Goal: Task Accomplishment & Management: Manage account settings

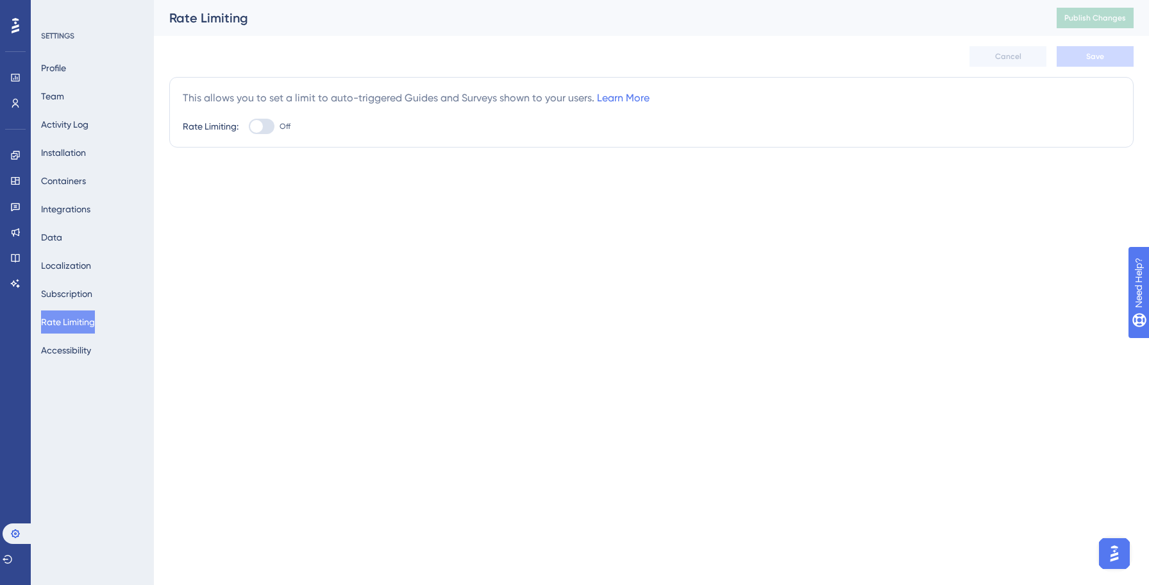
click at [15, 256] on div "✨ Save My Spot!✨" at bounding box center [575, 271] width 1149 height 585
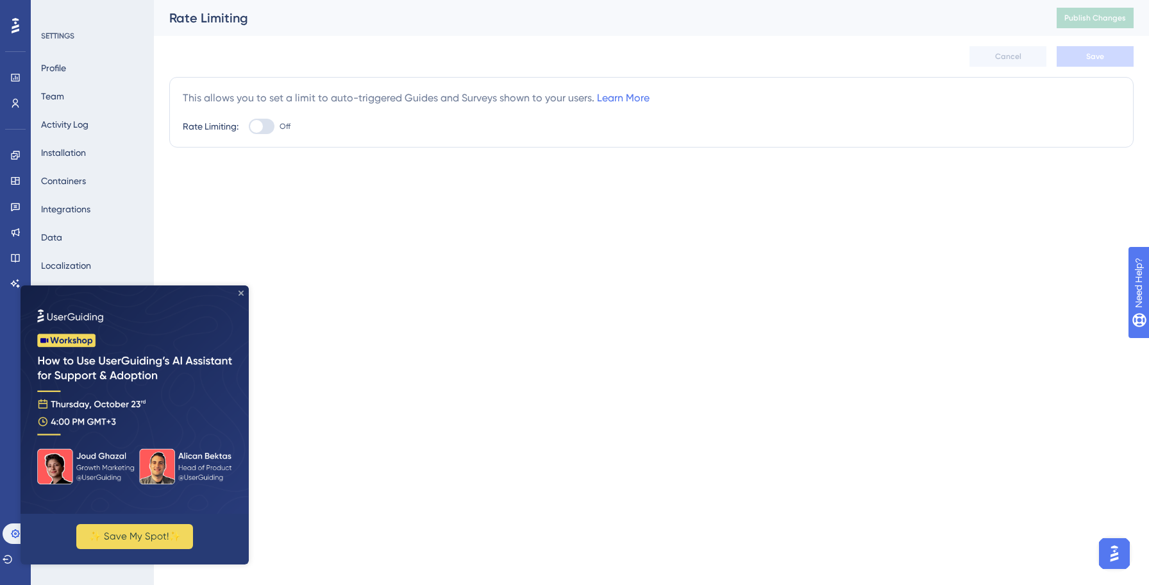
click at [240, 294] on icon "Close Preview" at bounding box center [241, 292] width 5 height 5
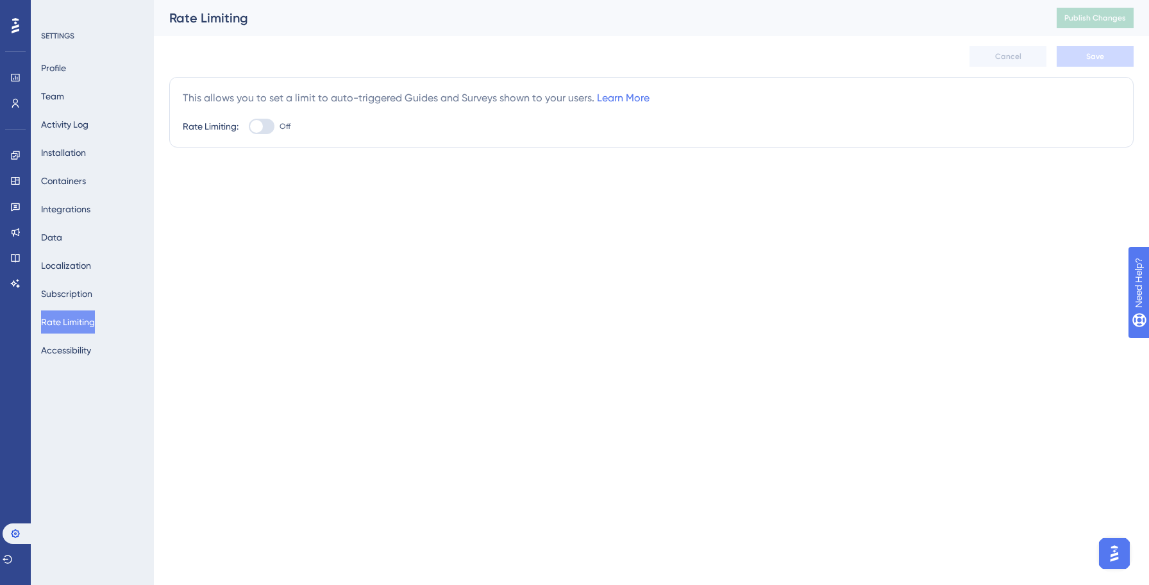
click at [378, 0] on html "Performance Users Engagement Widgets Feedback Product Updates Knowledge Base AI…" at bounding box center [574, 0] width 1149 height 0
click at [10, 259] on link at bounding box center [15, 257] width 10 height 21
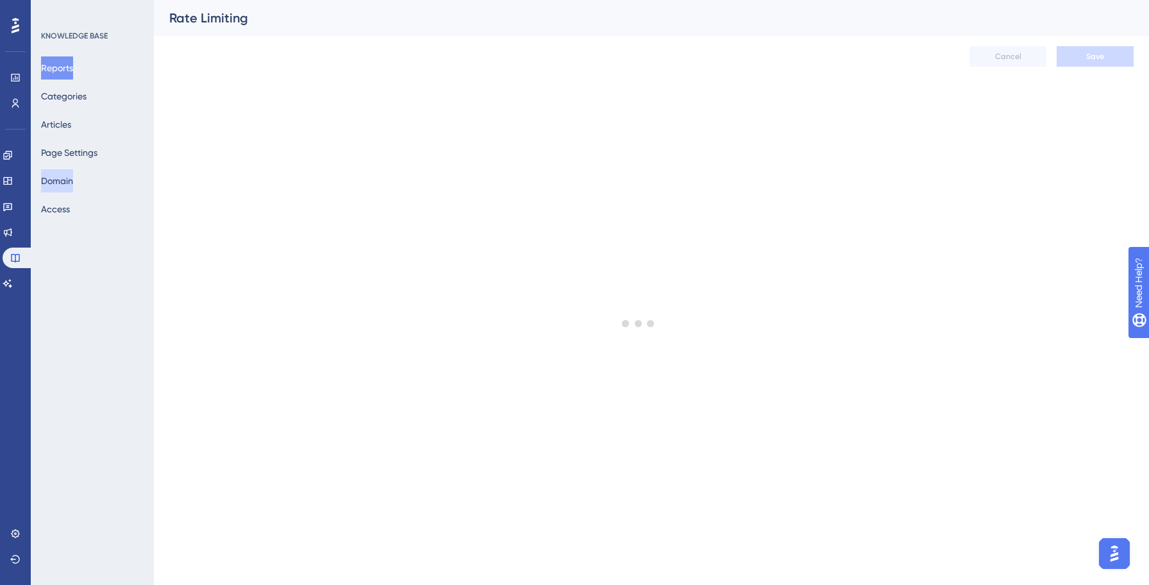
click at [58, 186] on button "Domain" at bounding box center [57, 180] width 32 height 23
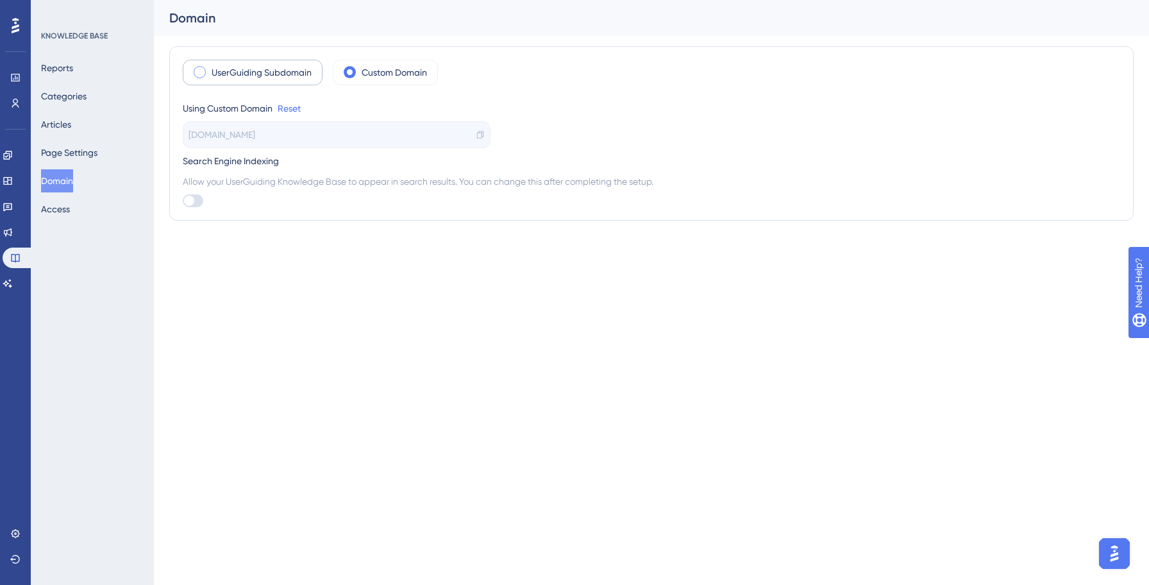
click at [221, 71] on label "UserGuiding Subdomain" at bounding box center [262, 72] width 100 height 15
click at [271, 111] on link "Change" at bounding box center [275, 108] width 33 height 10
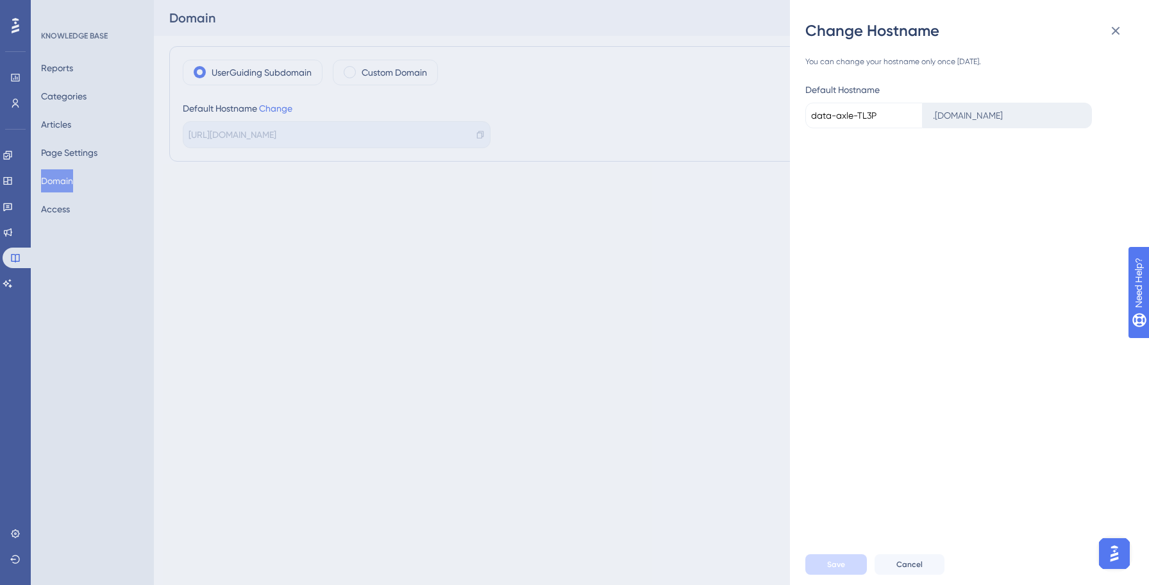
click at [945, 112] on div ". [DOMAIN_NAME]" at bounding box center [1007, 116] width 169 height 26
click at [851, 112] on input "data-axle-TL3P" at bounding box center [863, 116] width 117 height 26
click at [885, 116] on input "data-axle-TL3P" at bounding box center [863, 116] width 117 height 26
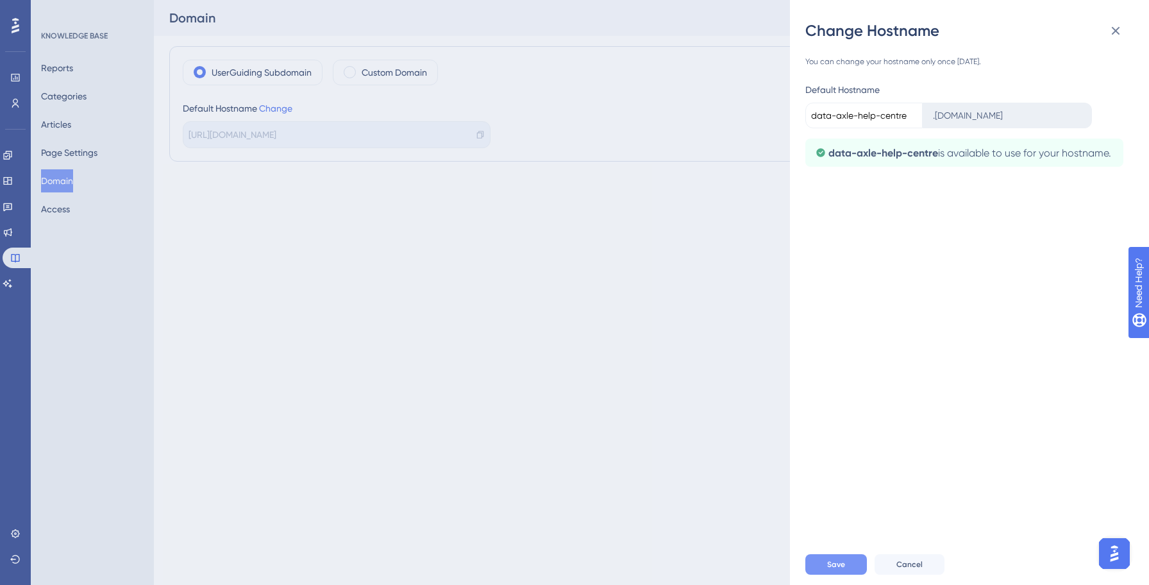
type input "data-axle-help-centre"
click at [837, 560] on span "Save" at bounding box center [836, 564] width 18 height 10
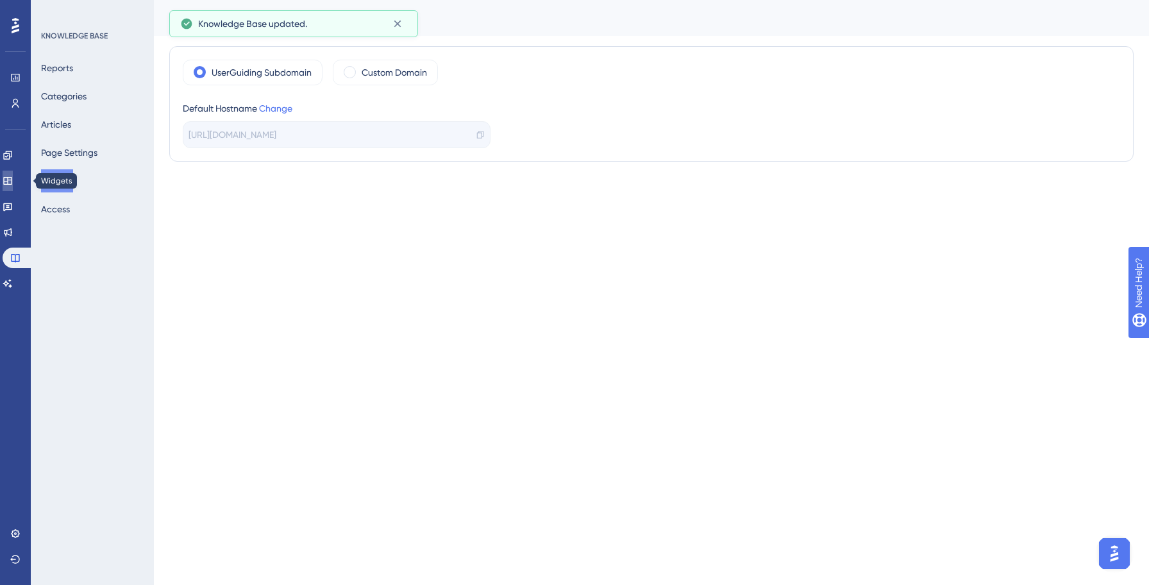
click at [13, 179] on icon at bounding box center [8, 181] width 10 height 10
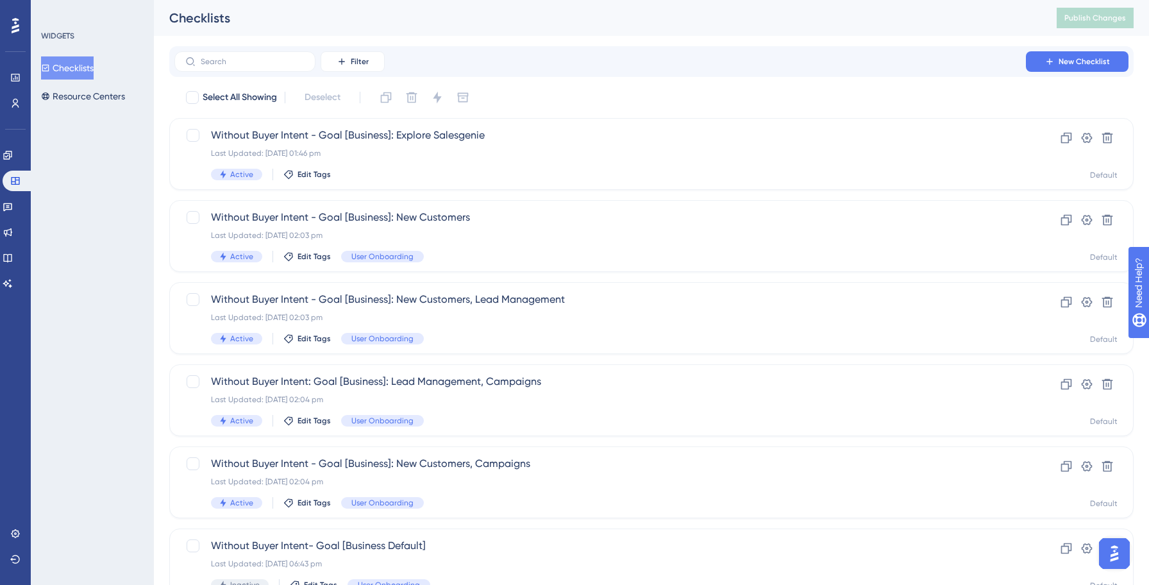
click at [841, 71] on div "Filter New Checklist" at bounding box center [651, 61] width 954 height 21
click at [10, 261] on icon at bounding box center [8, 258] width 10 height 10
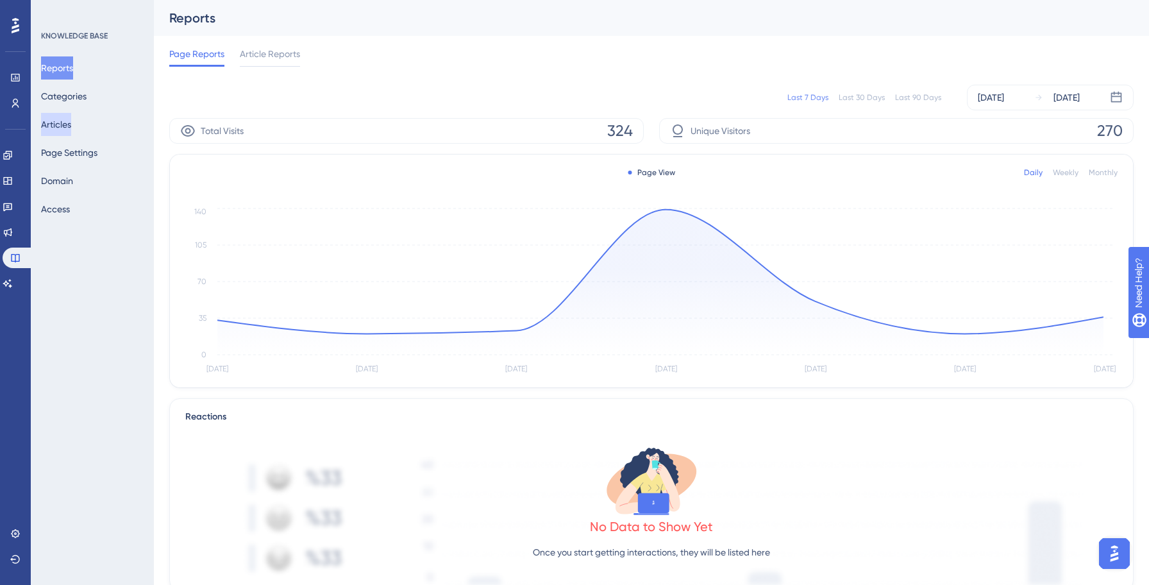
click at [69, 117] on button "Articles" at bounding box center [56, 124] width 30 height 23
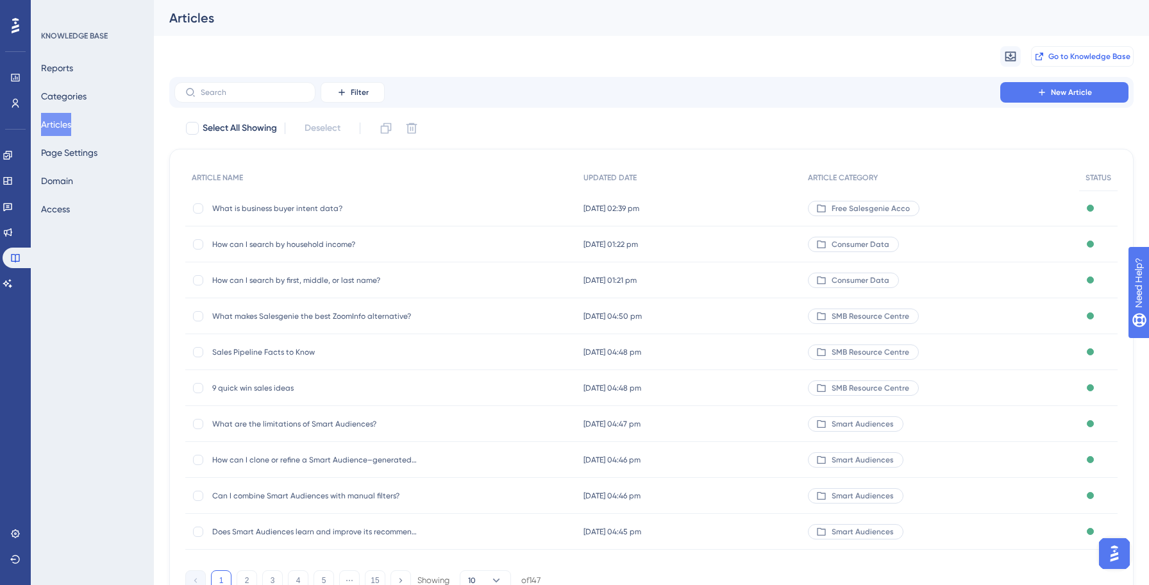
click at [1102, 56] on span "Go to Knowledge Base" at bounding box center [1089, 56] width 82 height 10
click at [13, 189] on link at bounding box center [8, 181] width 10 height 21
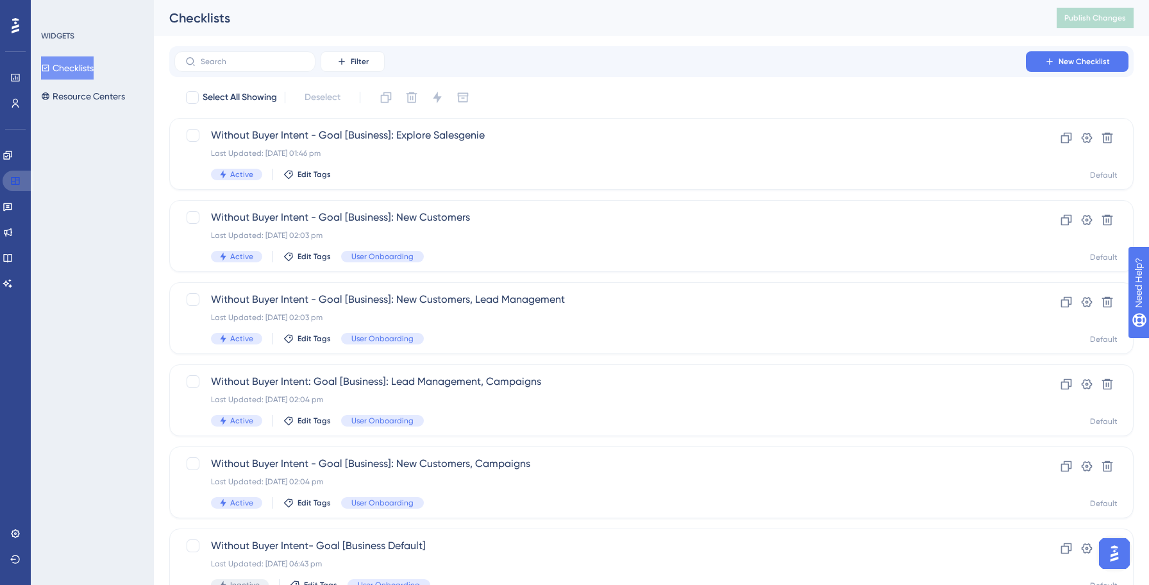
click at [19, 189] on link at bounding box center [18, 181] width 31 height 21
click at [91, 100] on button "Resource Centers" at bounding box center [83, 96] width 84 height 23
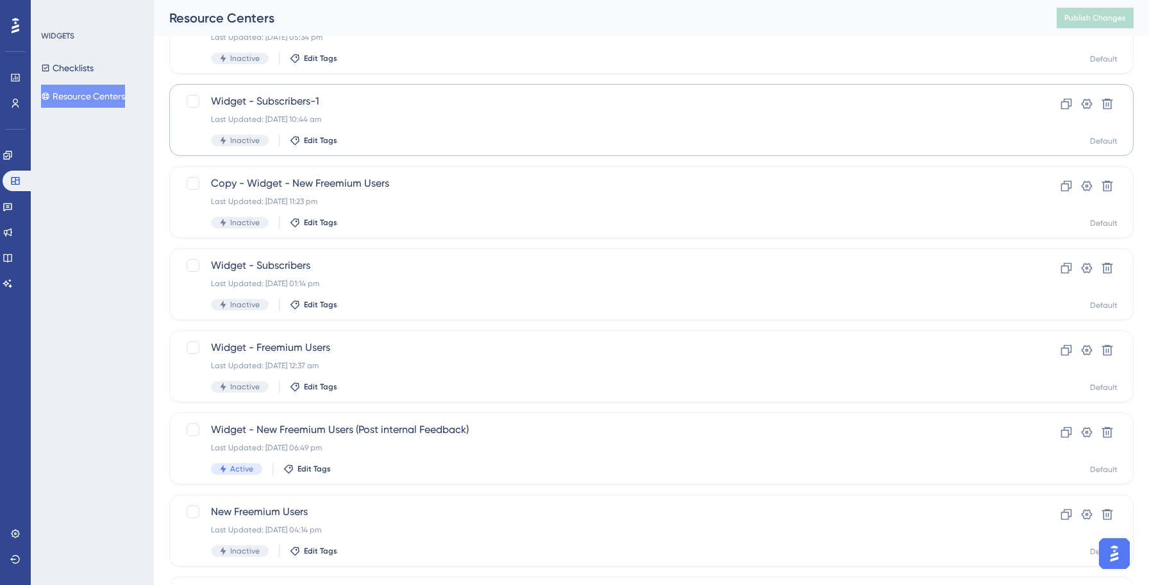
scroll to position [281, 0]
click at [516, 438] on div "Widget - New Freemium Users (Post internal Feedback) Last Updated: [DATE] 06:49…" at bounding box center [600, 447] width 778 height 53
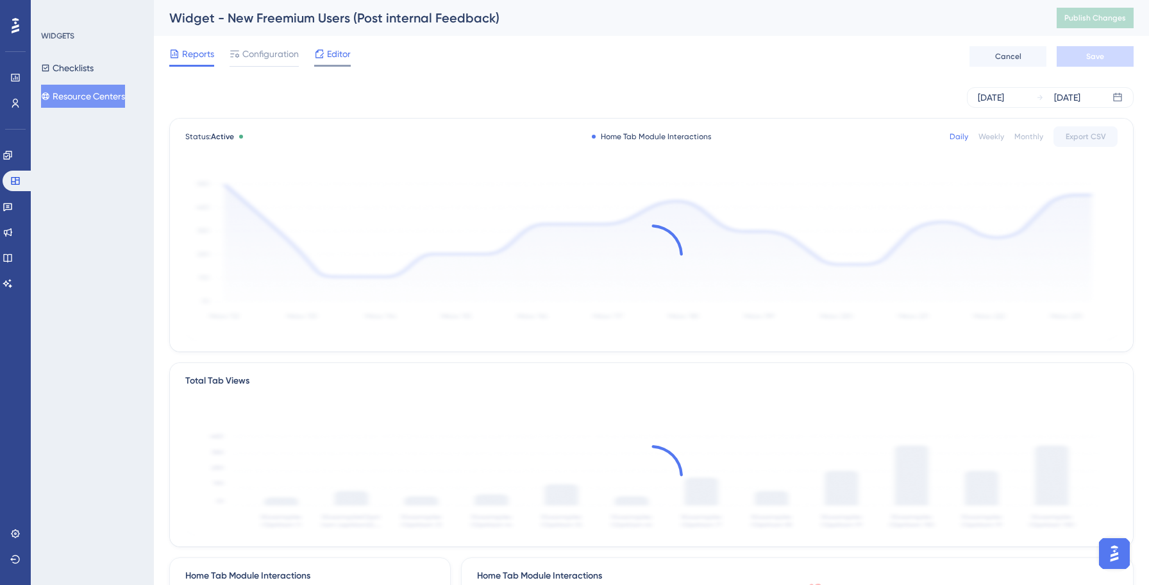
click at [341, 51] on span "Editor" at bounding box center [339, 53] width 24 height 15
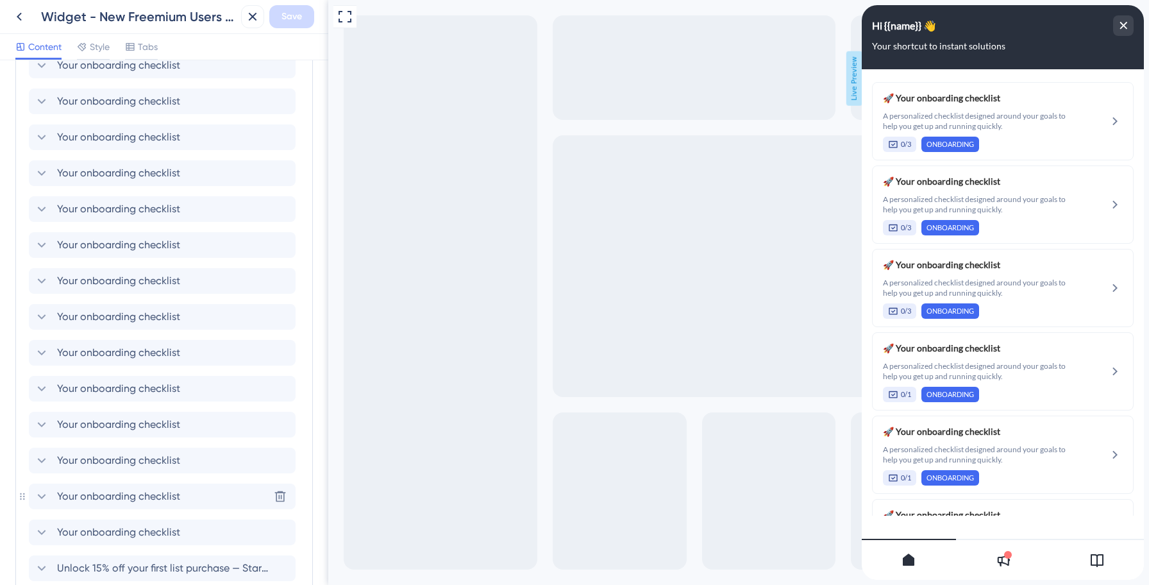
scroll to position [810, 0]
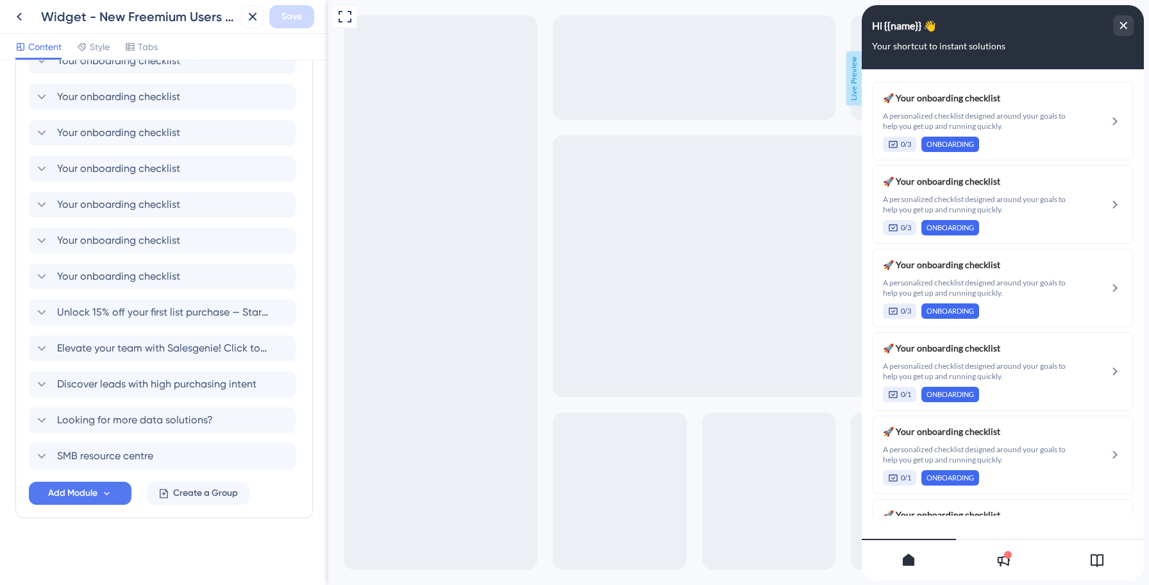
click at [1103, 560] on icon at bounding box center [1096, 559] width 15 height 15
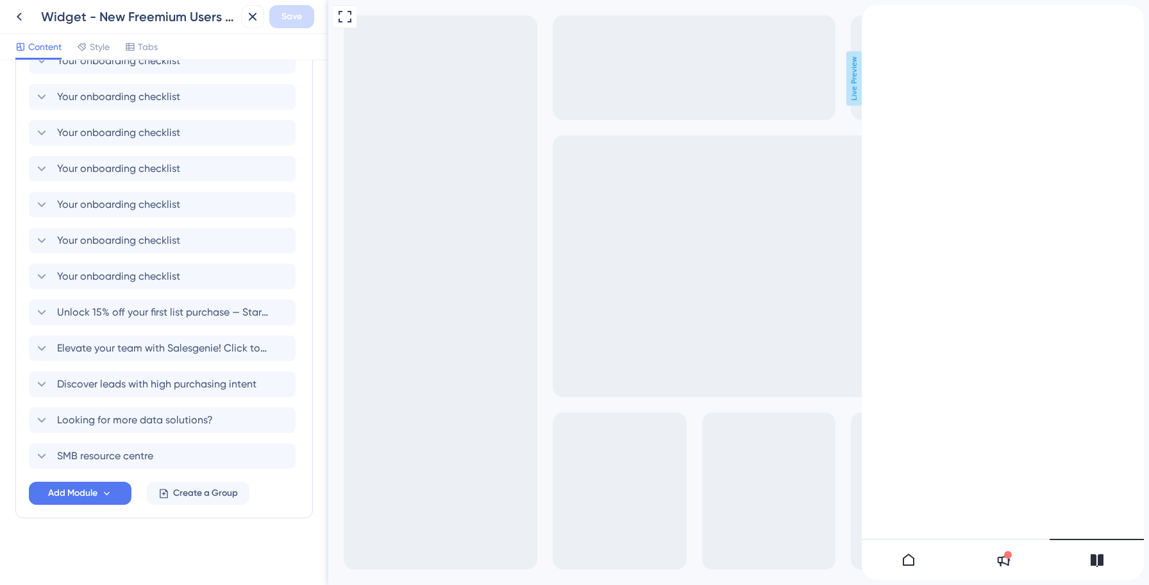
click at [887, 15] on icon "Resource Center Header" at bounding box center [882, 10] width 10 height 10
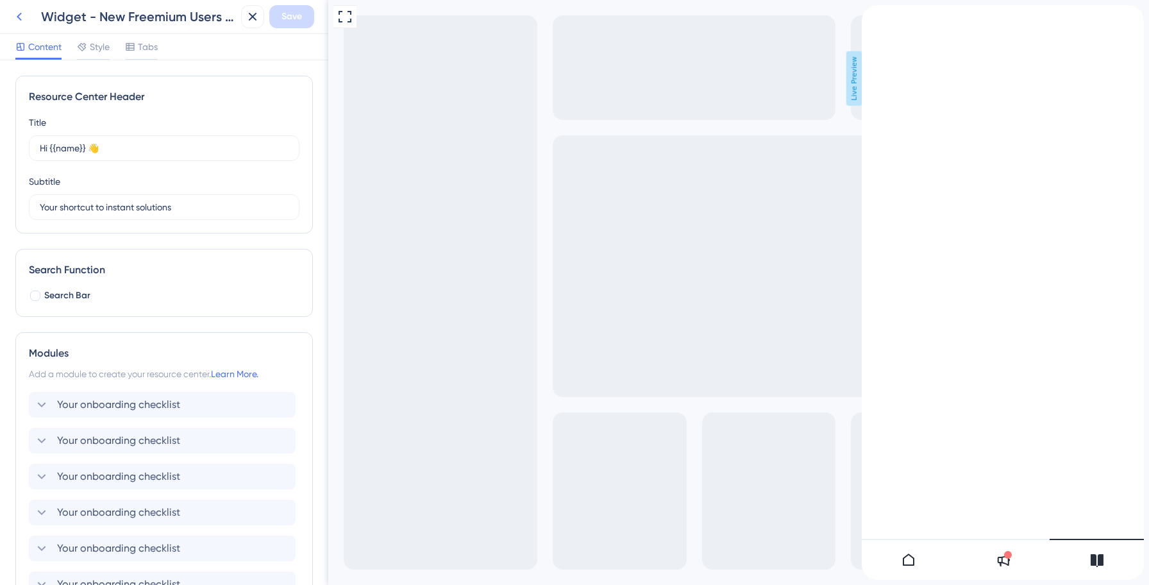
click at [19, 12] on icon at bounding box center [19, 16] width 15 height 15
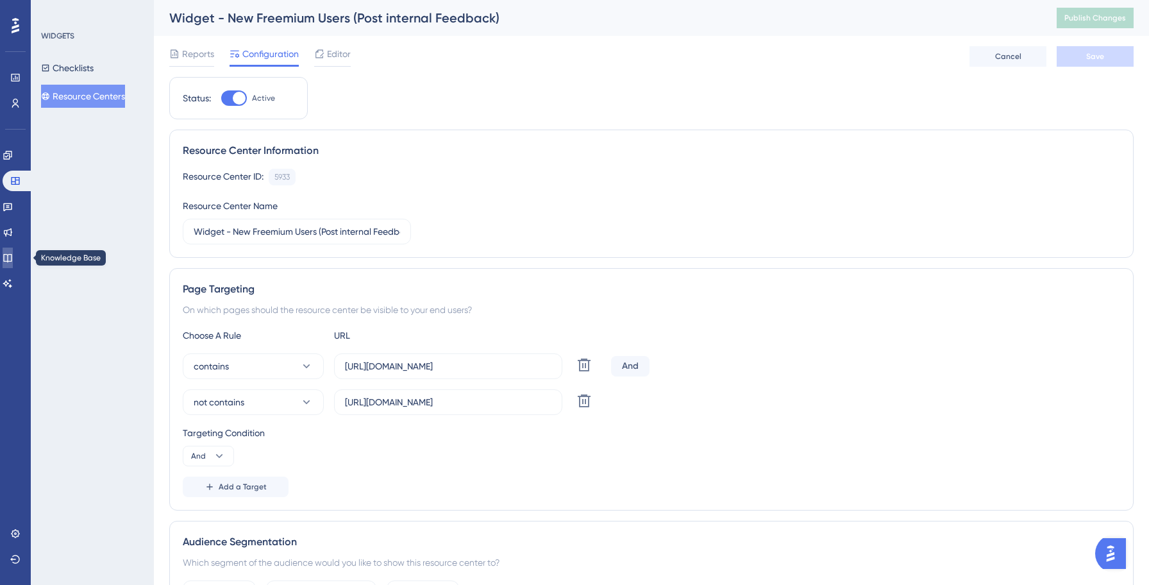
click at [13, 258] on icon at bounding box center [8, 258] width 10 height 10
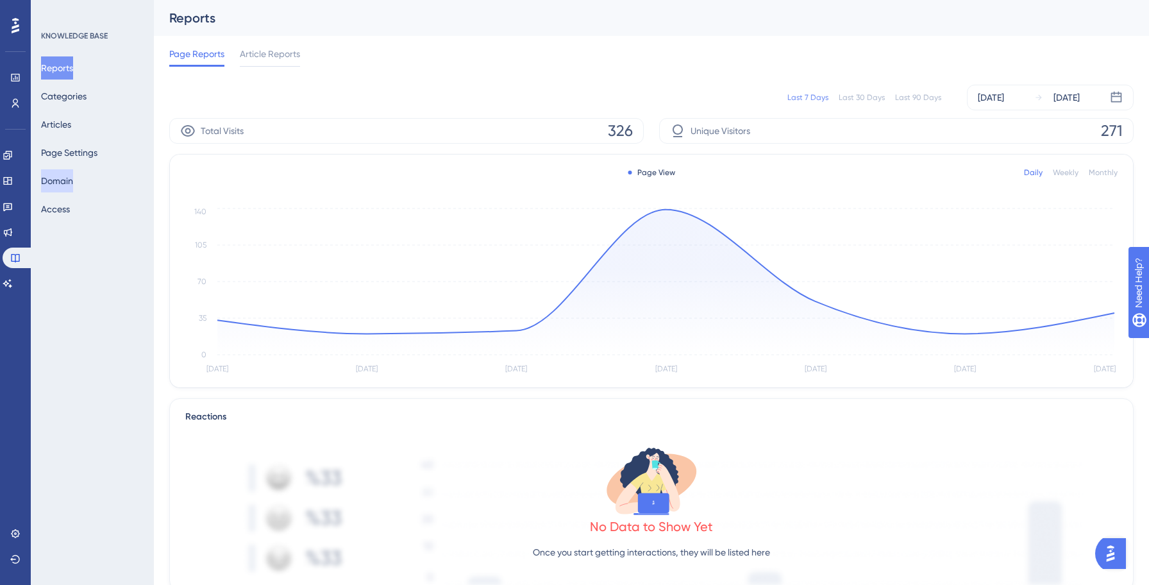
click at [73, 183] on button "Domain" at bounding box center [57, 180] width 32 height 23
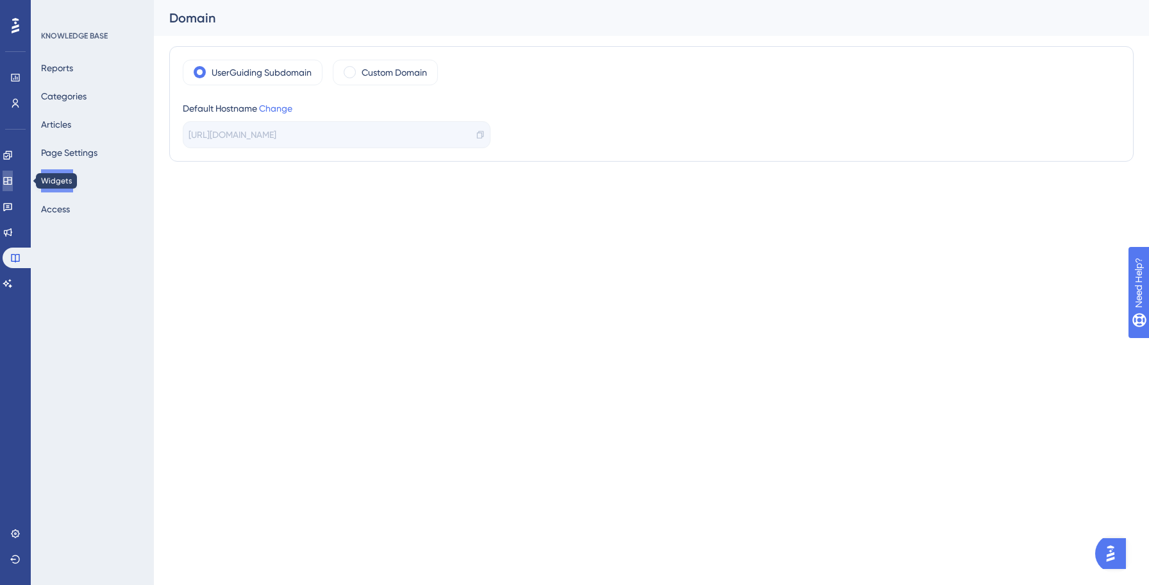
click at [13, 176] on icon at bounding box center [8, 181] width 10 height 10
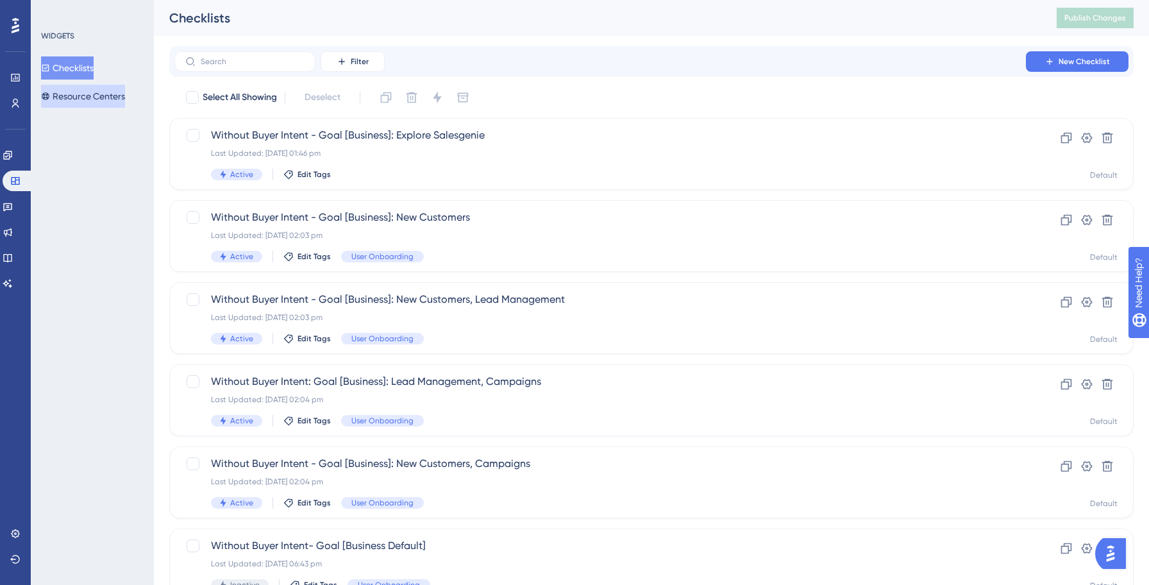
click at [88, 100] on button "Resource Centers" at bounding box center [83, 96] width 84 height 23
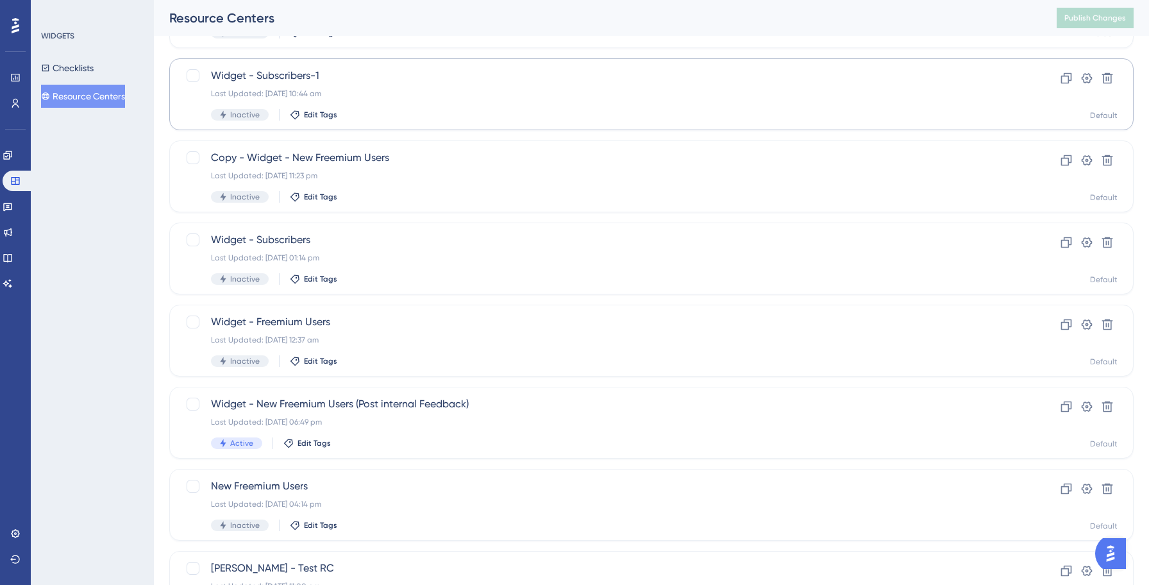
scroll to position [308, 0]
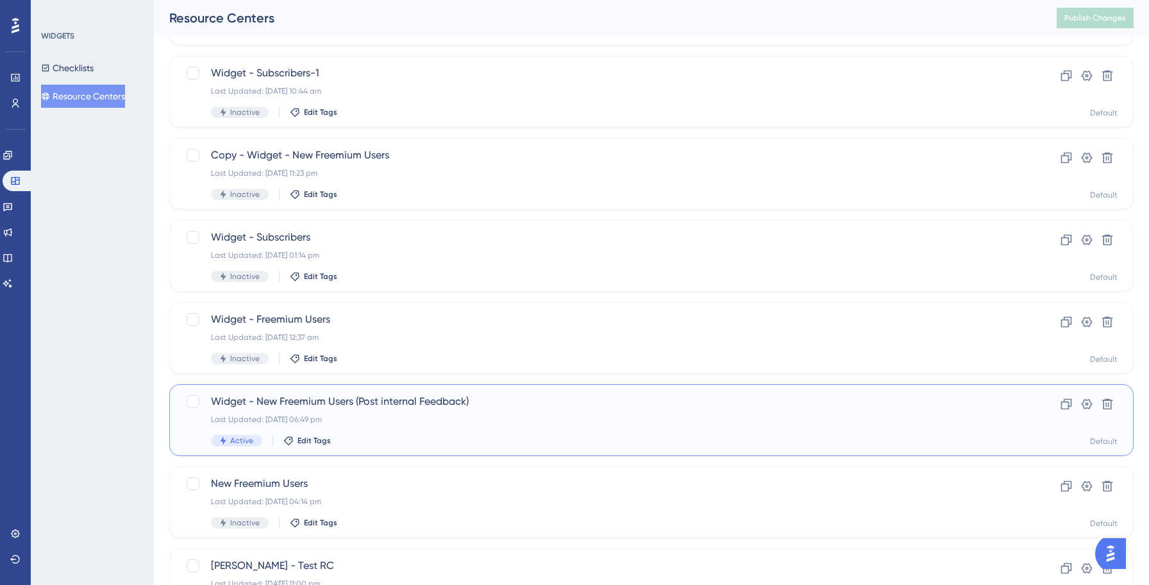
click at [428, 419] on div "Last Updated: [DATE] 06:49 pm" at bounding box center [600, 419] width 778 height 10
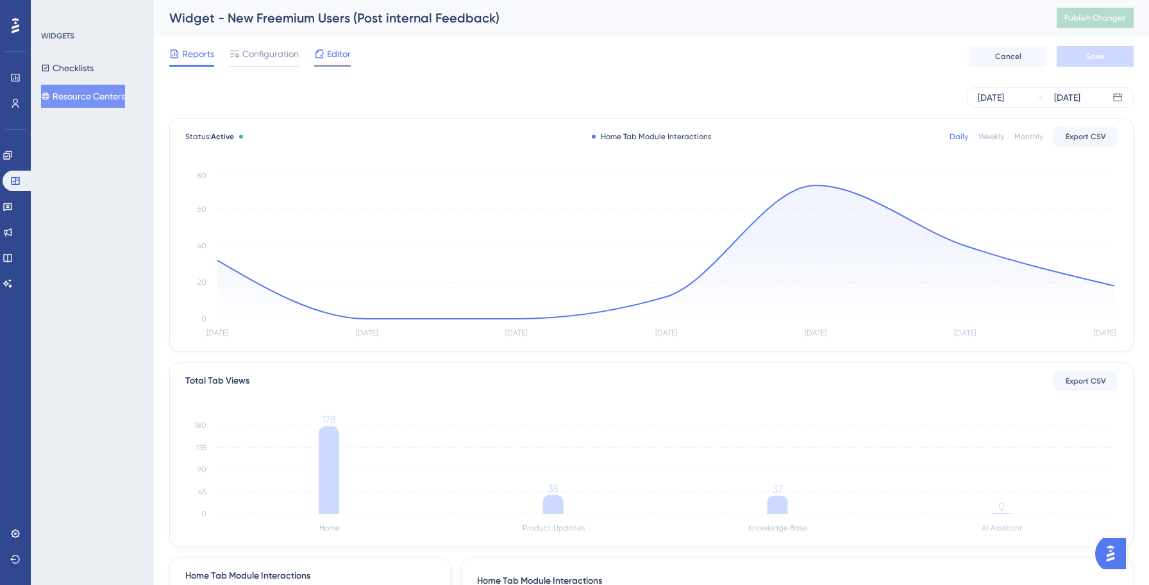
click at [337, 47] on span "Editor" at bounding box center [339, 53] width 24 height 15
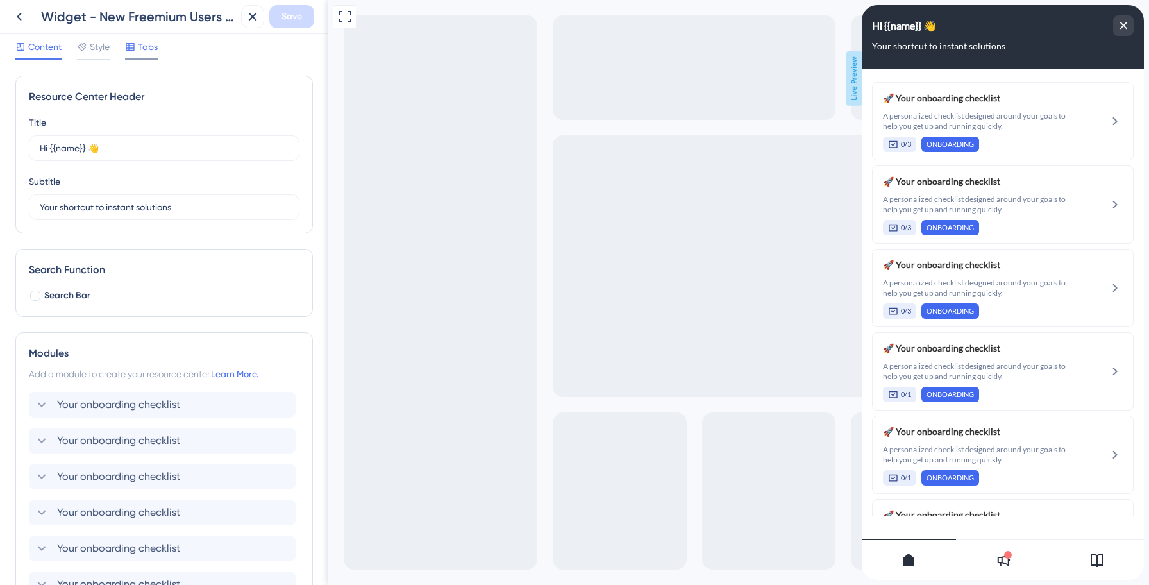
click at [156, 48] on span "Tabs" at bounding box center [148, 46] width 20 height 15
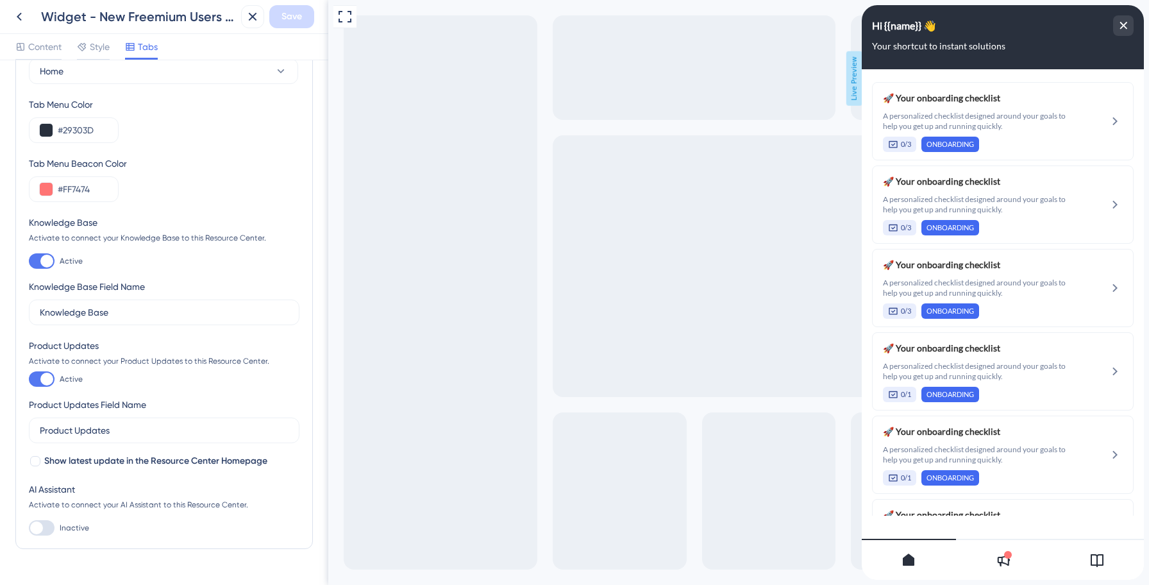
scroll to position [82, 0]
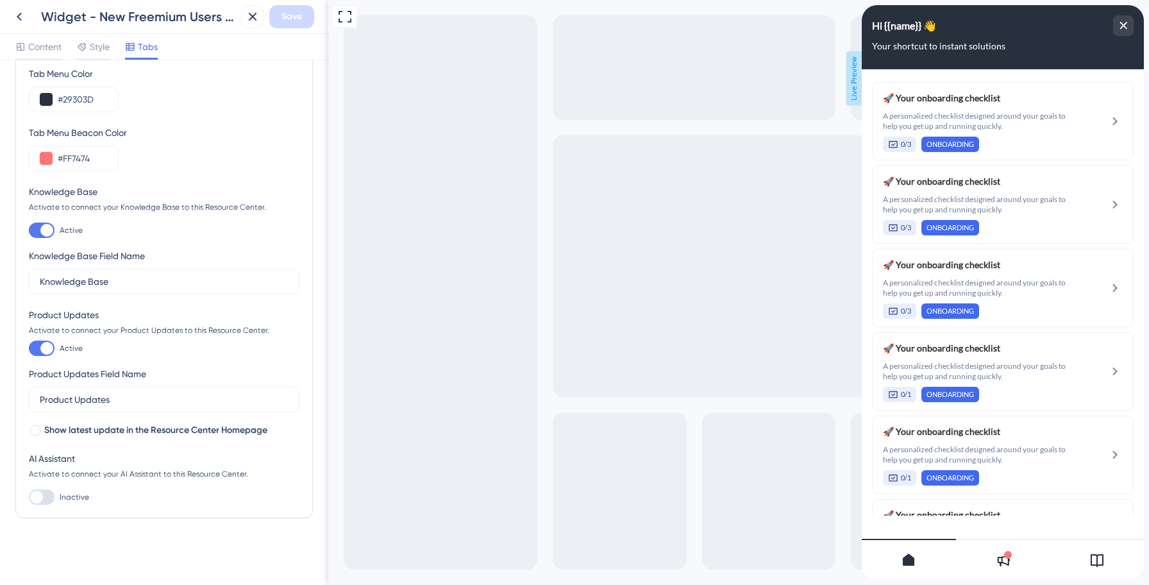
click at [41, 235] on div at bounding box center [42, 229] width 26 height 15
click at [29, 231] on input "Active" at bounding box center [28, 230] width 1 height 1
checkbox input "false"
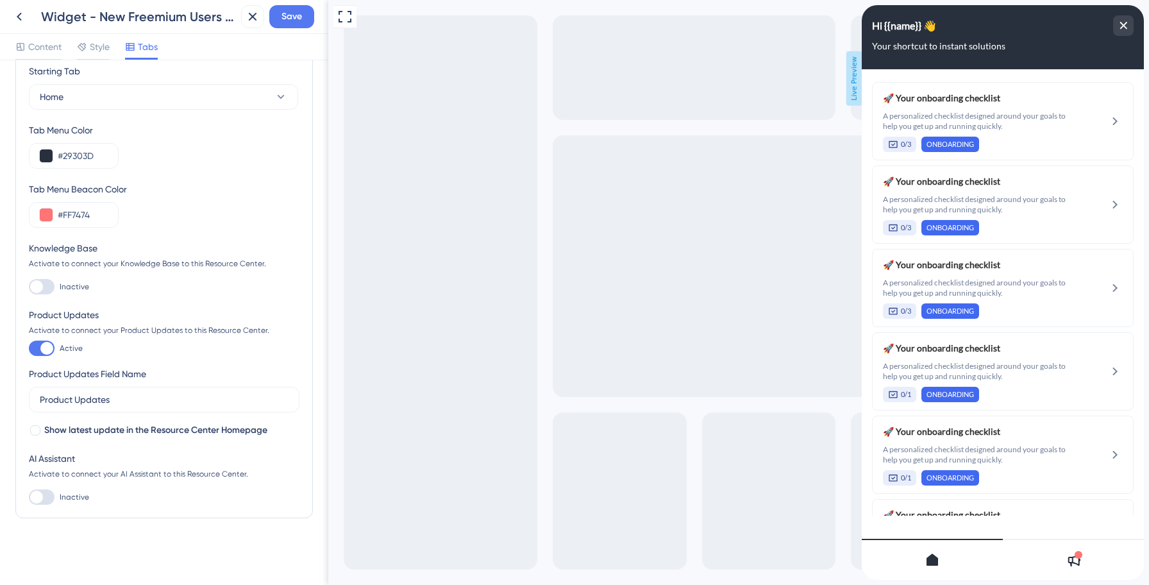
scroll to position [26, 0]
click at [286, 21] on span "Save" at bounding box center [291, 16] width 21 height 15
click at [239, 24] on icon at bounding box center [243, 23] width 13 height 13
click at [16, 19] on icon at bounding box center [19, 16] width 15 height 15
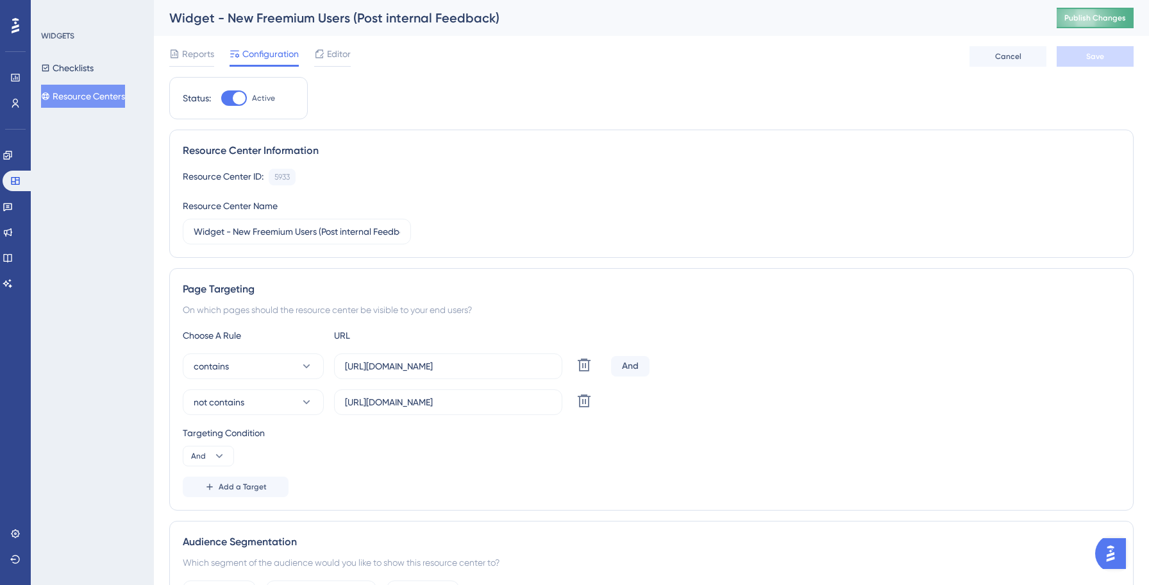
click at [1107, 17] on span "Publish Changes" at bounding box center [1095, 18] width 62 height 10
click at [323, 53] on icon at bounding box center [319, 53] width 8 height 8
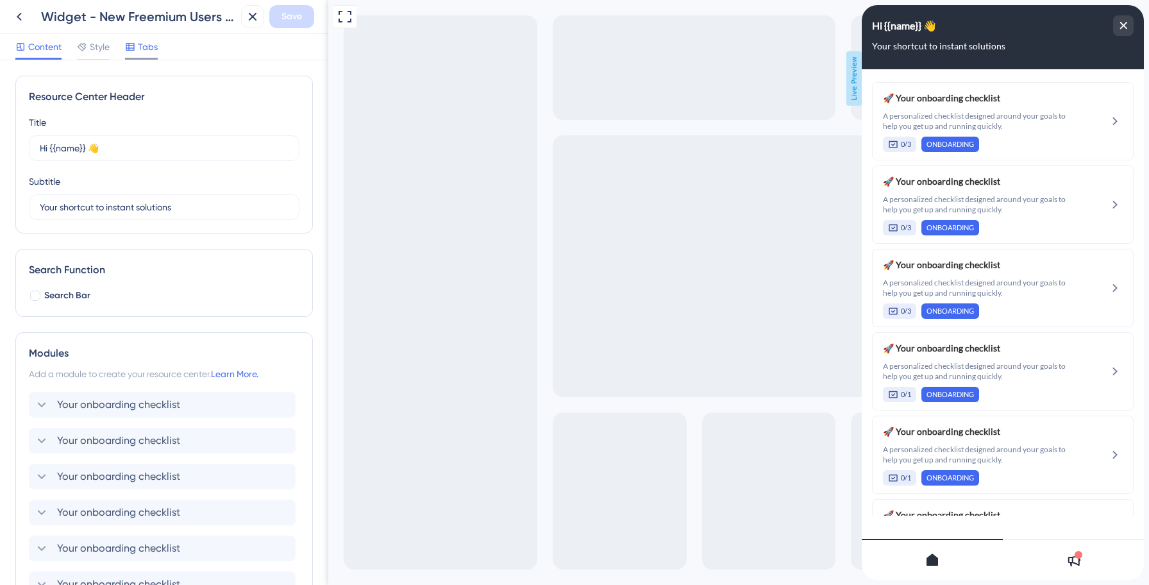
click at [145, 52] on span "Tabs" at bounding box center [148, 46] width 20 height 15
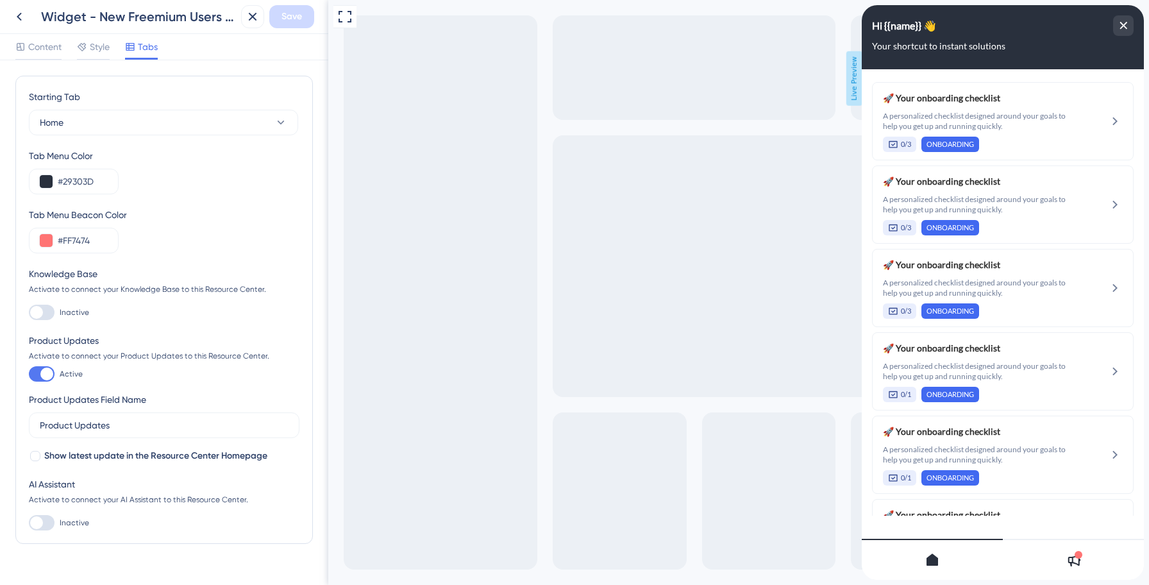
click at [38, 313] on div at bounding box center [36, 312] width 13 height 13
click at [29, 313] on input "Inactive" at bounding box center [28, 312] width 1 height 1
checkbox input "true"
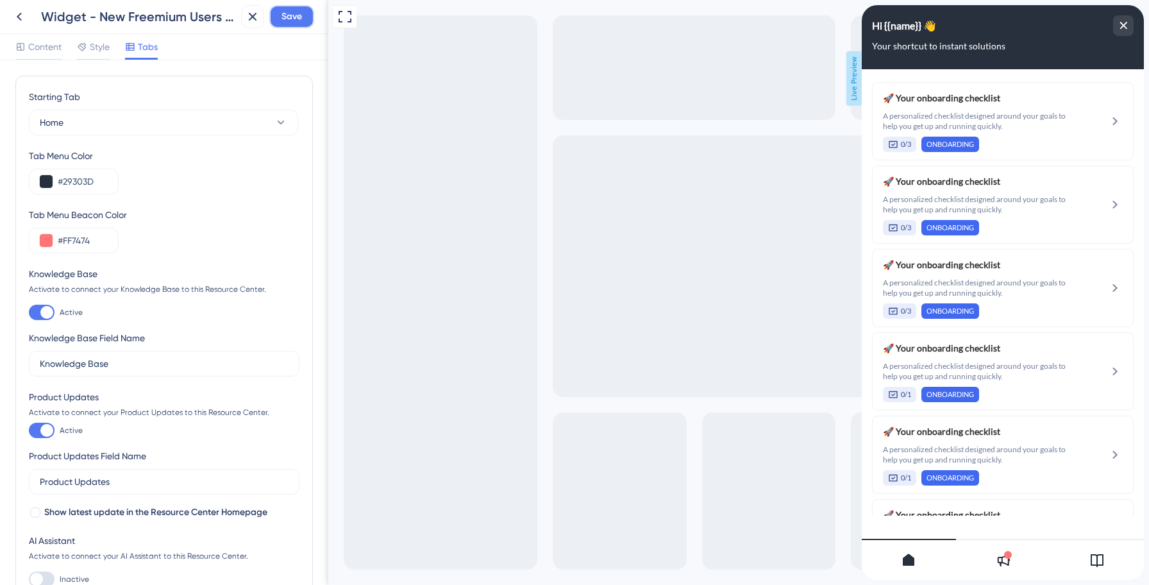
click at [299, 22] on span "Save" at bounding box center [291, 16] width 21 height 15
click at [243, 27] on icon at bounding box center [243, 23] width 13 height 13
click at [24, 18] on icon at bounding box center [19, 16] width 15 height 15
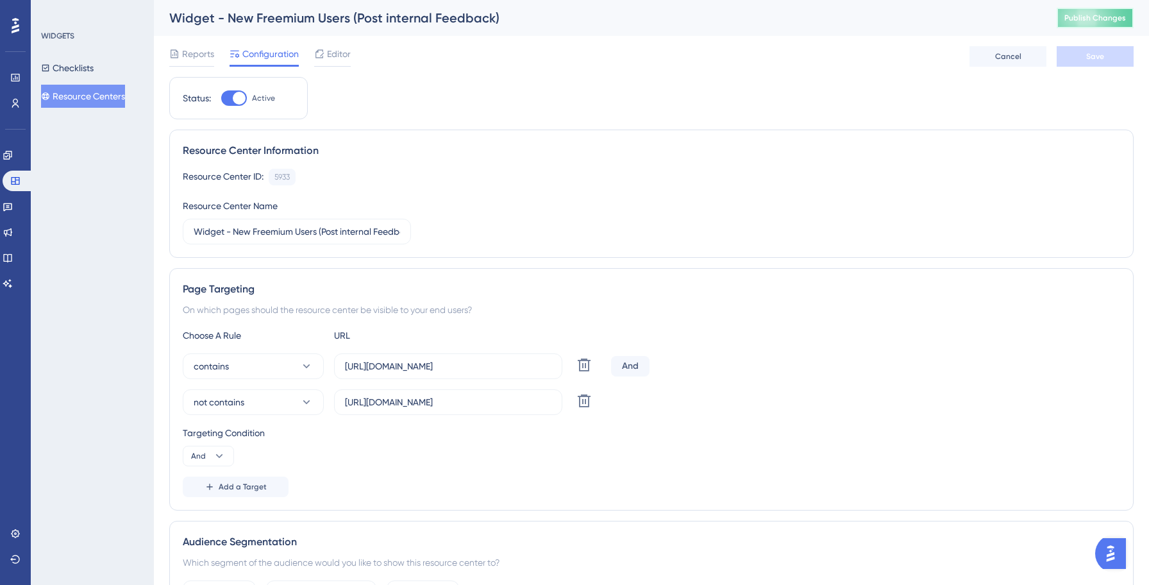
click at [1090, 24] on button "Publish Changes" at bounding box center [1095, 18] width 77 height 21
click at [13, 236] on icon at bounding box center [8, 232] width 10 height 10
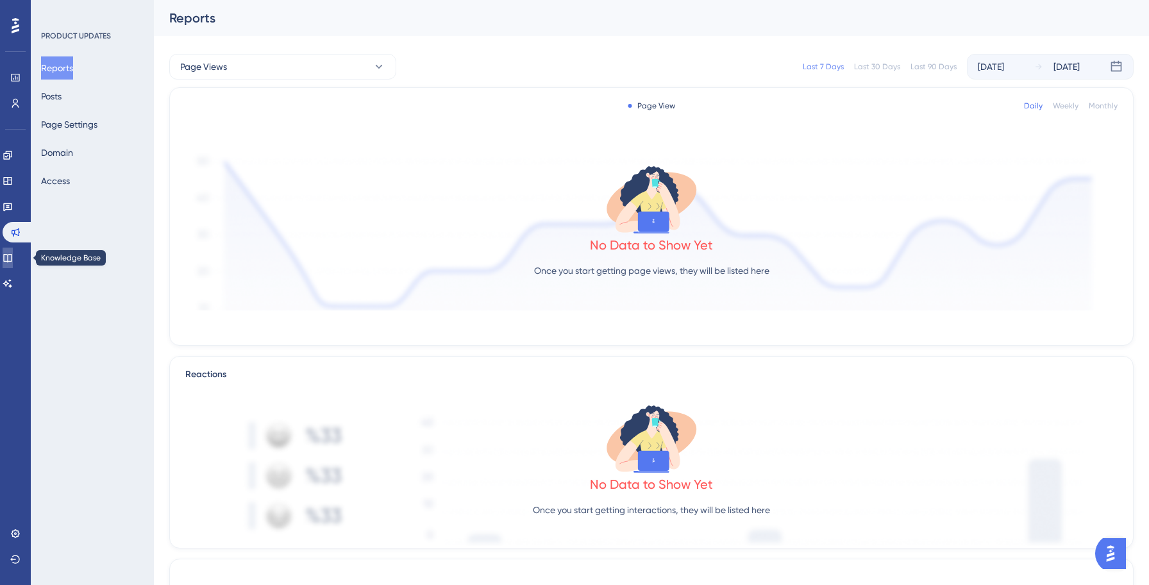
click at [13, 251] on link at bounding box center [8, 257] width 10 height 21
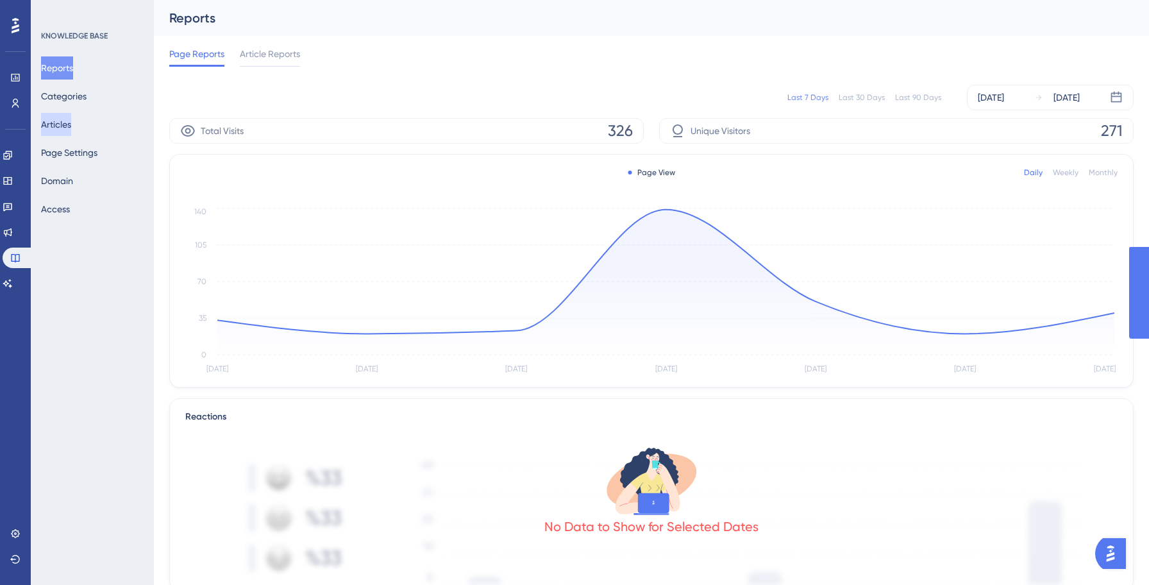
click at [67, 130] on button "Articles" at bounding box center [56, 124] width 30 height 23
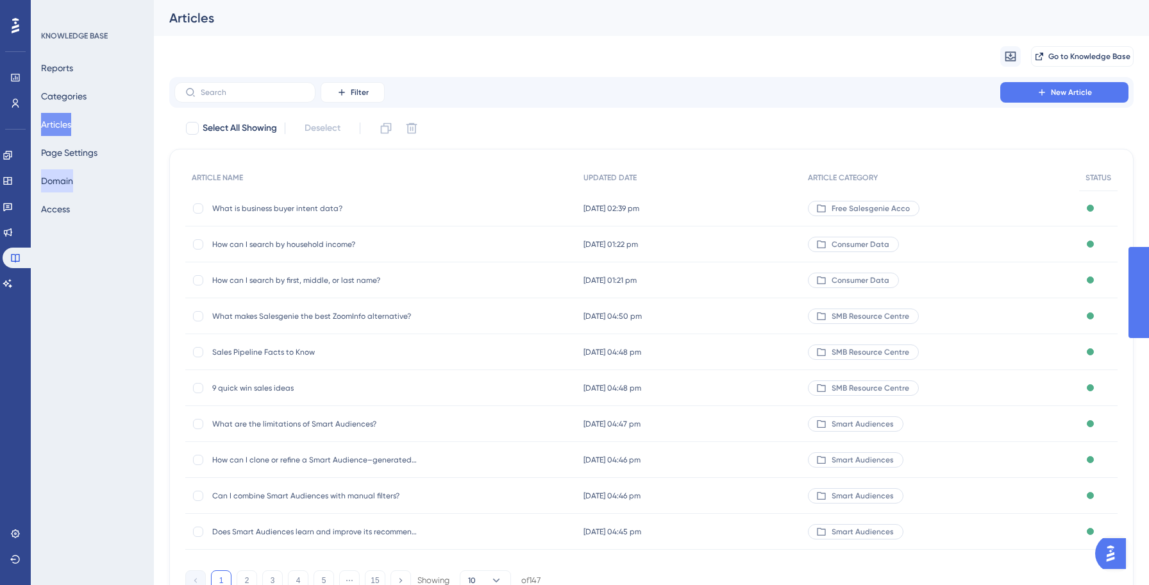
click at [71, 173] on button "Domain" at bounding box center [57, 180] width 32 height 23
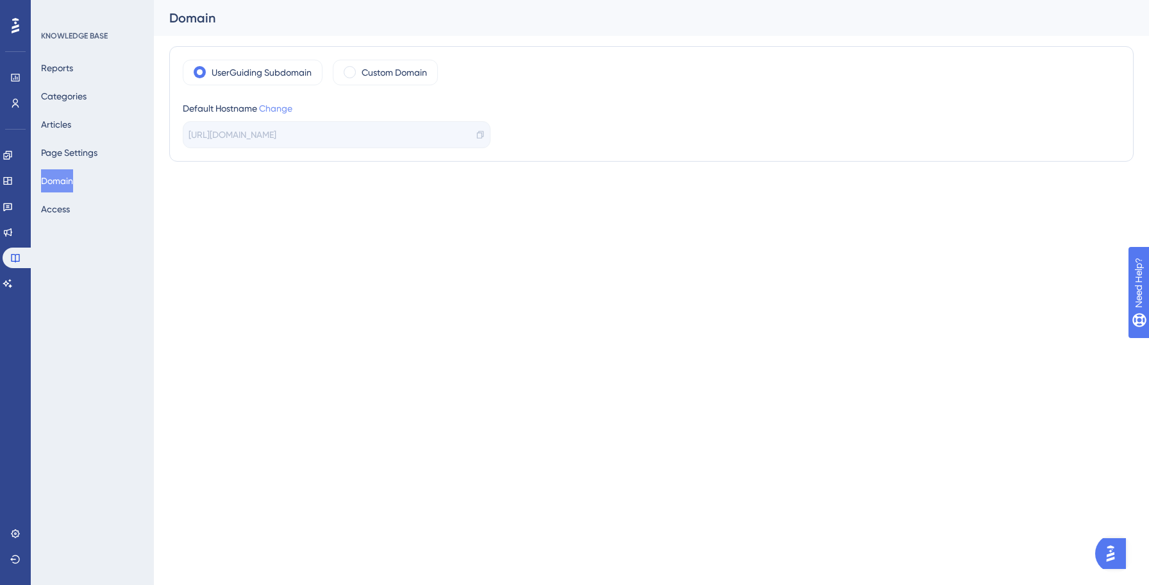
click at [280, 111] on link "Change" at bounding box center [275, 108] width 33 height 10
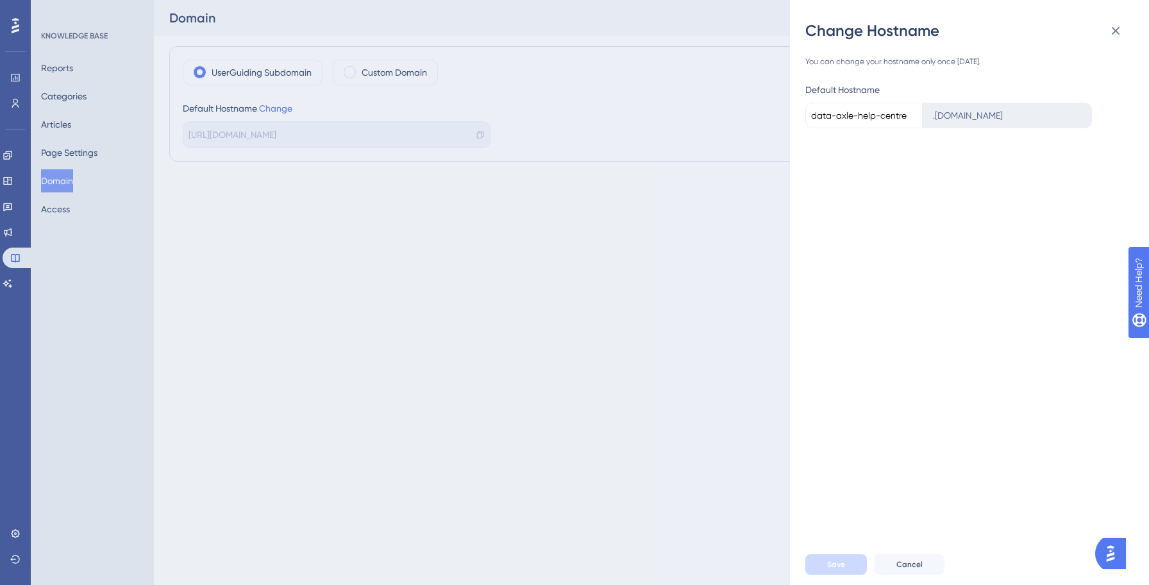
click at [859, 117] on input "data-axle-help-centre" at bounding box center [863, 116] width 117 height 26
click at [876, 118] on input "data-axle-help-centre" at bounding box center [863, 116] width 117 height 26
click at [909, 183] on div "You can change your hostname only once [DATE]. Default Hostname data-axle-help-…" at bounding box center [974, 292] width 339 height 503
click at [997, 113] on div ". [DOMAIN_NAME]" at bounding box center [1007, 116] width 169 height 26
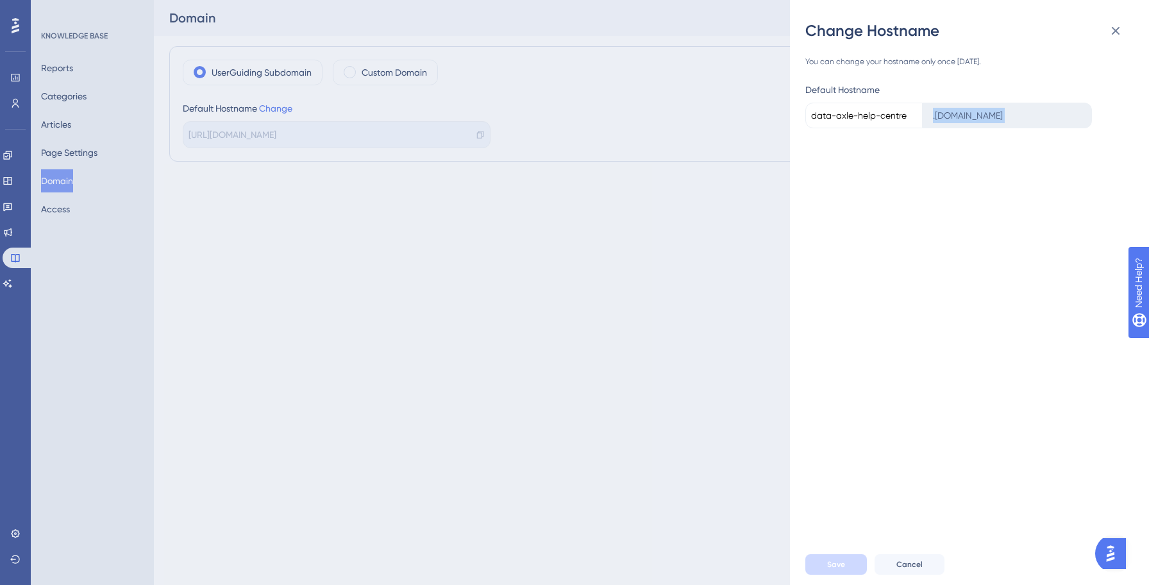
click at [997, 113] on div ". [DOMAIN_NAME]" at bounding box center [1007, 116] width 169 height 26
click at [386, 291] on div "Change Hostname You can change your hostname only once [DATE]. Default Hostname…" at bounding box center [574, 292] width 1149 height 585
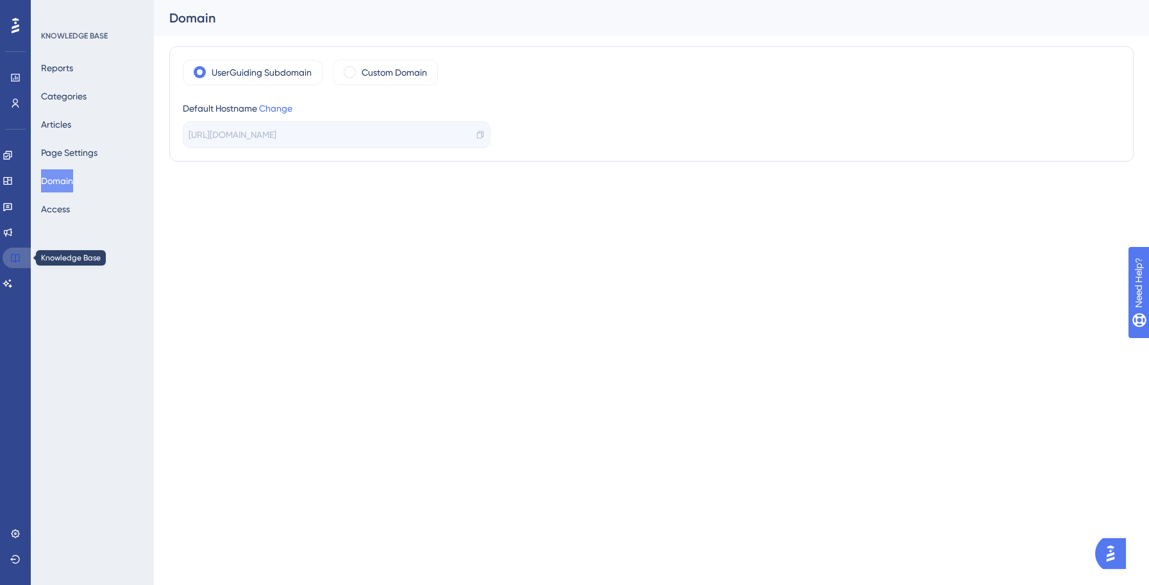
click at [13, 259] on icon at bounding box center [15, 258] width 10 height 10
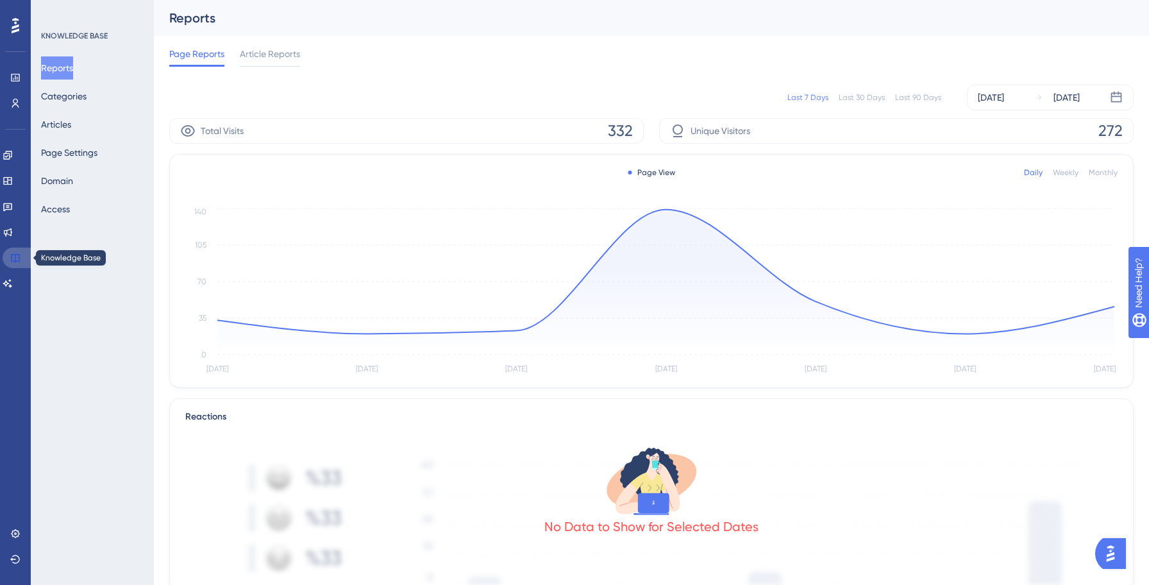
click at [13, 258] on icon at bounding box center [15, 258] width 10 height 10
click at [62, 189] on button "Domain" at bounding box center [57, 180] width 32 height 23
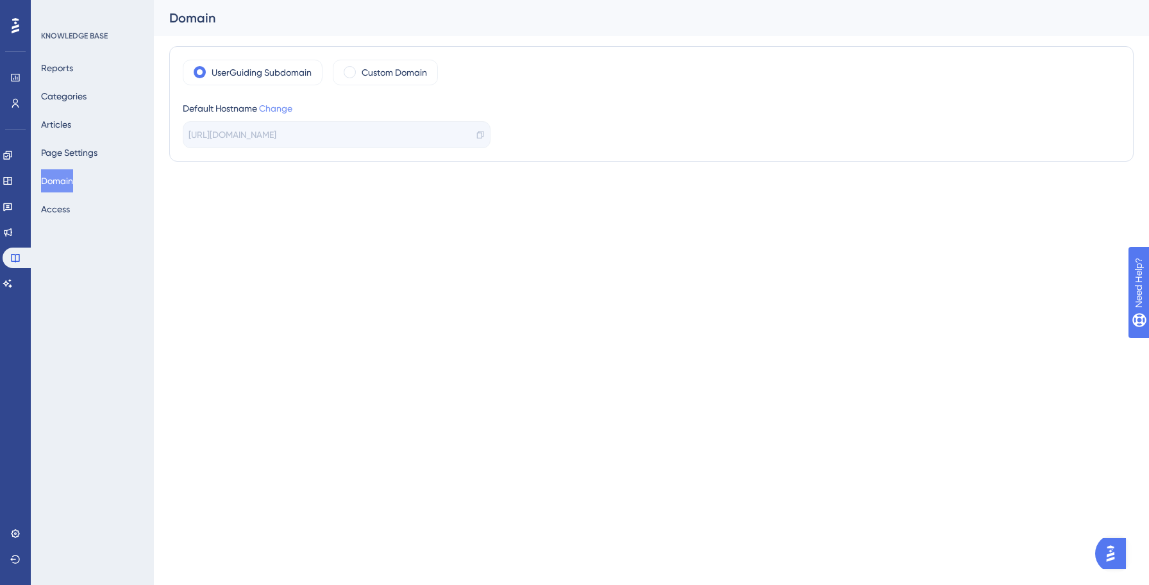
click at [280, 112] on link "Change" at bounding box center [275, 108] width 33 height 10
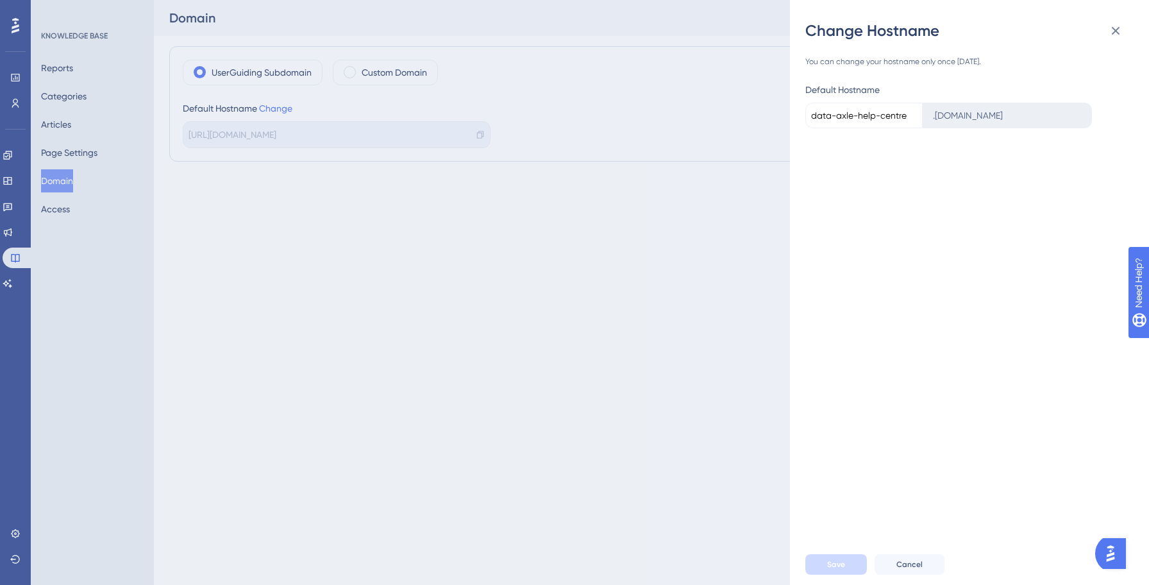
click at [903, 115] on input "data-axle-help-centre" at bounding box center [863, 116] width 117 height 26
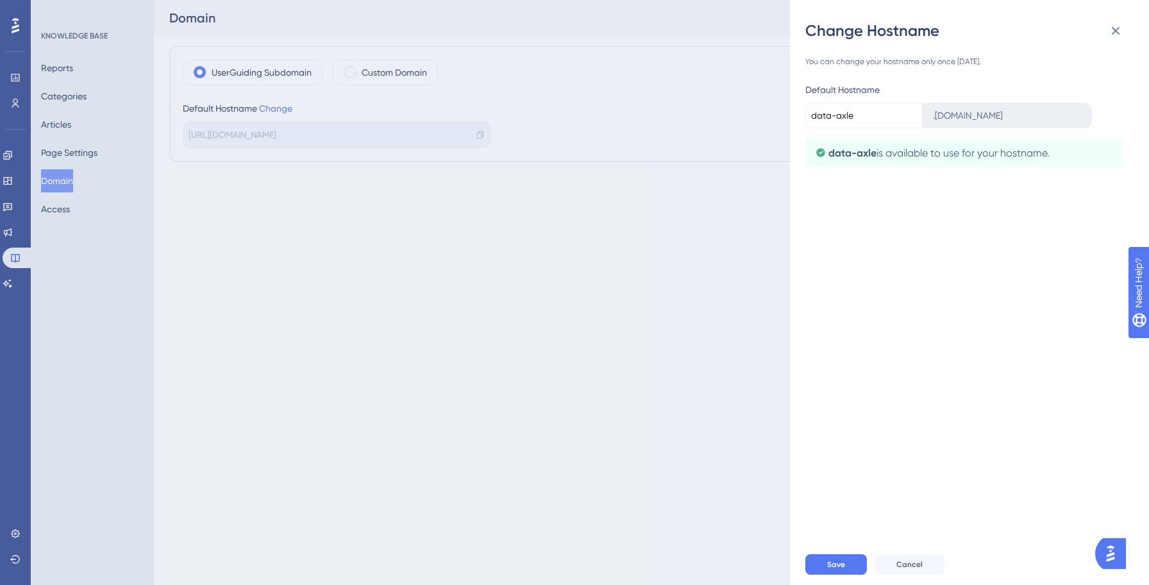
type input "data-axle"
click at [861, 228] on div "You can change your hostname only once [DATE]. Default Hostname data-axle . [DO…" at bounding box center [974, 292] width 339 height 503
click at [828, 555] on button "Save" at bounding box center [836, 564] width 62 height 21
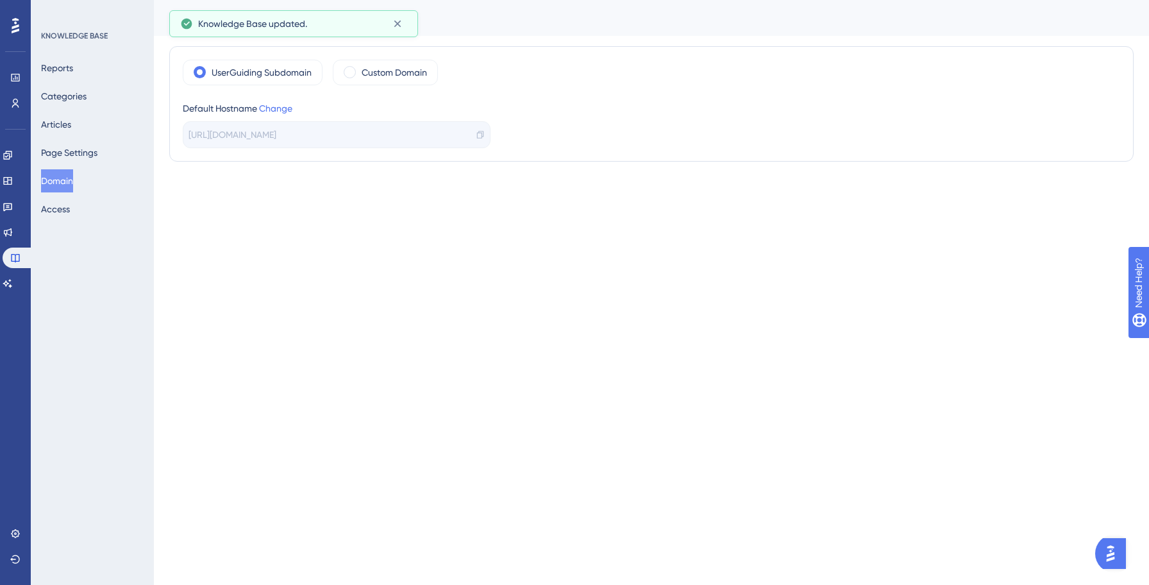
click at [58, 182] on button "Domain" at bounding box center [57, 180] width 32 height 23
click at [60, 180] on button "Domain" at bounding box center [57, 180] width 32 height 23
click at [12, 184] on icon at bounding box center [7, 181] width 8 height 8
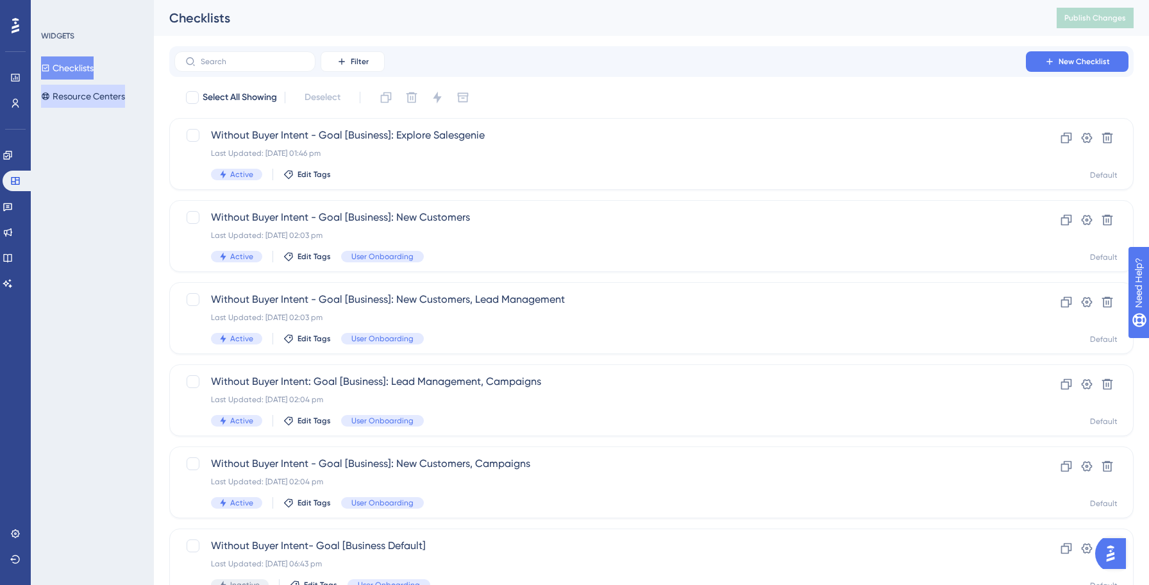
click at [113, 97] on button "Resource Centers" at bounding box center [83, 96] width 84 height 23
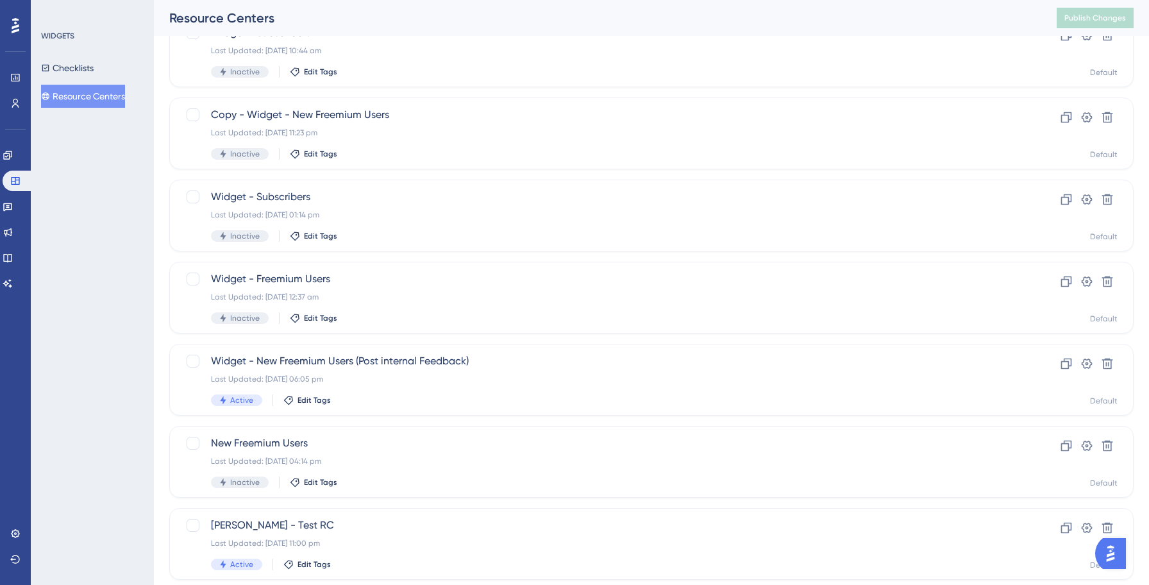
scroll to position [385, 0]
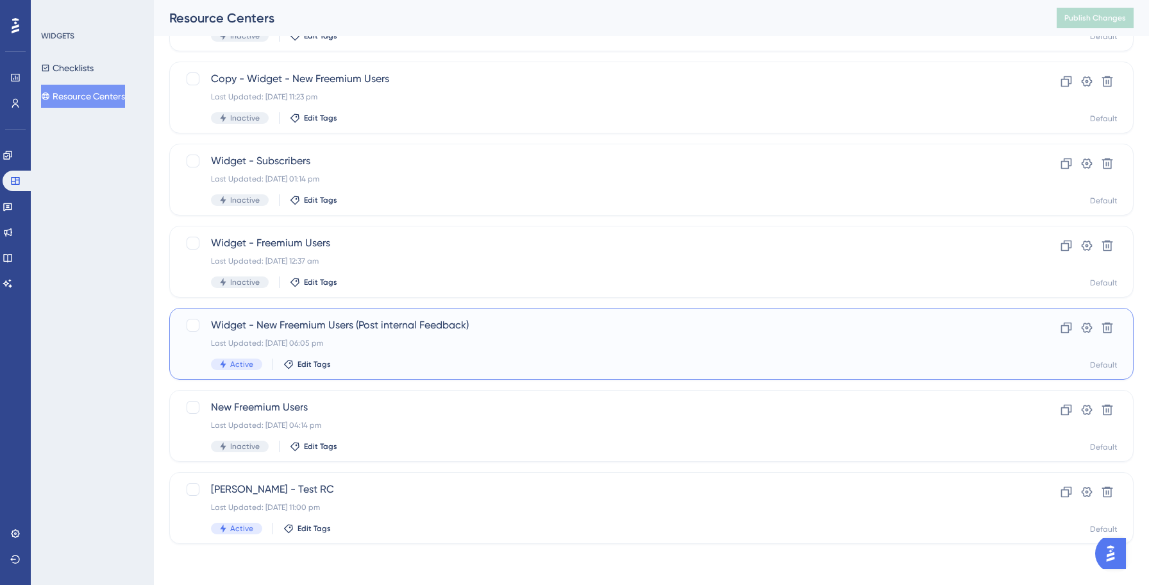
click at [361, 346] on div "Last Updated: [DATE] 06:05 pm" at bounding box center [600, 343] width 778 height 10
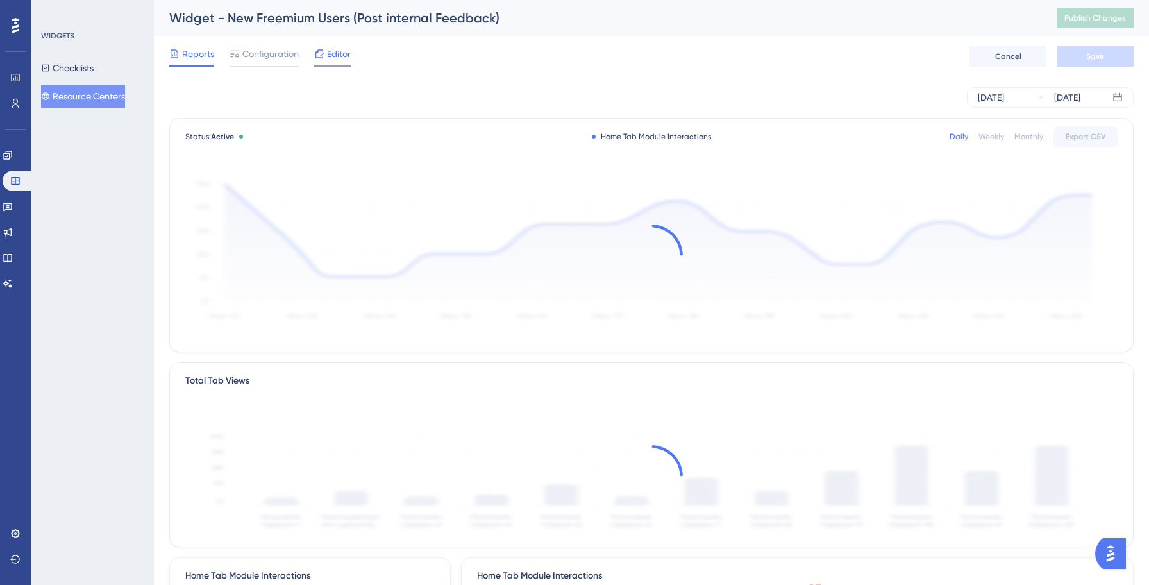
click at [333, 58] on span "Editor" at bounding box center [339, 53] width 24 height 15
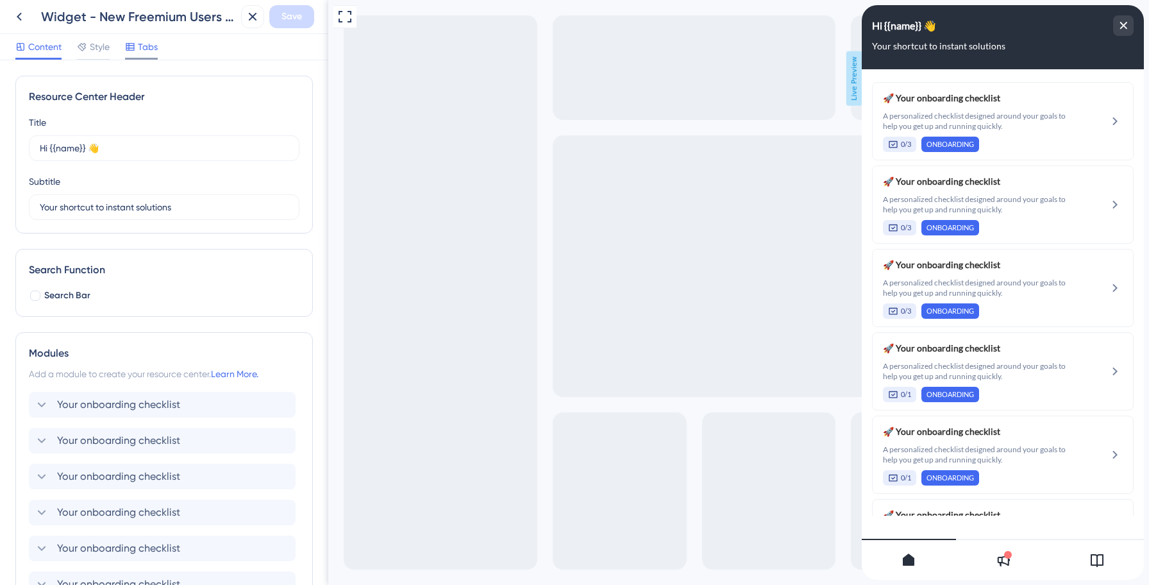
click at [143, 44] on span "Tabs" at bounding box center [148, 46] width 20 height 15
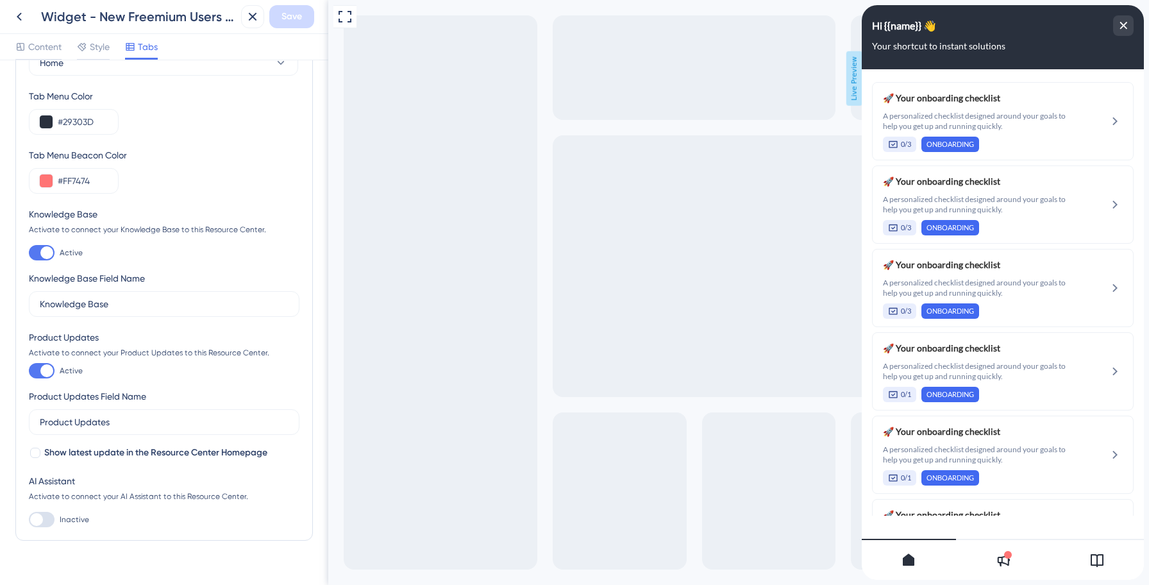
click at [44, 253] on div at bounding box center [46, 252] width 13 height 13
click at [29, 253] on input "Active" at bounding box center [28, 253] width 1 height 1
checkbox input "false"
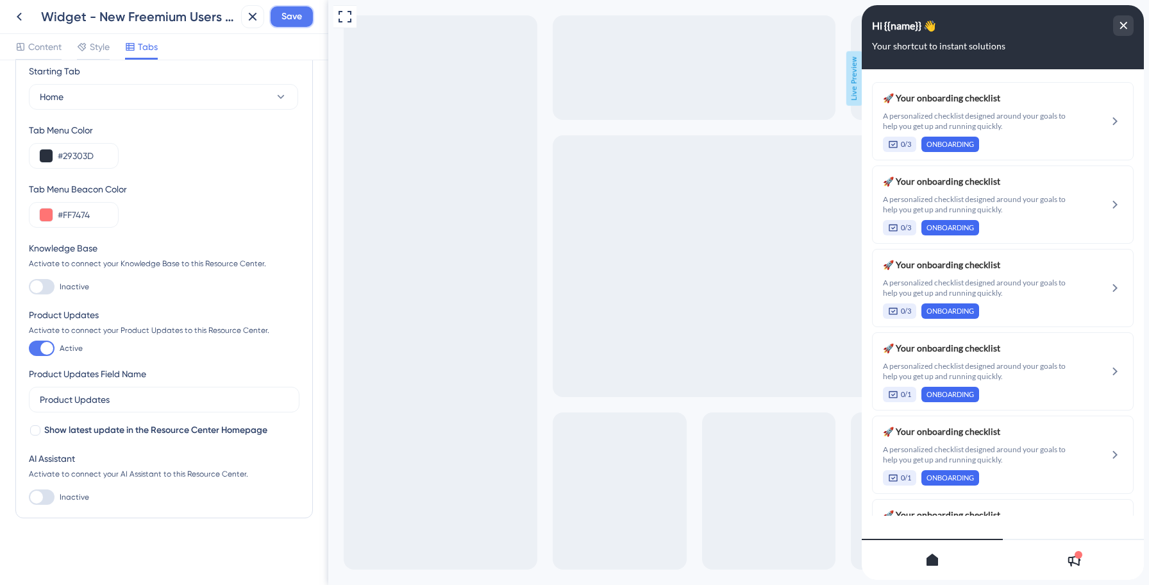
click at [287, 26] on button "Save" at bounding box center [291, 16] width 45 height 23
click at [242, 24] on icon at bounding box center [243, 24] width 7 height 7
click at [24, 15] on icon at bounding box center [19, 16] width 15 height 15
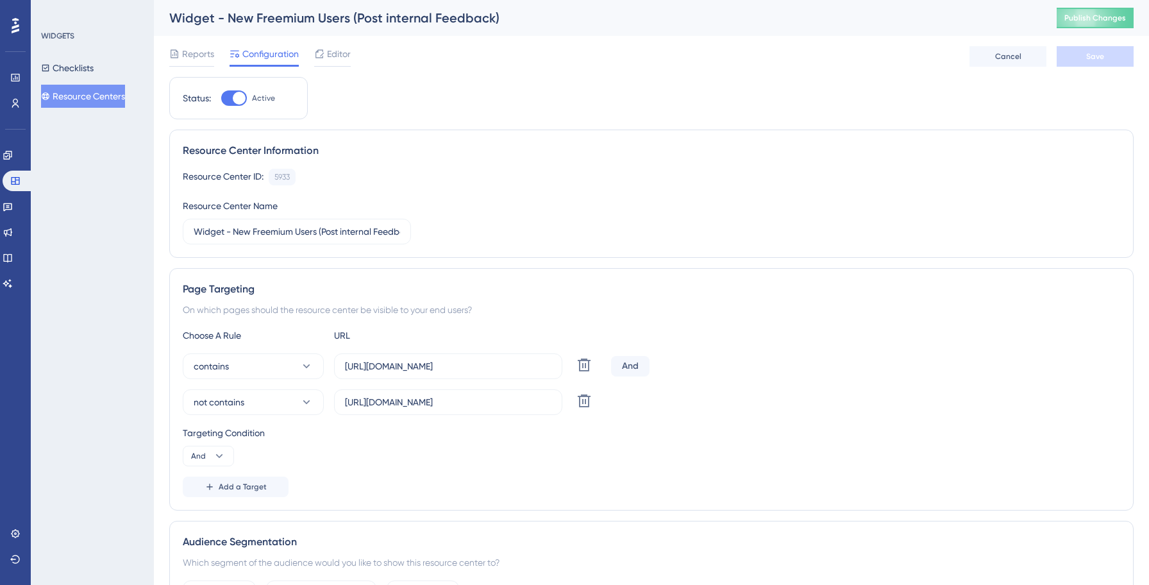
click at [1055, 15] on div "Widget - New Freemium Users (Post internal Feedback) Publish Changes" at bounding box center [651, 18] width 995 height 36
click at [1068, 15] on span "Publish Changes" at bounding box center [1095, 18] width 62 height 10
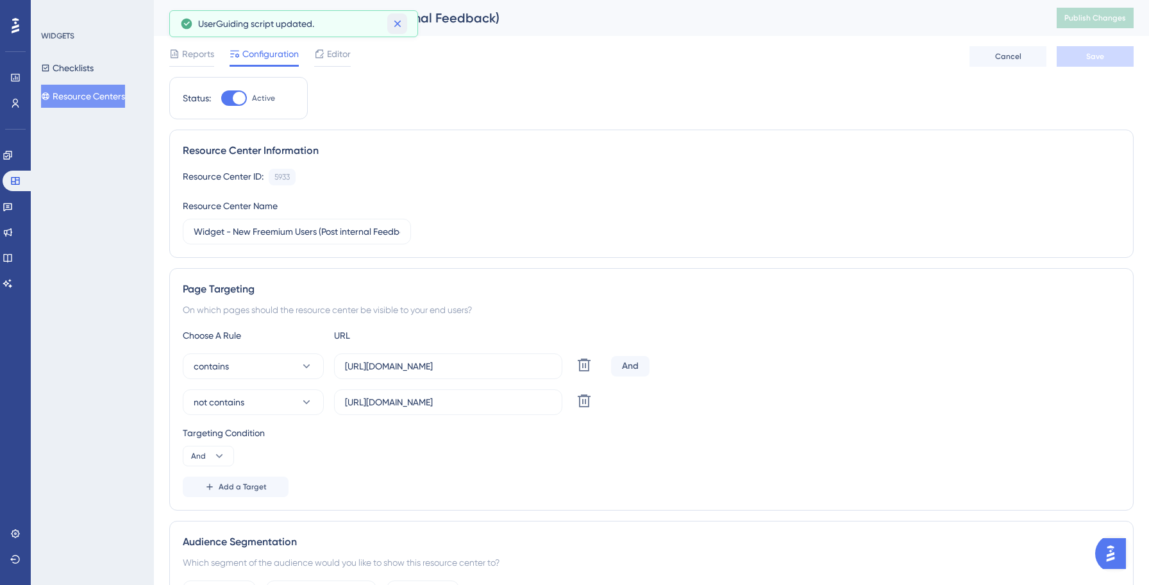
click at [401, 27] on icon at bounding box center [397, 23] width 13 height 13
click at [337, 47] on span "Editor" at bounding box center [339, 53] width 24 height 15
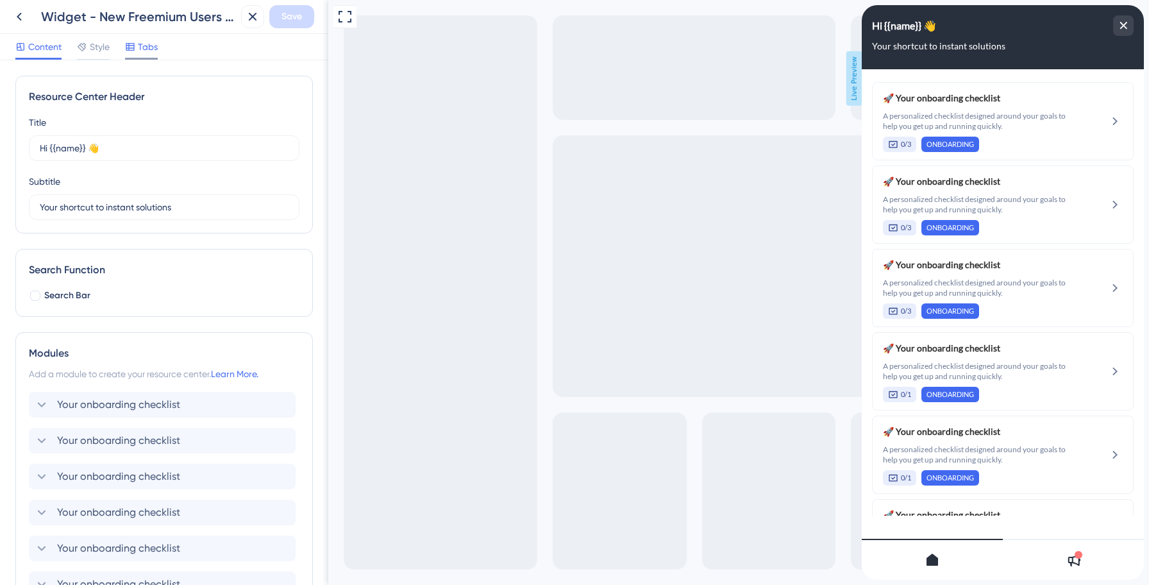
click at [137, 55] on div "Tabs" at bounding box center [141, 49] width 33 height 21
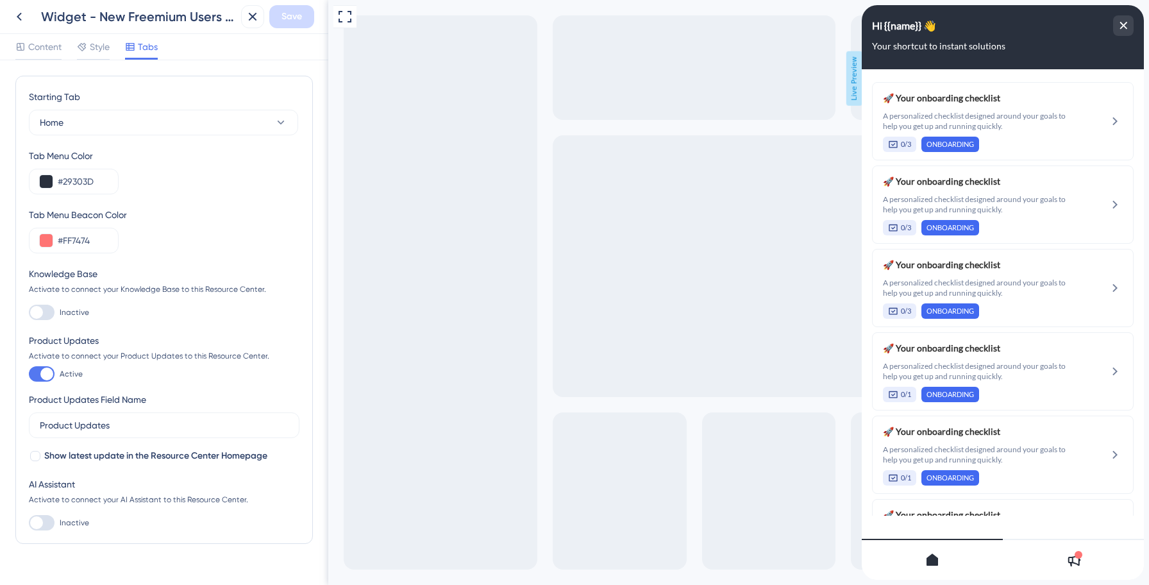
click at [42, 318] on div at bounding box center [42, 312] width 26 height 15
click at [29, 313] on input "Inactive" at bounding box center [28, 312] width 1 height 1
checkbox input "true"
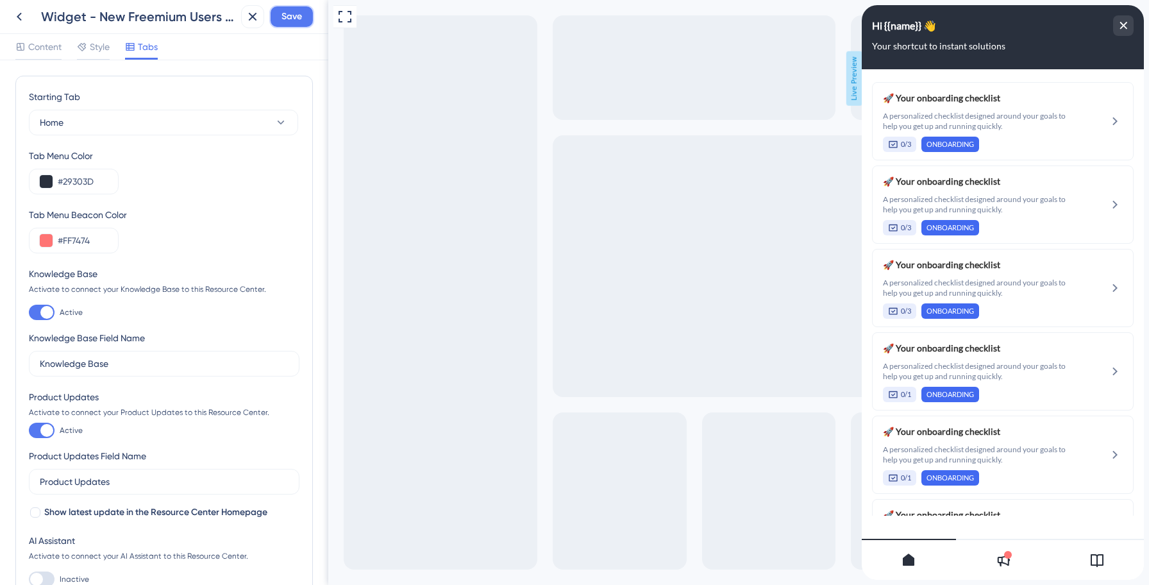
click at [281, 25] on button "Save" at bounding box center [291, 16] width 45 height 23
click at [244, 21] on icon at bounding box center [243, 23] width 13 height 13
click at [23, 17] on icon at bounding box center [19, 16] width 15 height 15
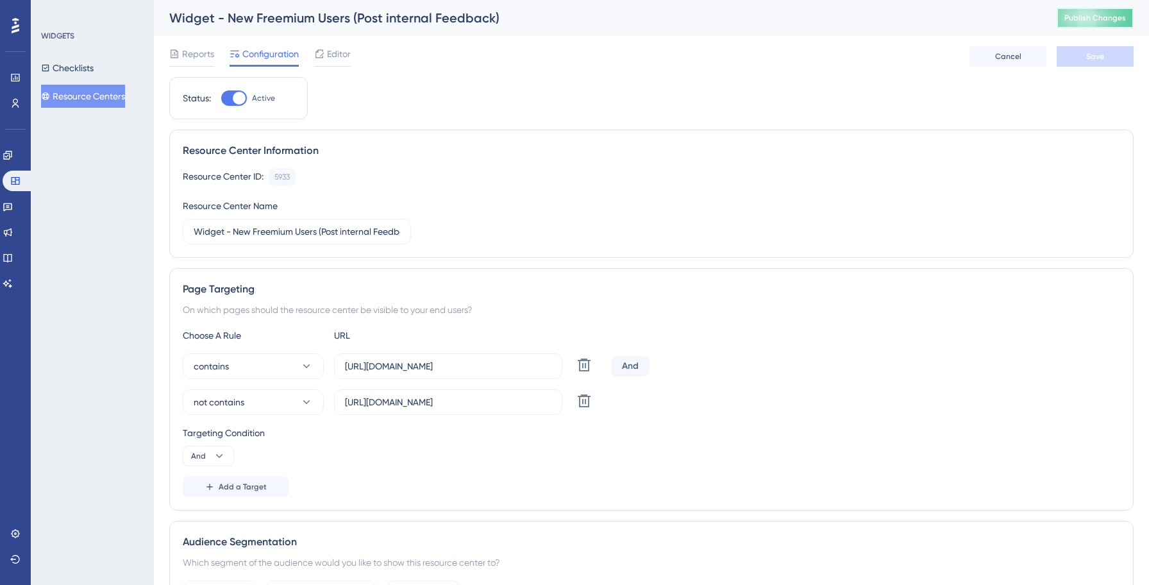
click at [1114, 21] on span "Publish Changes" at bounding box center [1095, 18] width 62 height 10
click at [335, 51] on span "Editor" at bounding box center [339, 53] width 24 height 15
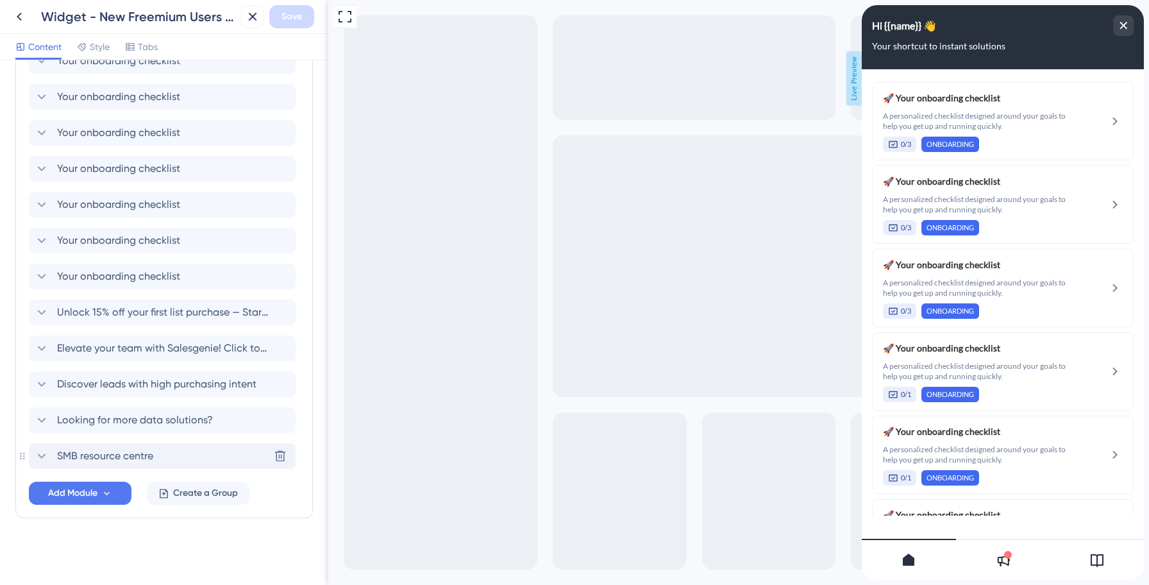
click at [106, 456] on span "SMB resource centre" at bounding box center [105, 455] width 96 height 15
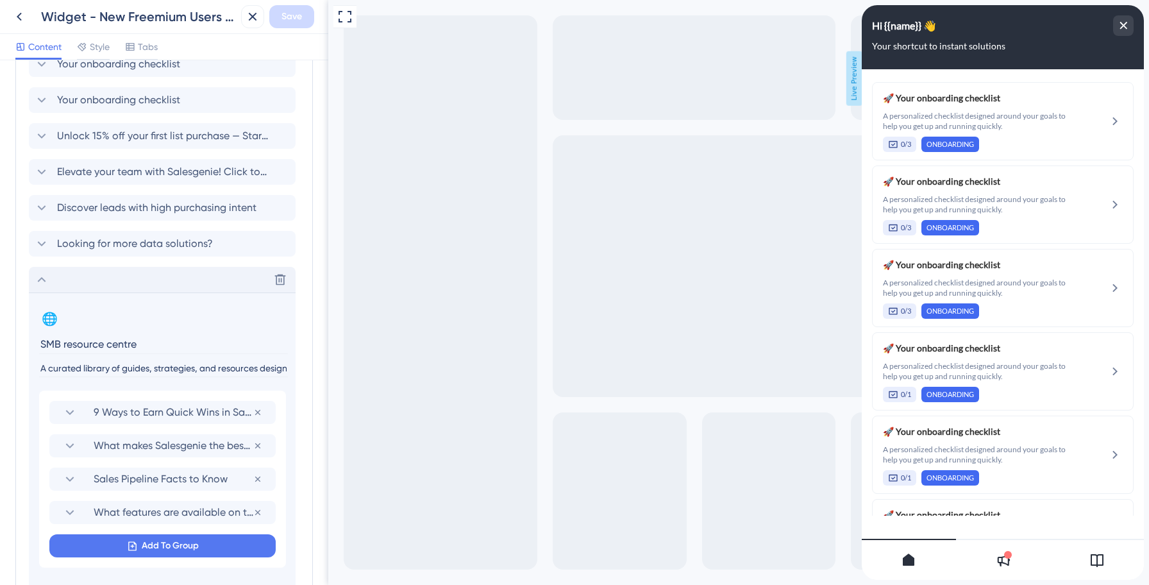
scroll to position [996, 0]
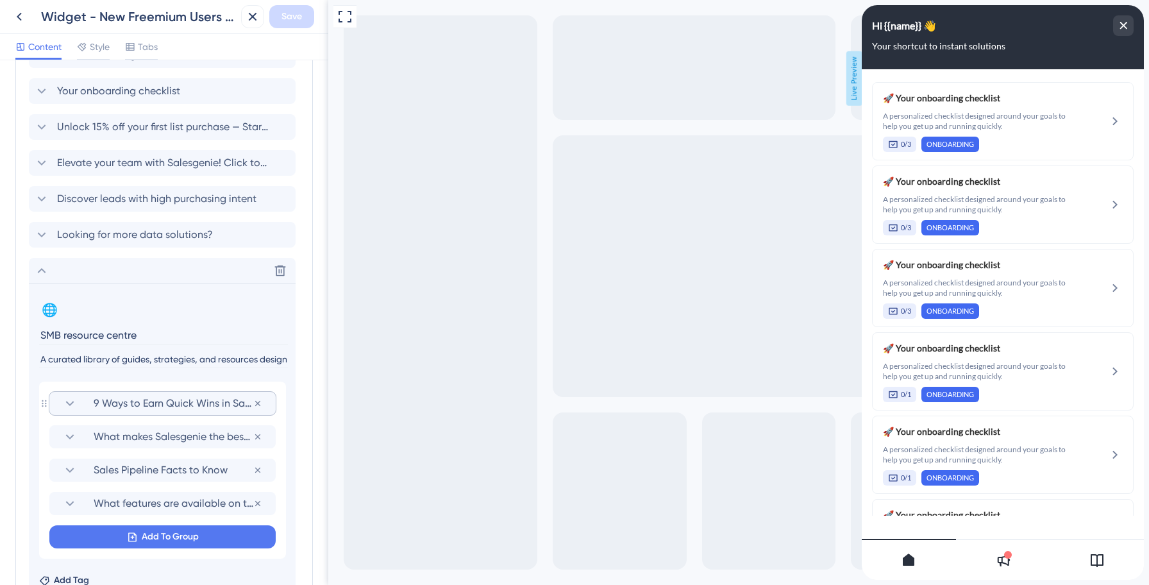
click at [71, 403] on icon at bounding box center [70, 403] width 8 height 5
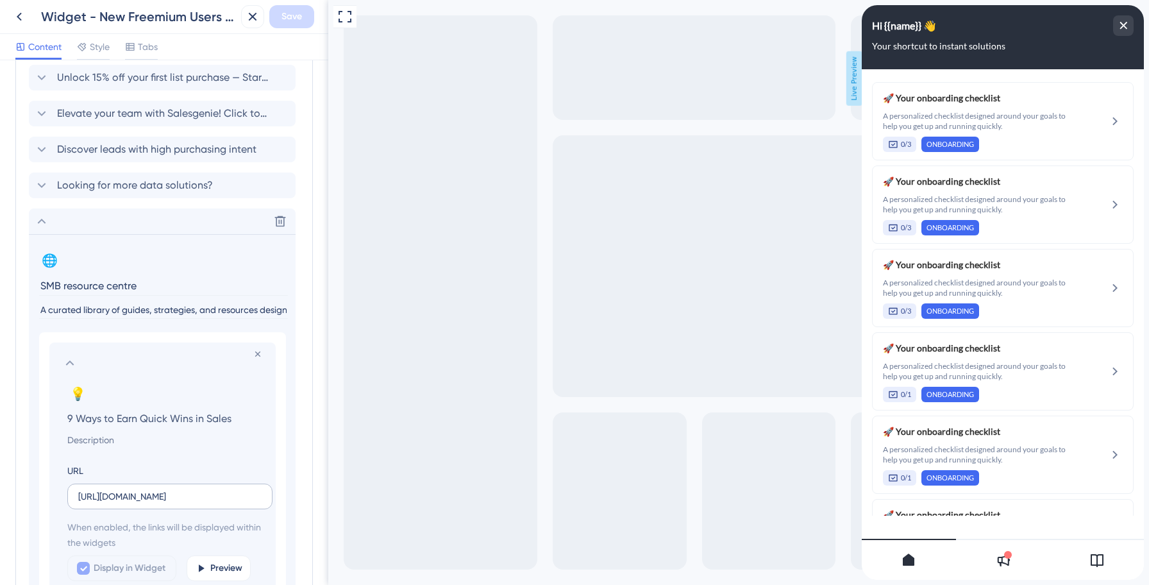
scroll to position [1046, 0]
click at [112, 499] on input "[URL][DOMAIN_NAME]" at bounding box center [169, 495] width 183 height 14
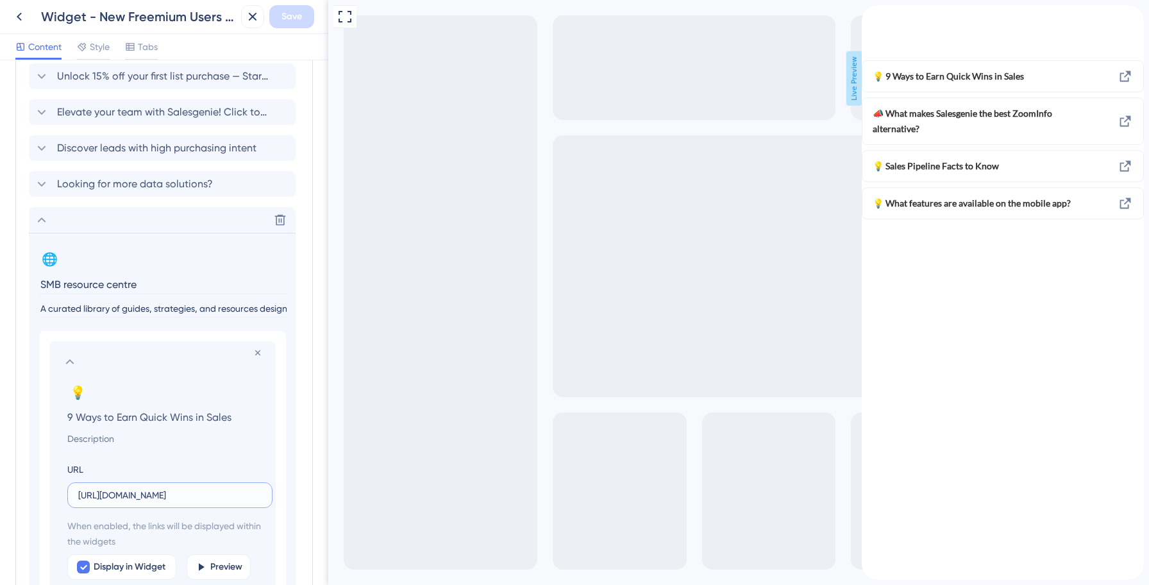
click at [112, 499] on input "[URL][DOMAIN_NAME]" at bounding box center [169, 495] width 183 height 14
paste input "data-axle.help.userguiding"
type input "[URL][DOMAIN_NAME]"
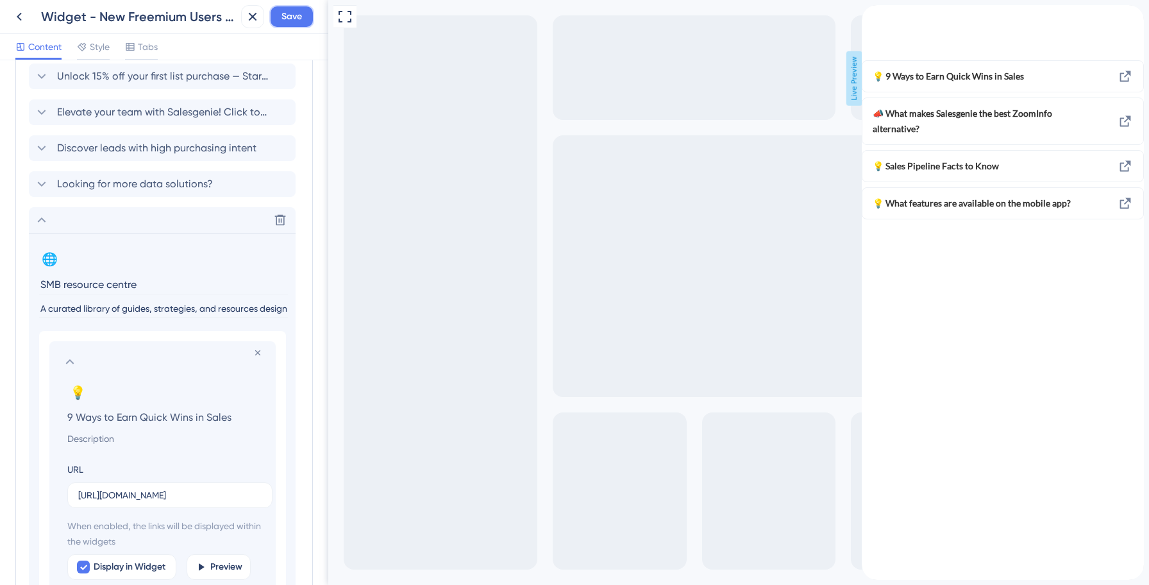
scroll to position [0, 0]
click at [283, 19] on span "Save" at bounding box center [291, 16] width 21 height 15
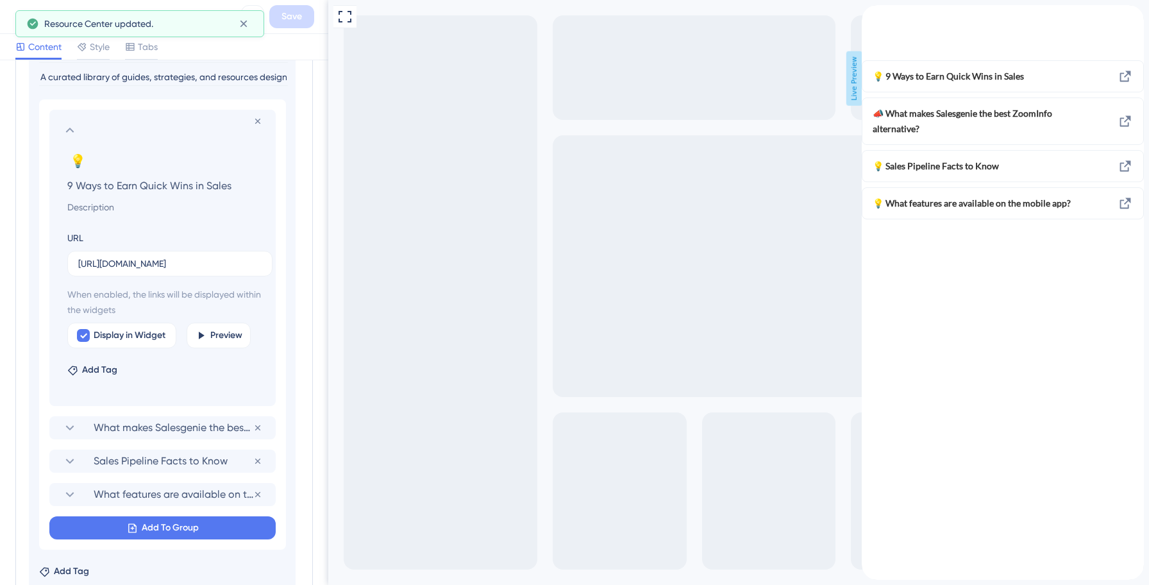
scroll to position [1287, 0]
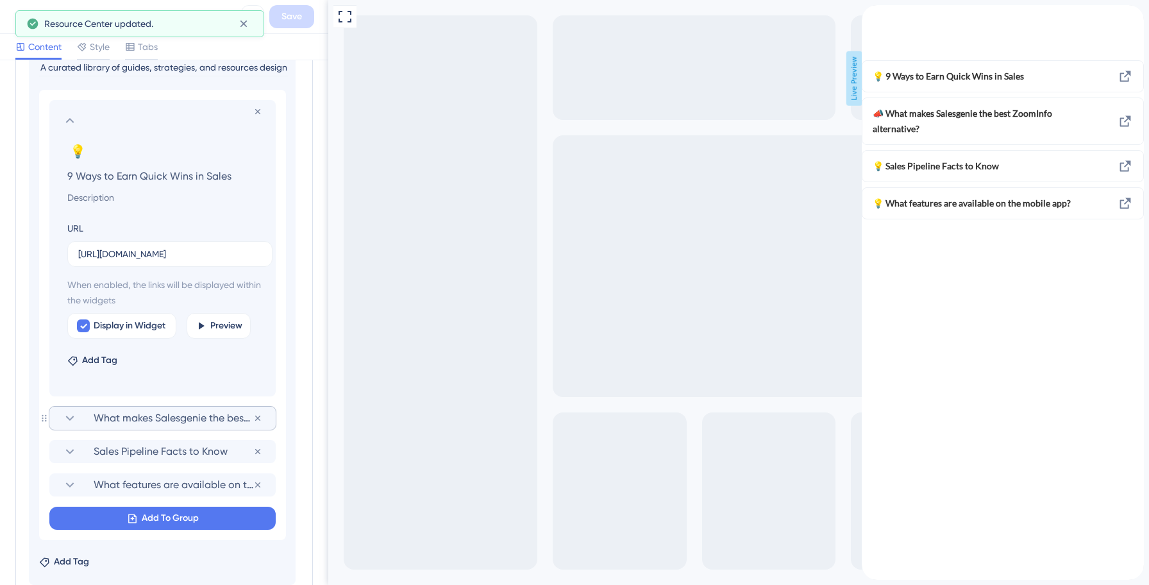
click at [130, 421] on span "What makes Salesgenie the best ZoomInfo alternative?" at bounding box center [174, 417] width 160 height 15
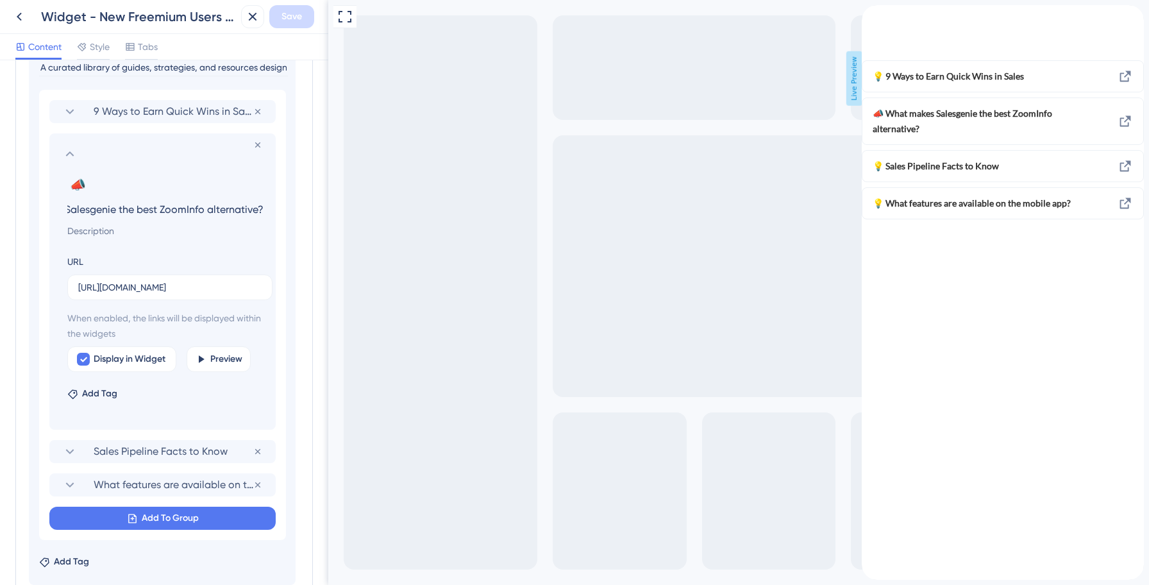
scroll to position [0, 0]
click at [150, 288] on input "[URL][DOMAIN_NAME]" at bounding box center [169, 287] width 183 height 14
paste input "data-axle.help.userguiding"
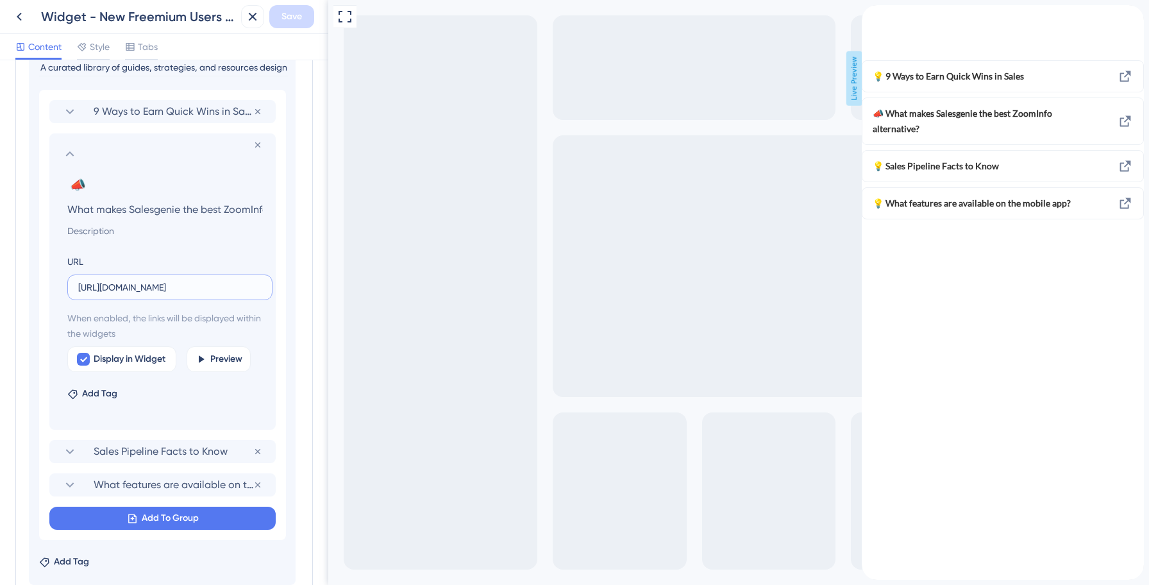
scroll to position [0, 289]
type input "[URL][DOMAIN_NAME]"
click at [295, 18] on span "Save" at bounding box center [291, 16] width 21 height 15
click at [70, 447] on icon at bounding box center [69, 451] width 15 height 15
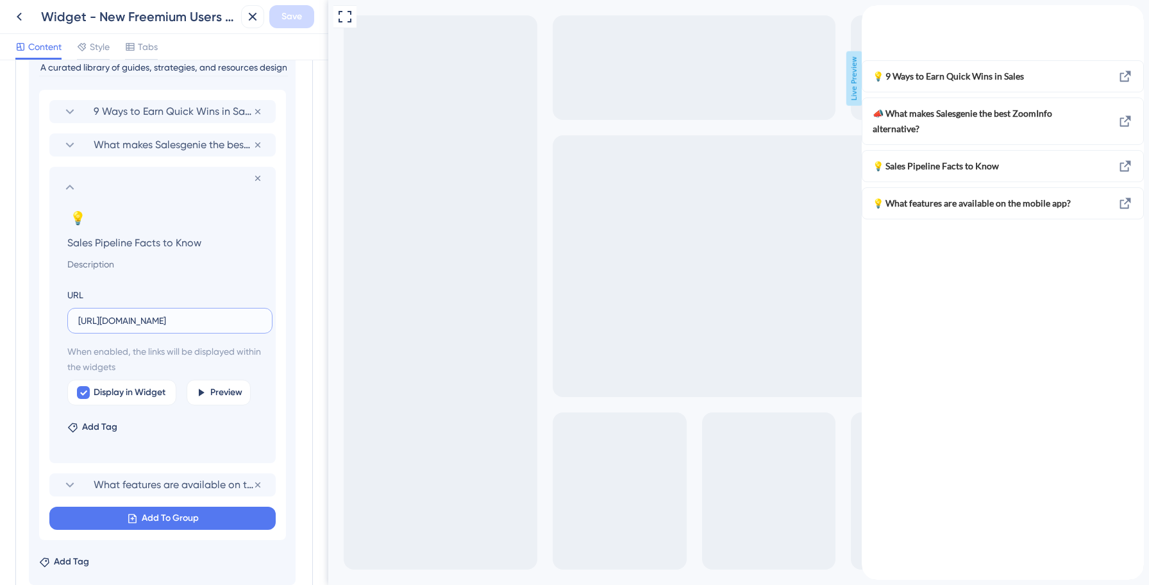
click at [169, 322] on input "[URL][DOMAIN_NAME]" at bounding box center [169, 321] width 183 height 14
paste input "data-axle.help.userguiding"
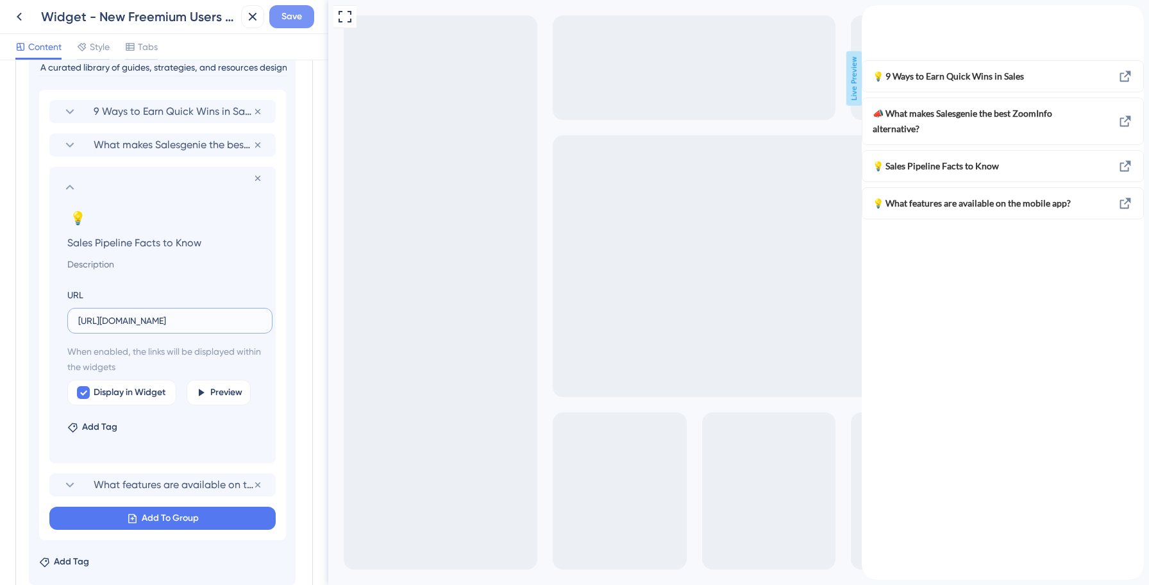
type input "[URL][DOMAIN_NAME]"
click at [294, 11] on span "Save" at bounding box center [291, 16] width 21 height 15
click at [70, 188] on icon at bounding box center [69, 187] width 15 height 15
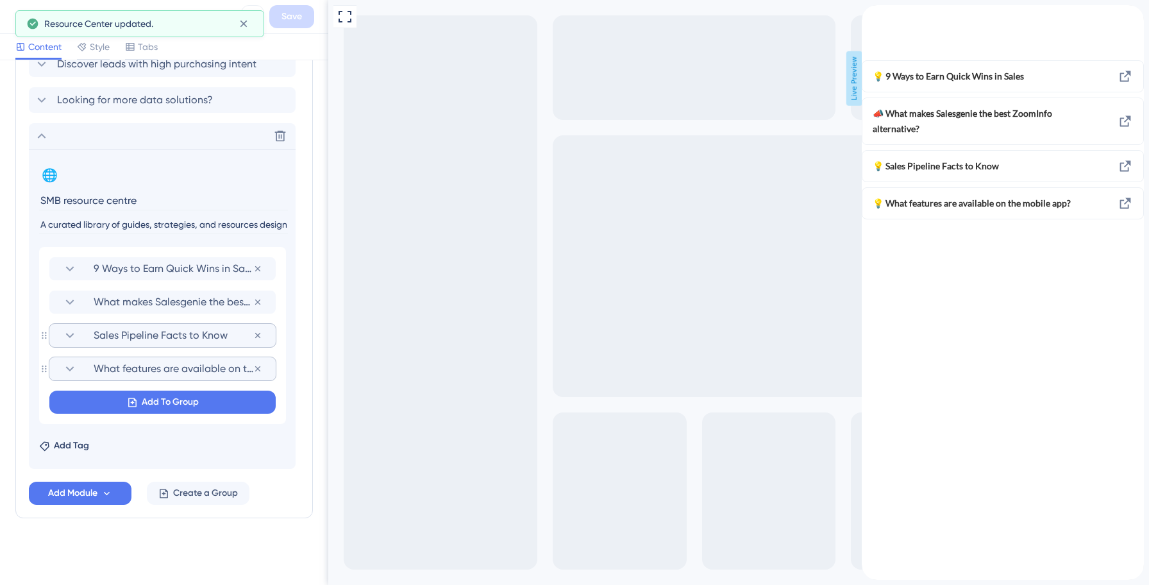
click at [72, 365] on icon at bounding box center [69, 368] width 15 height 15
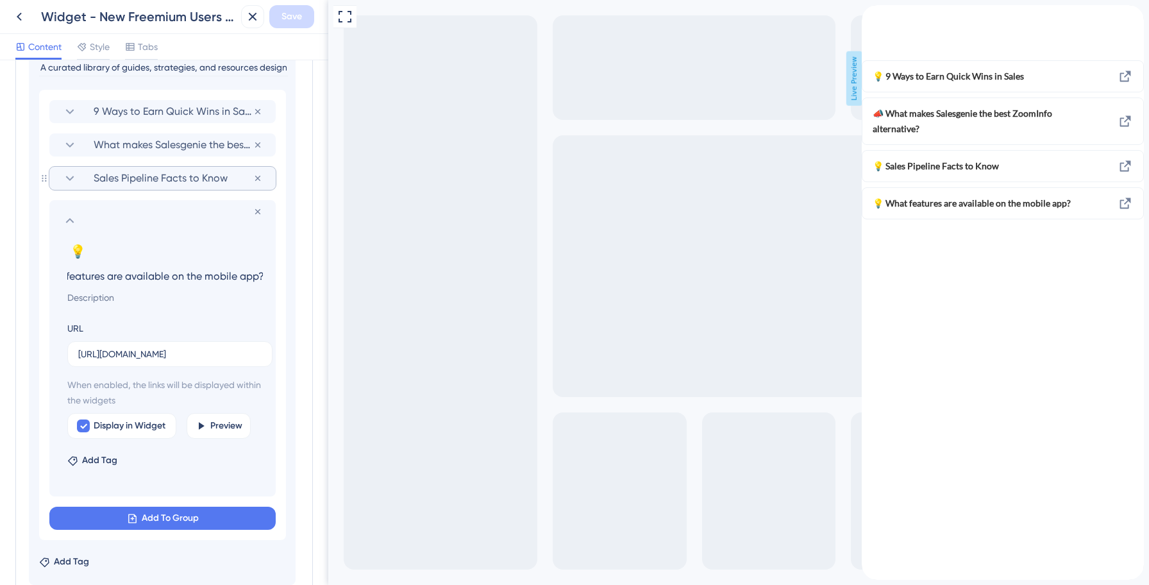
scroll to position [0, 0]
click at [176, 349] on input "[URL][DOMAIN_NAME]" at bounding box center [169, 354] width 183 height 14
paste input "data-axle.help.userguiding"
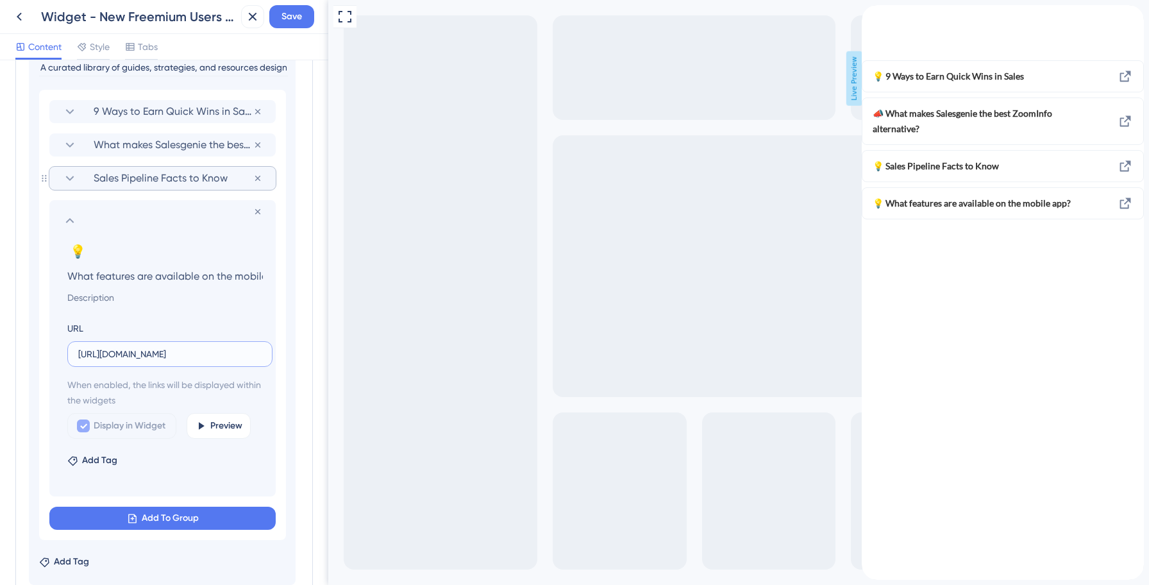
scroll to position [0, 271]
type input "[URL][DOMAIN_NAME]"
click at [301, 19] on span "Save" at bounding box center [291, 16] width 21 height 15
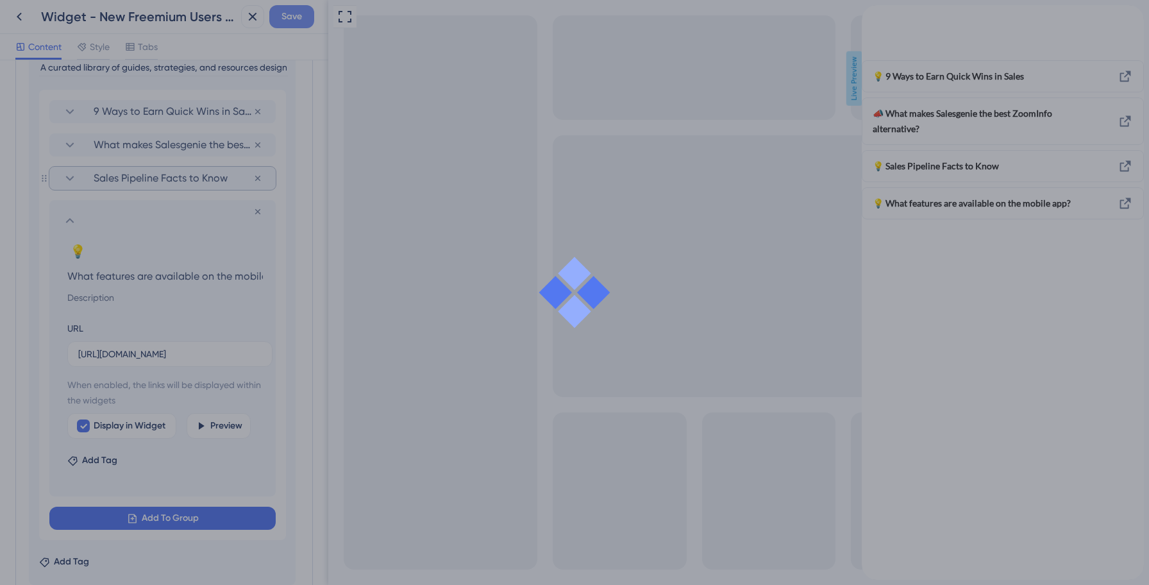
scroll to position [0, 0]
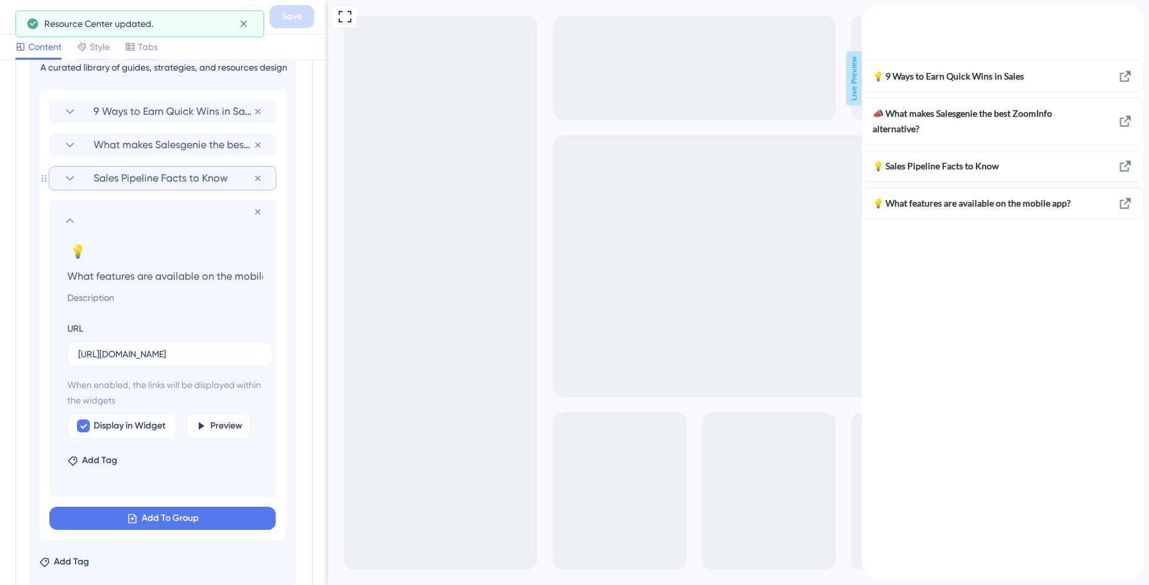
click at [70, 222] on icon at bounding box center [69, 220] width 15 height 15
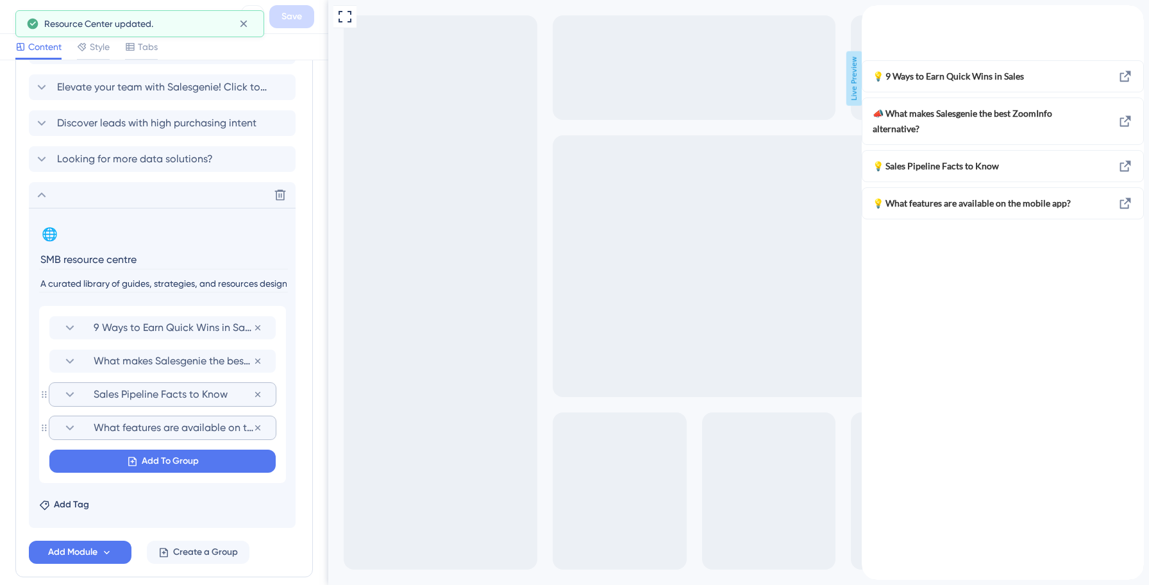
scroll to position [1070, 0]
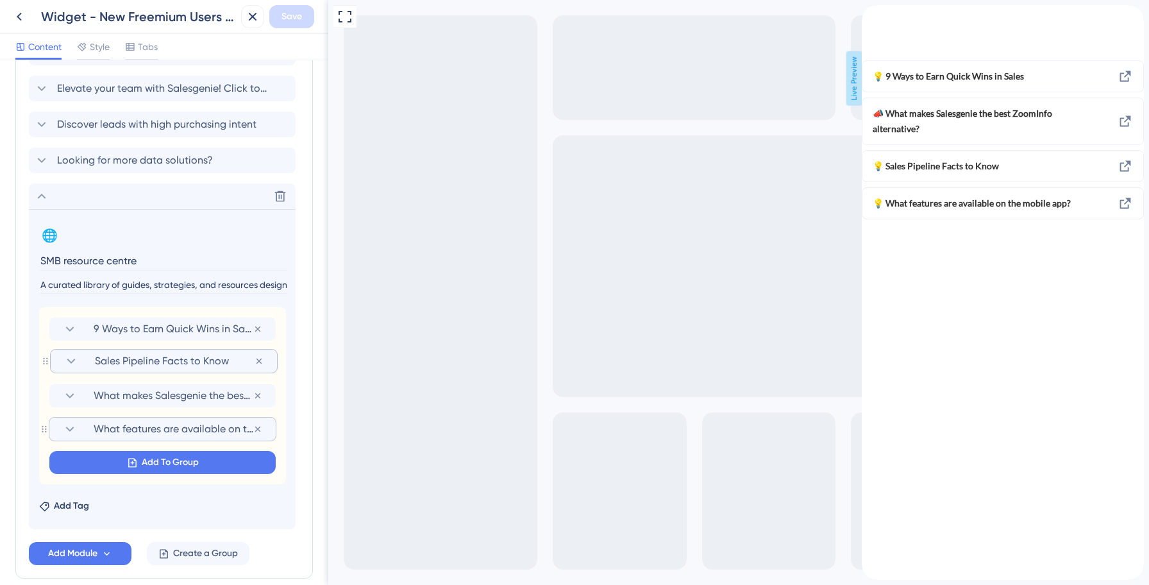
drag, startPoint x: 179, startPoint y: 394, endPoint x: 180, endPoint y: 356, distance: 38.5
click at [180, 356] on div "9 Ways to Earn Quick Wins in Sales Remove from group What makes Salesgenie the …" at bounding box center [162, 395] width 247 height 177
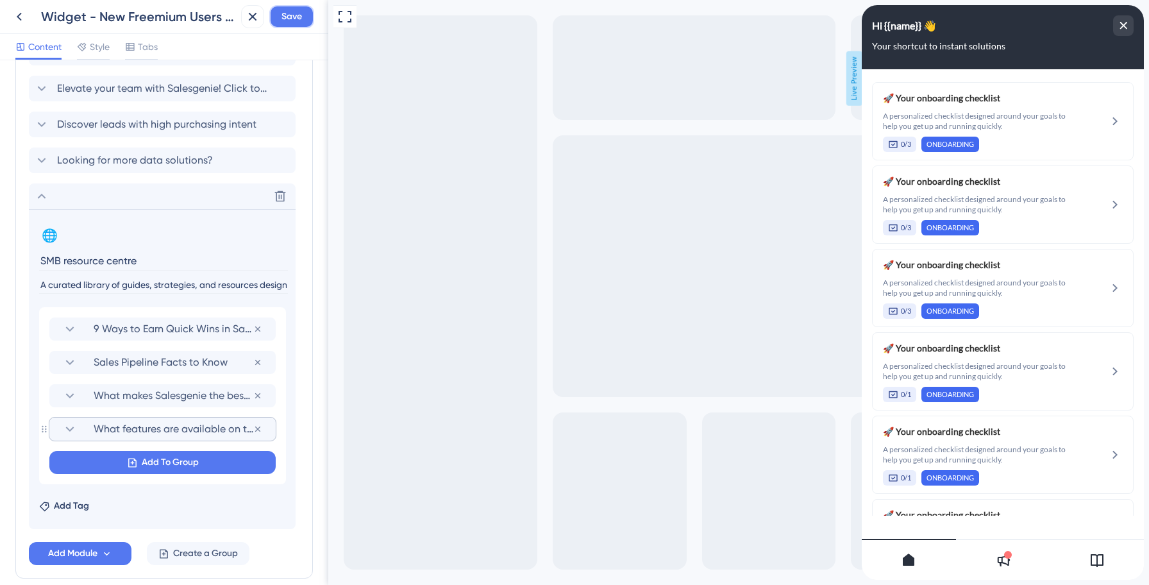
click at [290, 11] on span "Save" at bounding box center [291, 16] width 21 height 15
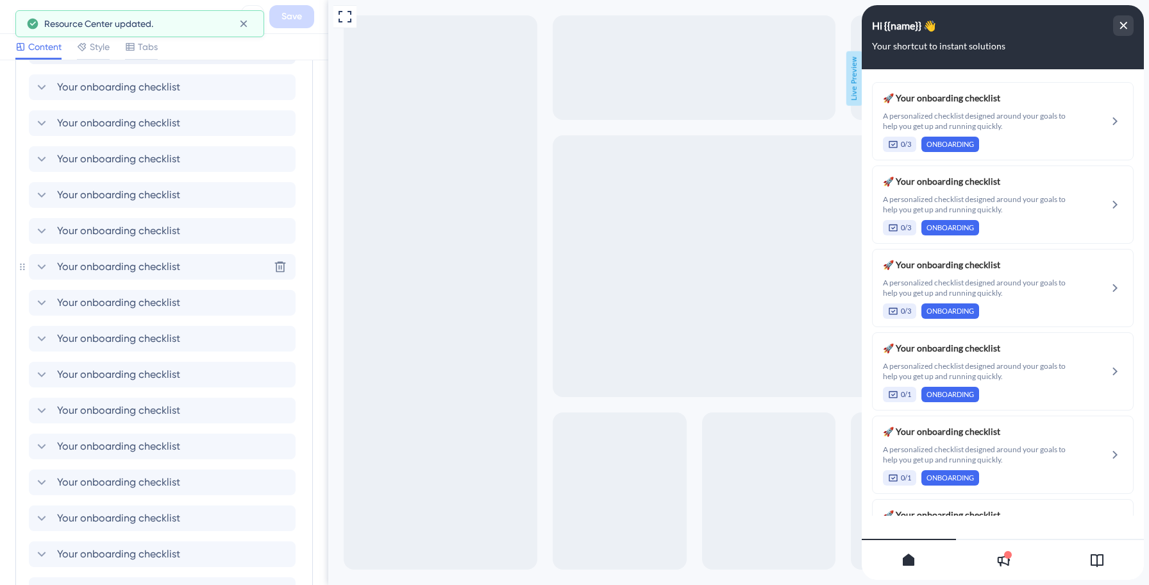
scroll to position [450, 0]
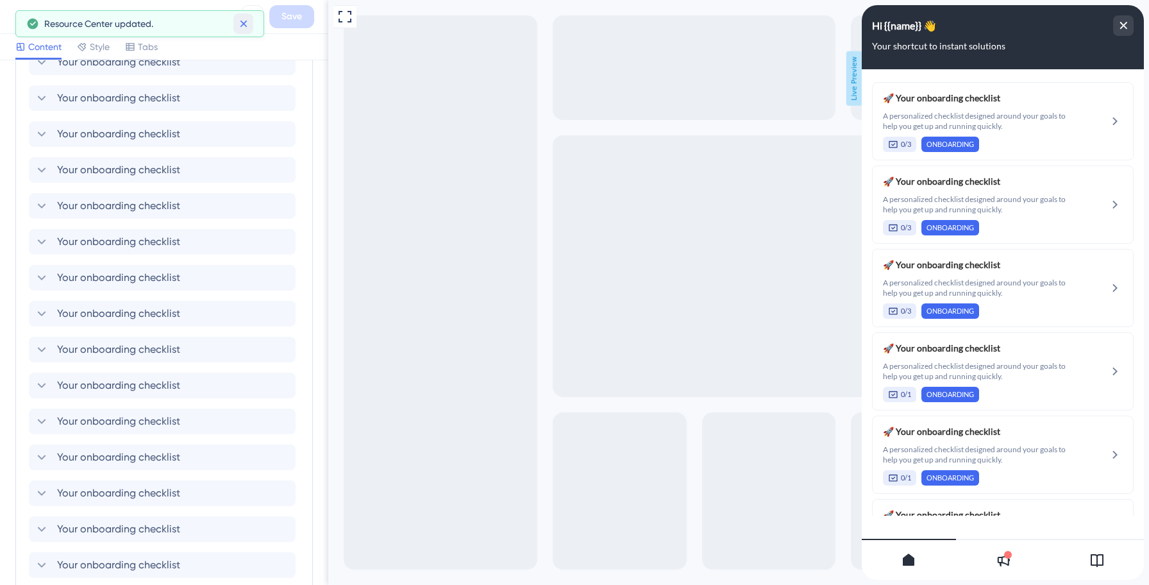
click at [239, 24] on icon at bounding box center [243, 23] width 13 height 13
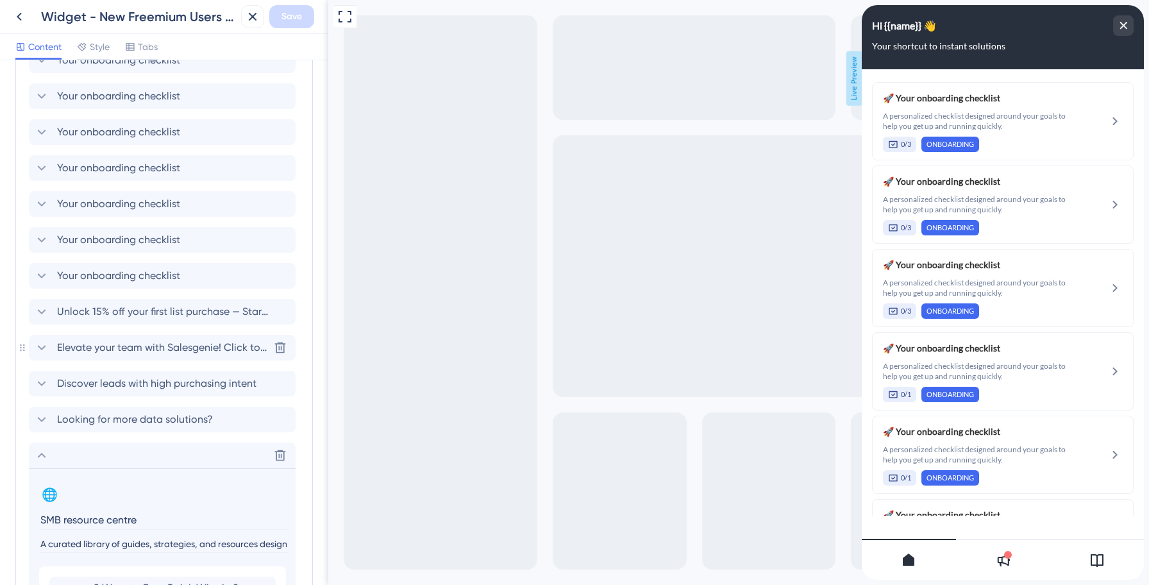
scroll to position [812, 0]
click at [40, 451] on icon at bounding box center [41, 454] width 15 height 15
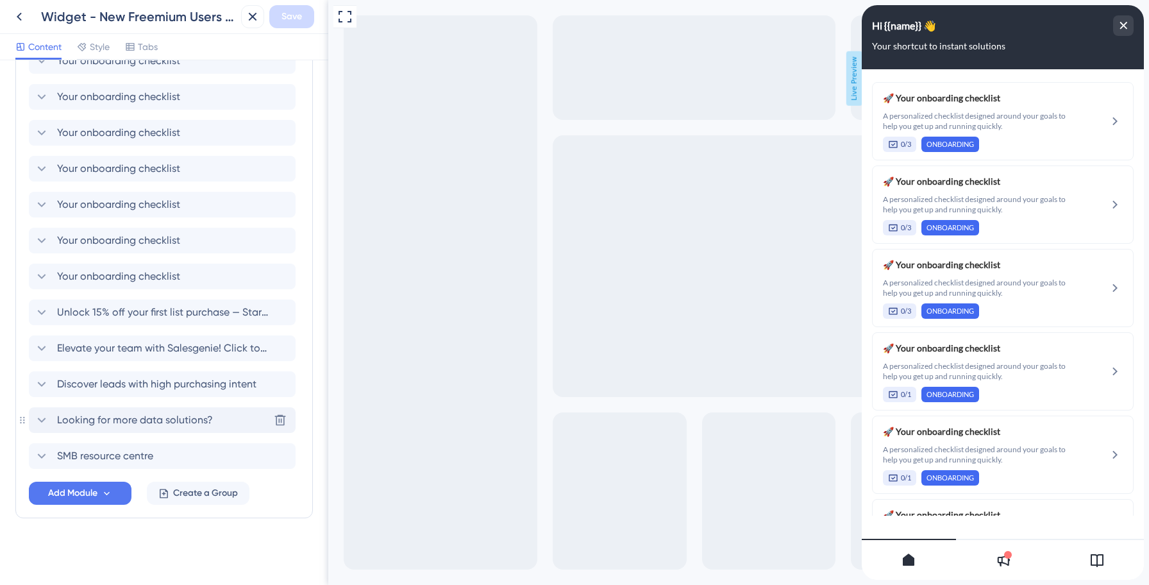
click at [43, 420] on icon at bounding box center [42, 419] width 8 height 5
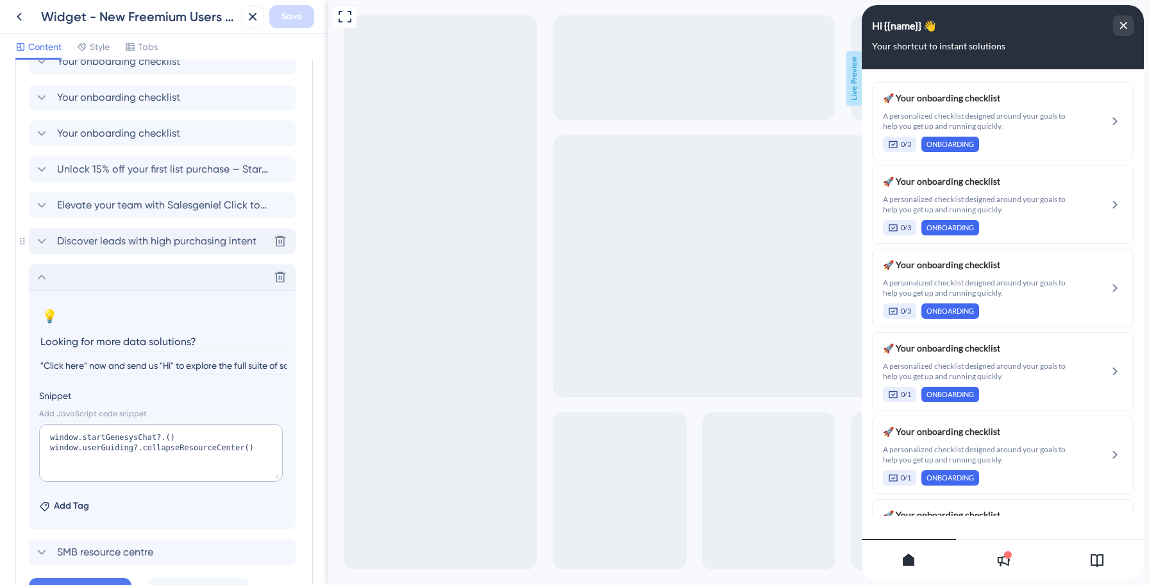
scroll to position [962, 0]
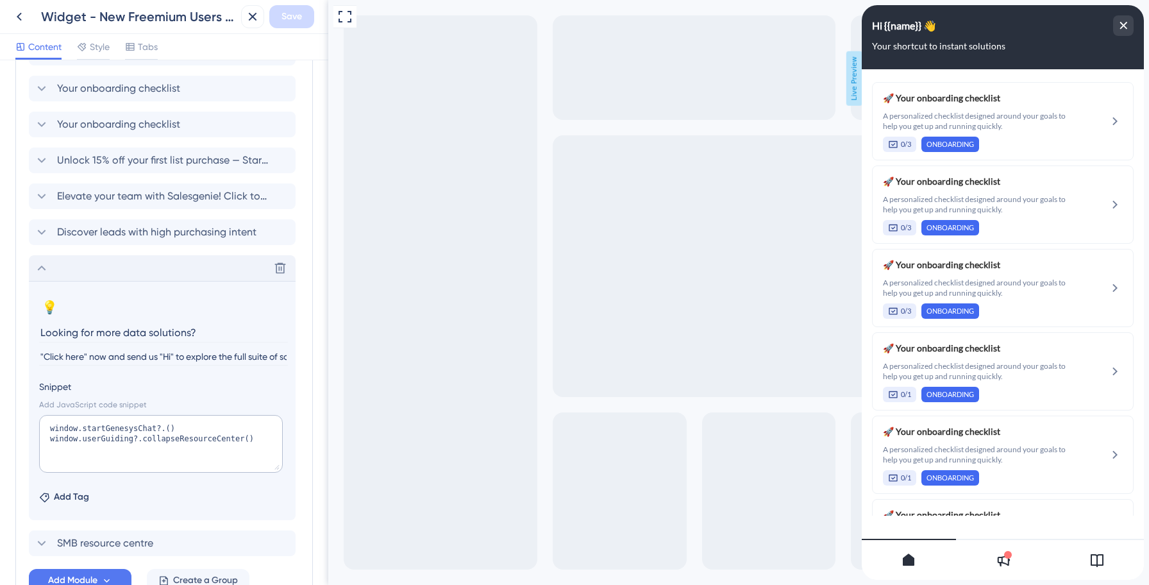
click at [44, 271] on icon at bounding box center [41, 267] width 15 height 15
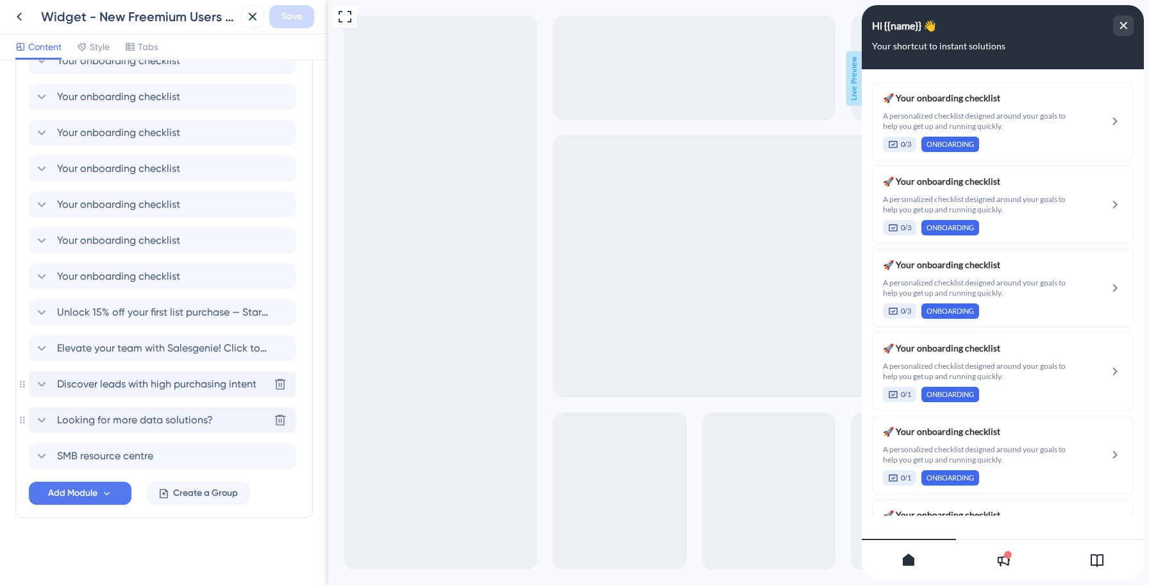
click at [45, 384] on icon at bounding box center [41, 383] width 15 height 15
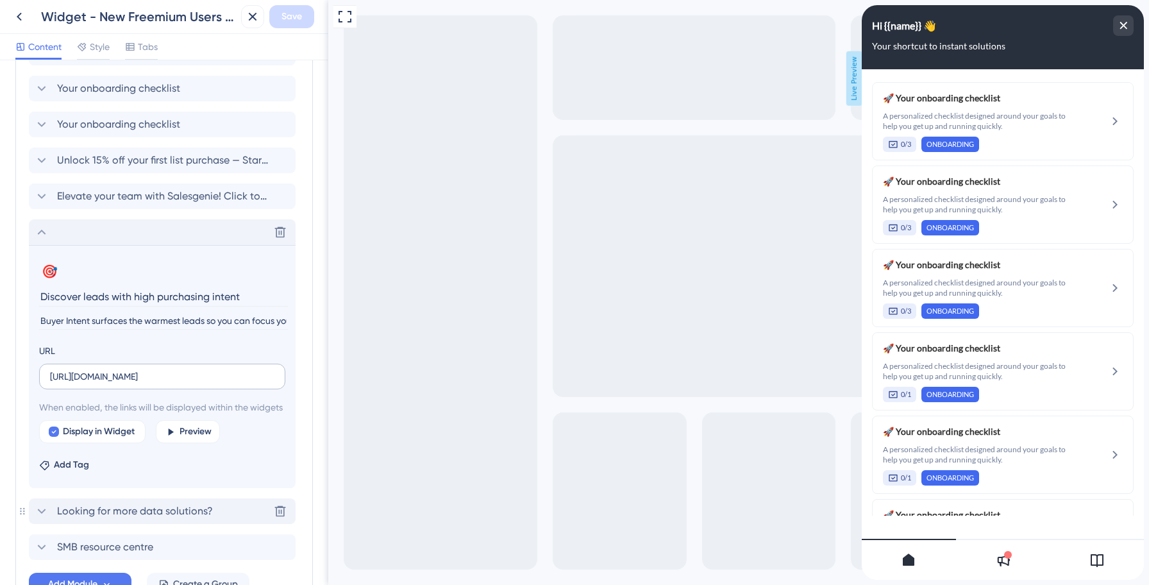
click at [138, 384] on label "[URL][DOMAIN_NAME]" at bounding box center [162, 377] width 246 height 26
click at [138, 383] on input "[URL][DOMAIN_NAME]" at bounding box center [162, 376] width 224 height 14
click at [138, 384] on label "[URL][DOMAIN_NAME]" at bounding box center [162, 377] width 246 height 26
click at [138, 383] on input "[URL][DOMAIN_NAME]" at bounding box center [162, 376] width 224 height 14
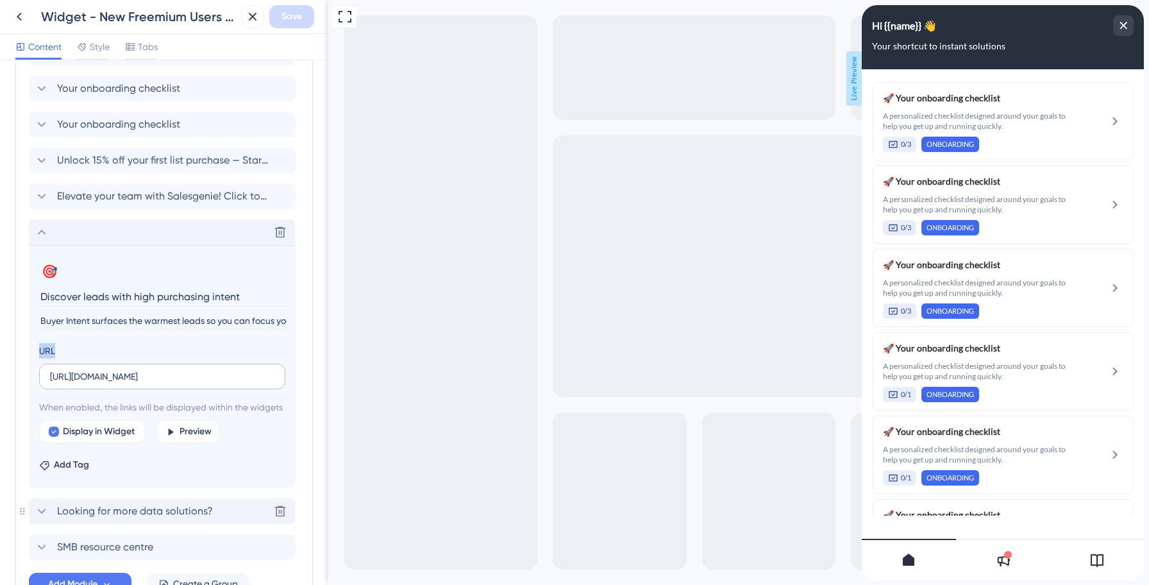
click at [138, 384] on label "[URL][DOMAIN_NAME]" at bounding box center [162, 377] width 246 height 26
click at [138, 383] on input "[URL][DOMAIN_NAME]" at bounding box center [162, 376] width 224 height 14
click at [138, 383] on label "[URL][DOMAIN_NAME]" at bounding box center [162, 377] width 246 height 26
click at [138, 383] on input "[URL][DOMAIN_NAME]" at bounding box center [162, 376] width 224 height 14
click at [138, 383] on label "[URL][DOMAIN_NAME]" at bounding box center [162, 377] width 246 height 26
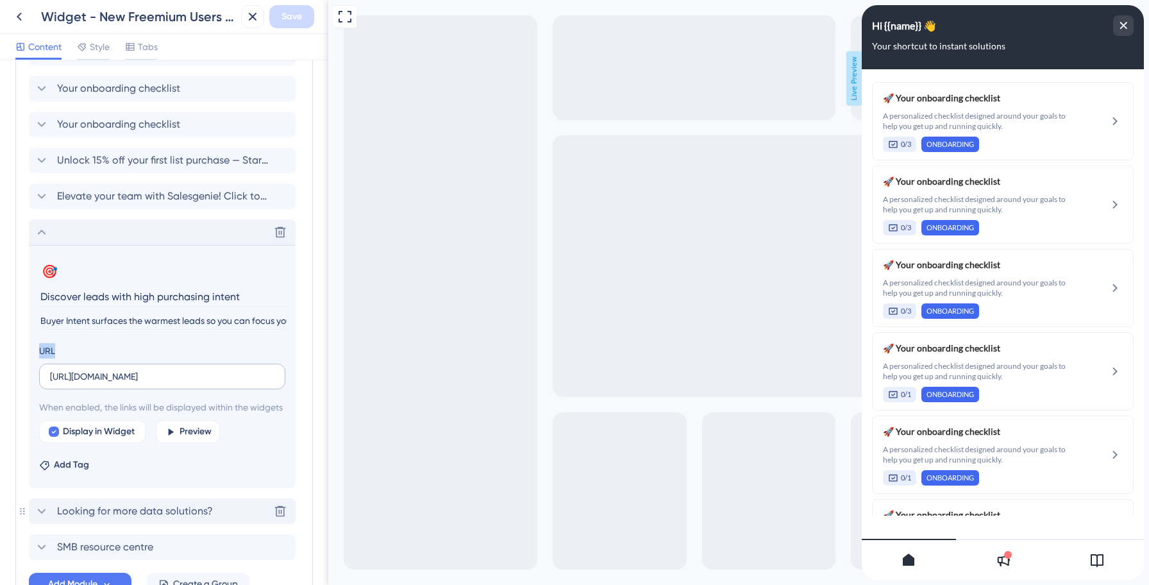
click at [138, 383] on input "[URL][DOMAIN_NAME]" at bounding box center [162, 376] width 224 height 14
click at [138, 383] on label "[URL][DOMAIN_NAME]" at bounding box center [162, 377] width 246 height 26
click at [138, 383] on input "[URL][DOMAIN_NAME]" at bounding box center [162, 376] width 224 height 14
click at [133, 380] on input "[URL][DOMAIN_NAME]" at bounding box center [162, 376] width 224 height 14
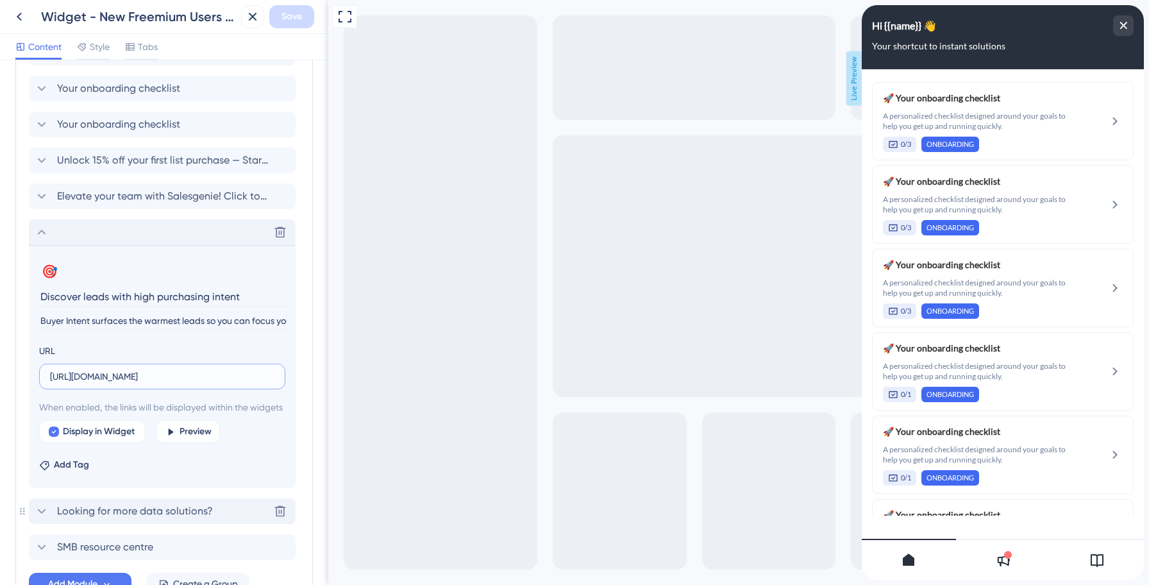
click at [133, 380] on input "[URL][DOMAIN_NAME]" at bounding box center [162, 376] width 224 height 14
paste input "data-axle.help.userguiding"
type input "[URL][DOMAIN_NAME]"
click at [297, 16] on span "Save" at bounding box center [291, 16] width 21 height 15
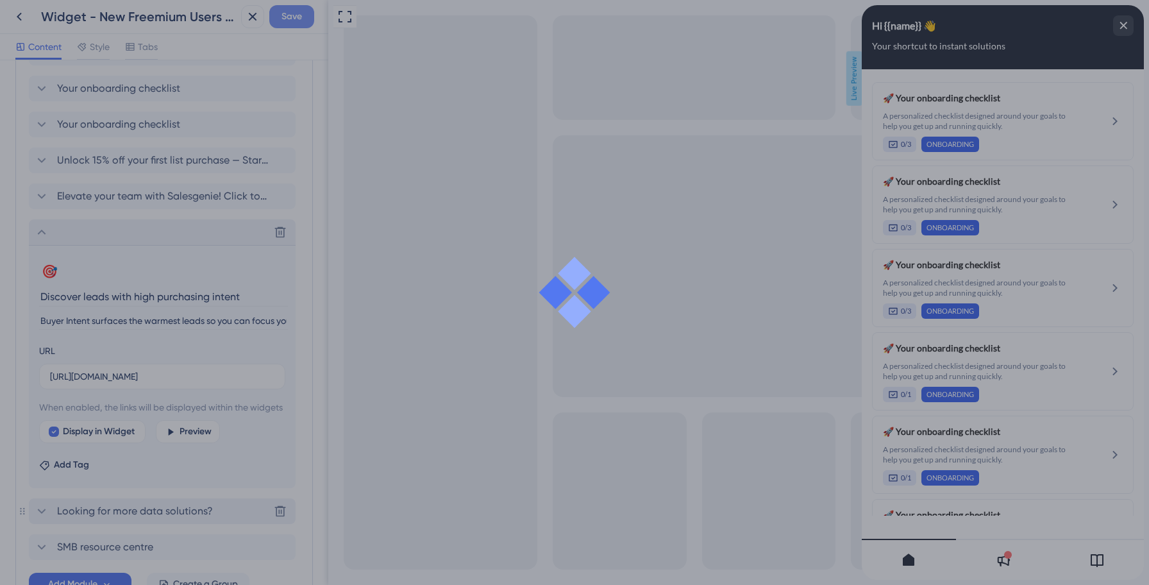
scroll to position [0, 0]
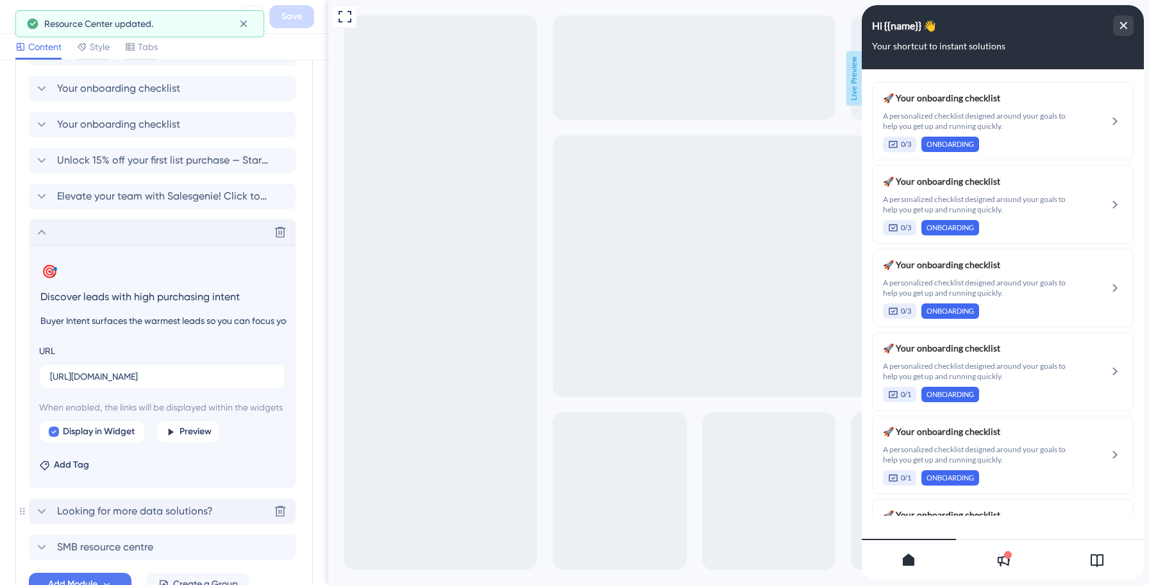
click at [43, 234] on icon at bounding box center [41, 231] width 15 height 15
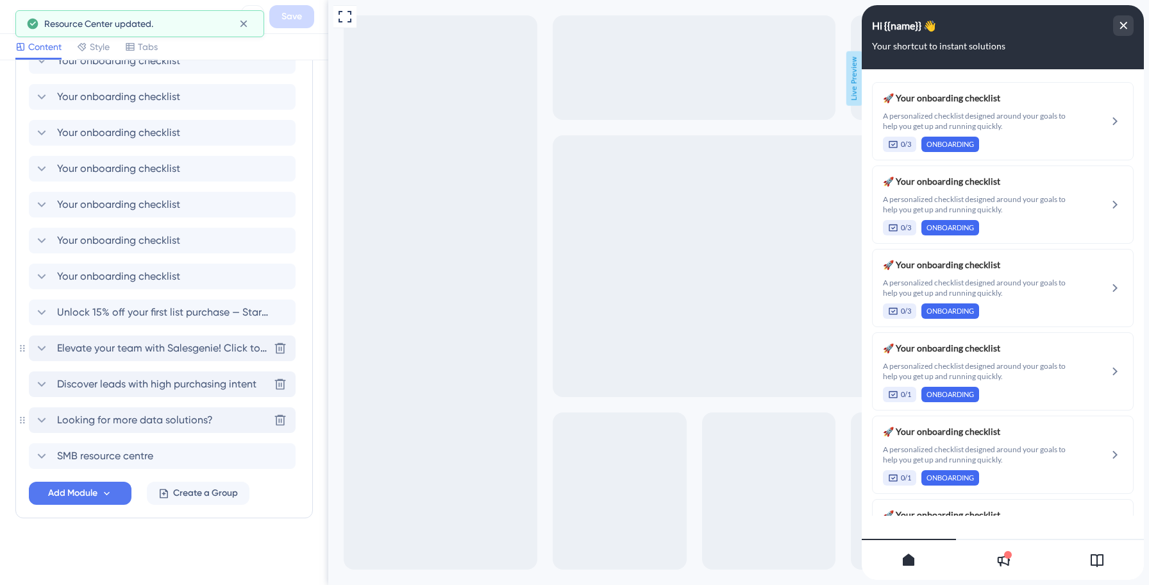
click at [41, 348] on icon at bounding box center [42, 348] width 8 height 5
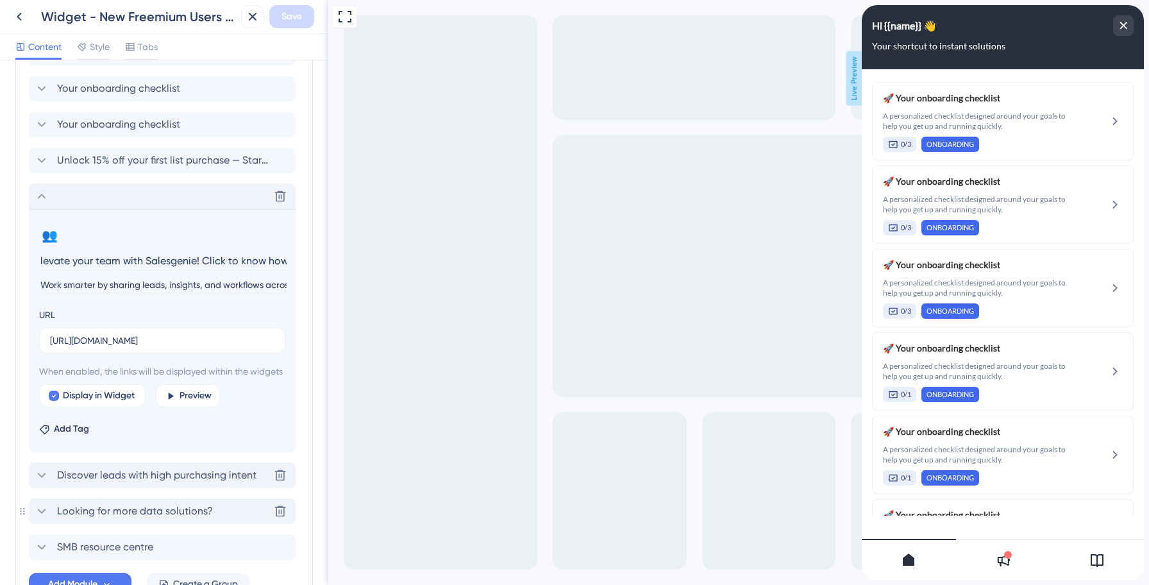
scroll to position [0, 0]
click at [149, 339] on input "[URL][DOMAIN_NAME]" at bounding box center [162, 340] width 224 height 14
paste input "data-axle.help.userguiding"
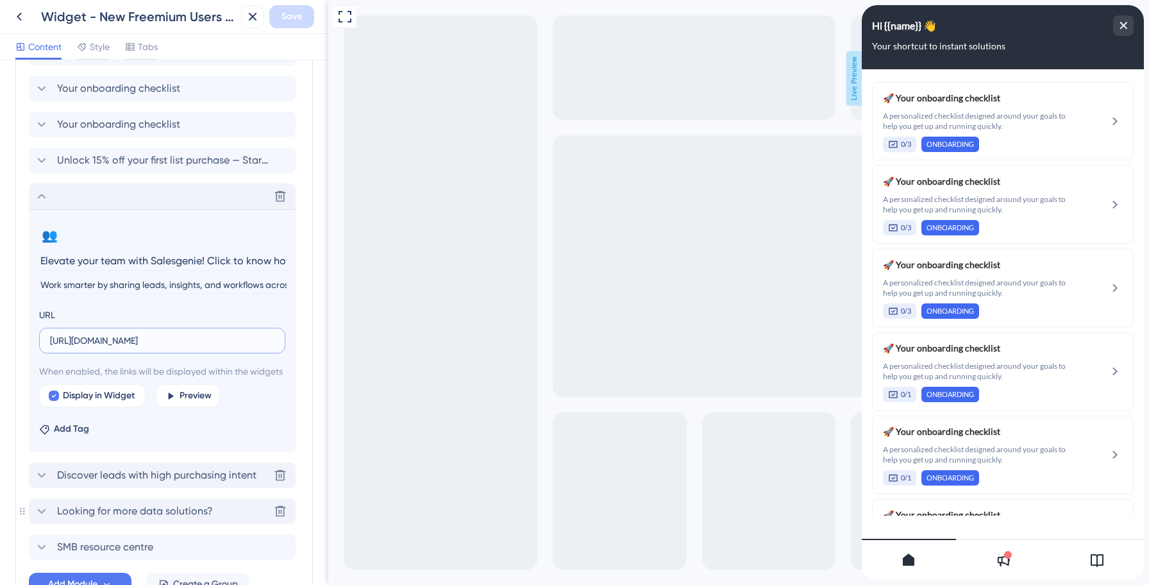
scroll to position [0, 128]
type input "[URL][DOMAIN_NAME]"
click at [290, 15] on span "Save" at bounding box center [291, 16] width 21 height 15
click at [39, 197] on icon at bounding box center [41, 196] width 15 height 15
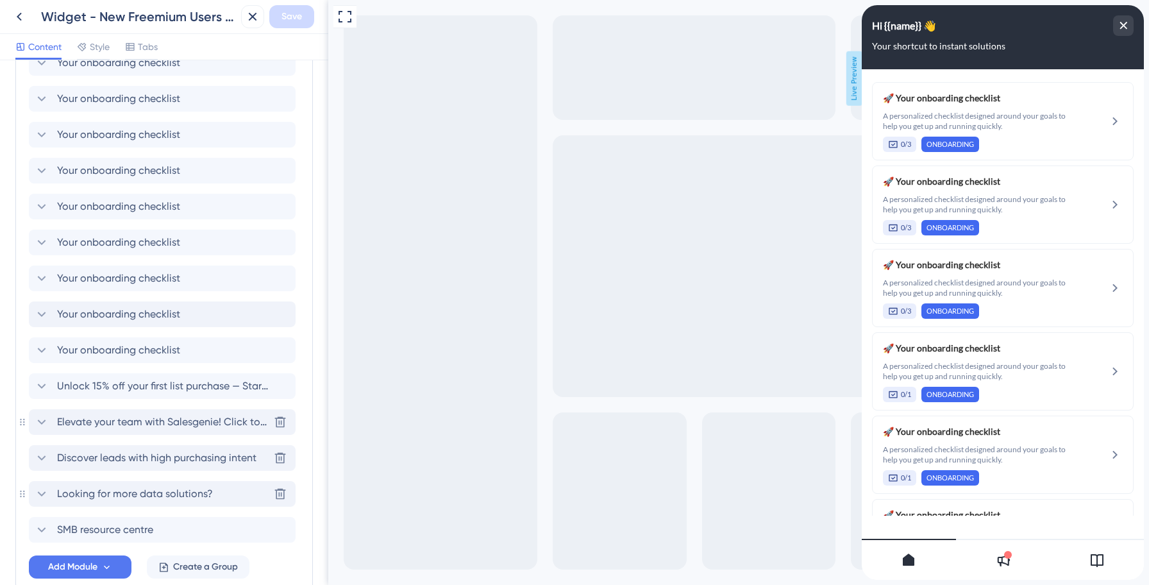
scroll to position [508, 0]
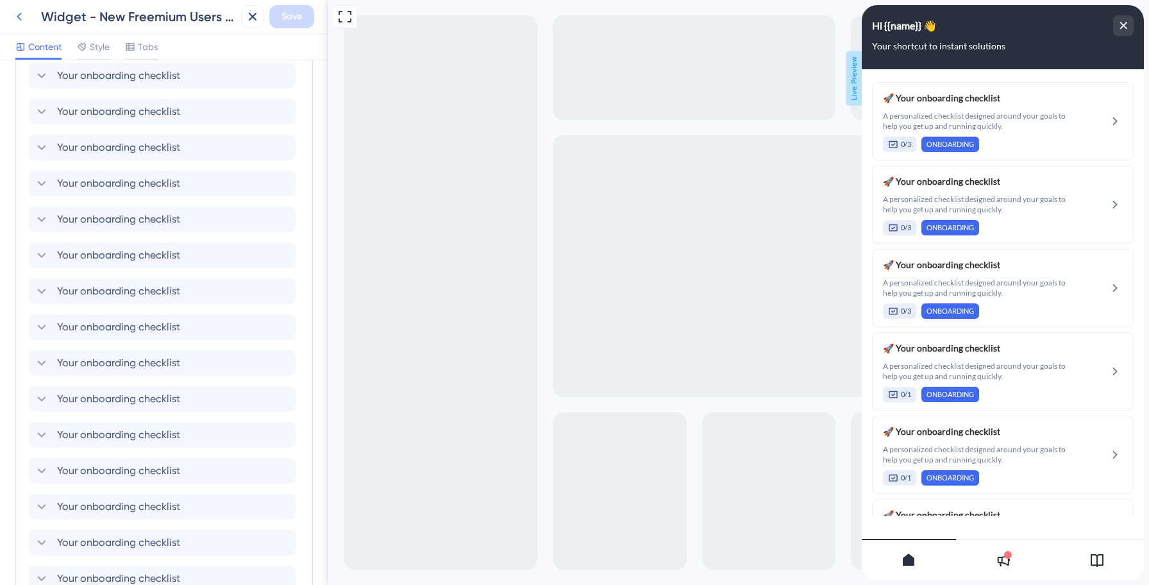
click at [22, 21] on icon at bounding box center [19, 16] width 15 height 15
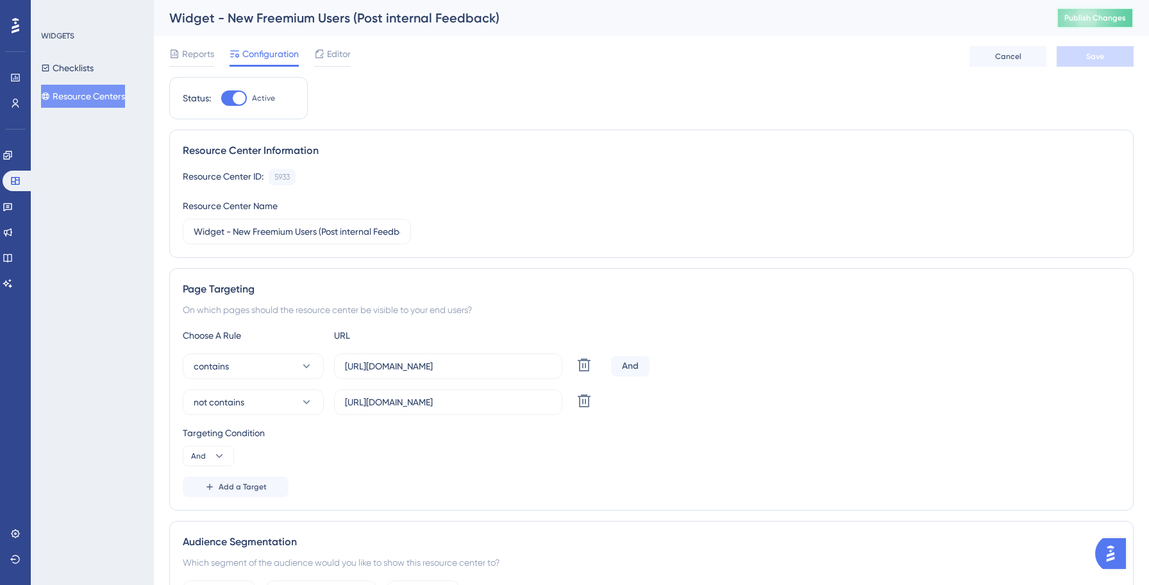
click at [1062, 22] on button "Publish Changes" at bounding box center [1095, 18] width 77 height 21
click at [65, 96] on button "Resource Centers" at bounding box center [83, 96] width 84 height 23
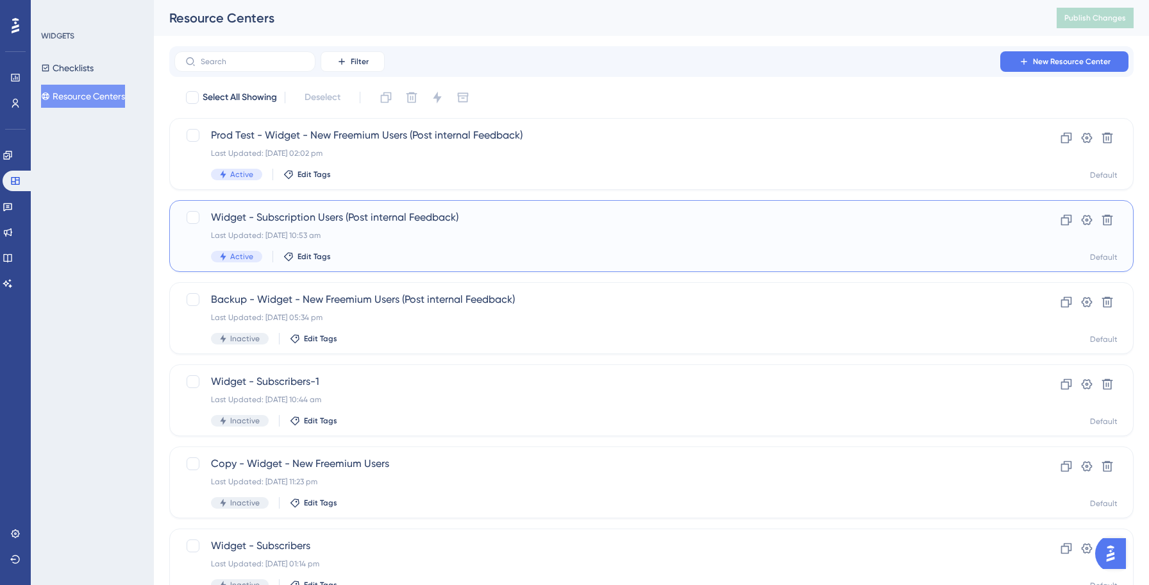
click at [373, 242] on div "Widget - Subscription Users (Post internal Feedback) Last Updated: [DATE] 10:53…" at bounding box center [600, 236] width 778 height 53
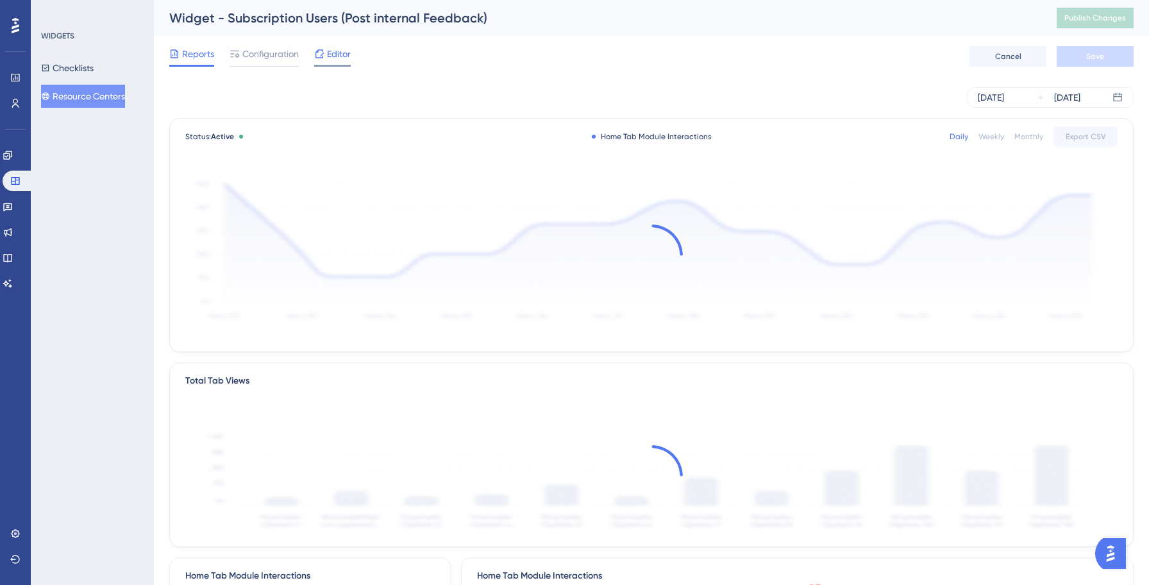
click at [342, 60] on span "Editor" at bounding box center [339, 53] width 24 height 15
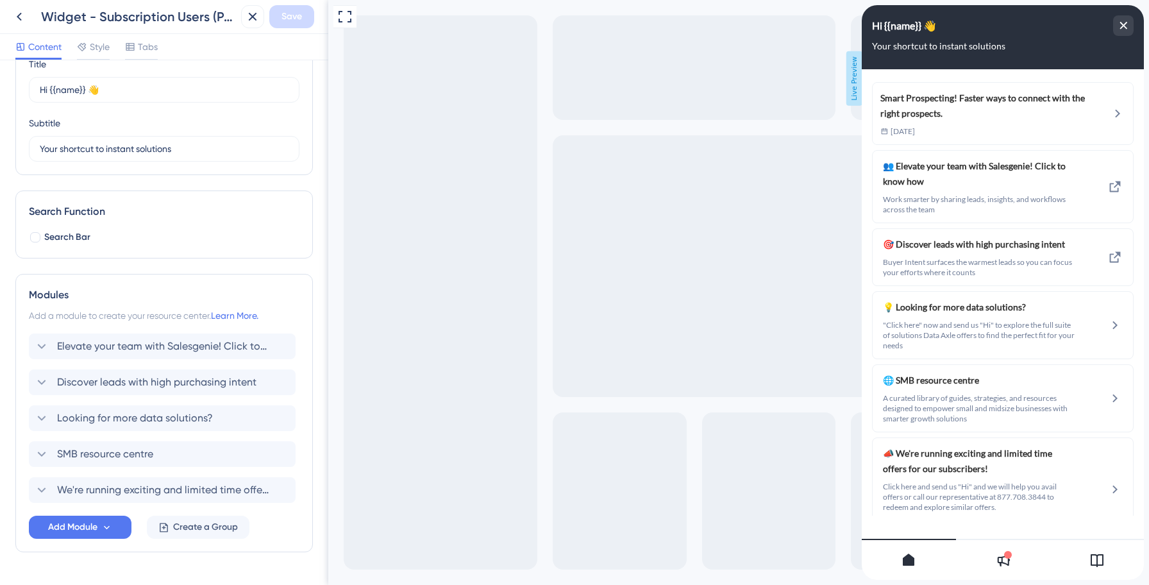
scroll to position [92, 0]
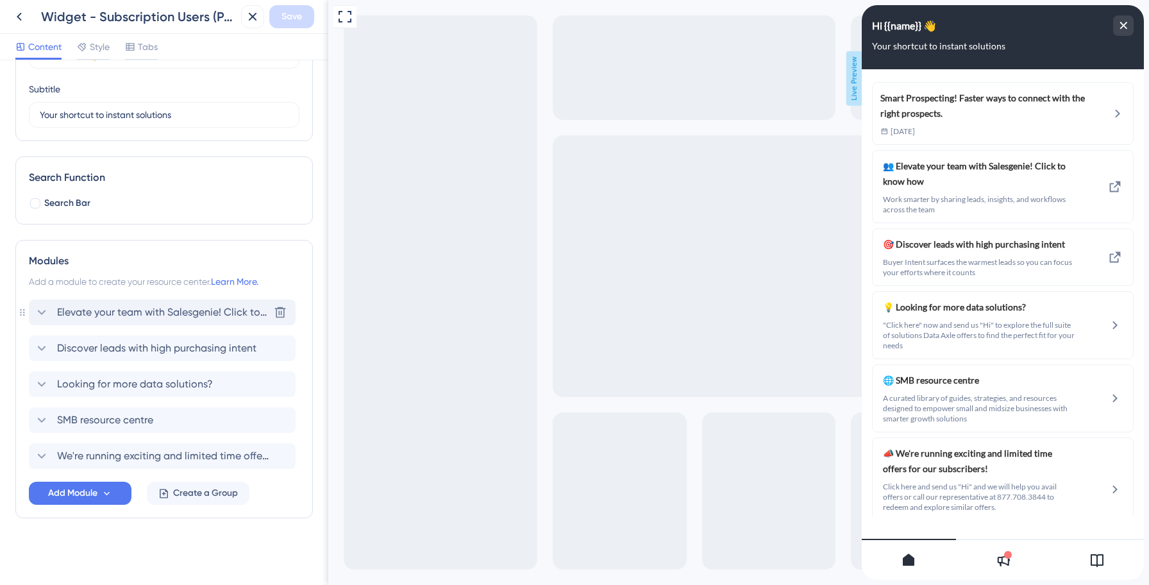
click at [136, 316] on span "Elevate your team with Salesgenie! Click to know how" at bounding box center [163, 312] width 212 height 15
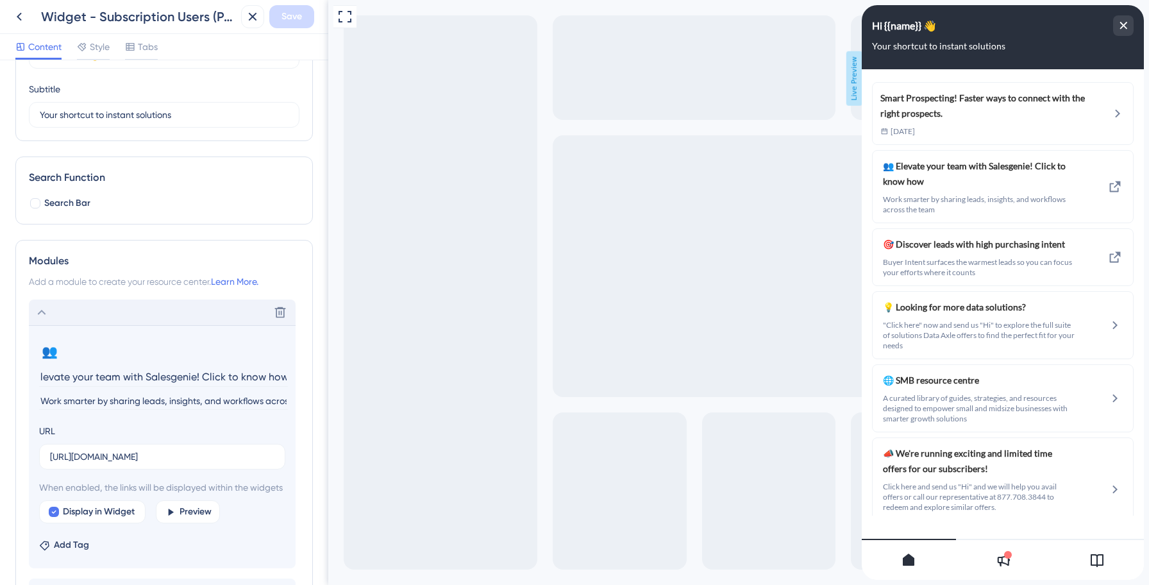
scroll to position [0, 0]
click at [124, 456] on input "[URL][DOMAIN_NAME]" at bounding box center [162, 456] width 224 height 14
paste input "data-axle.help.userguiding"
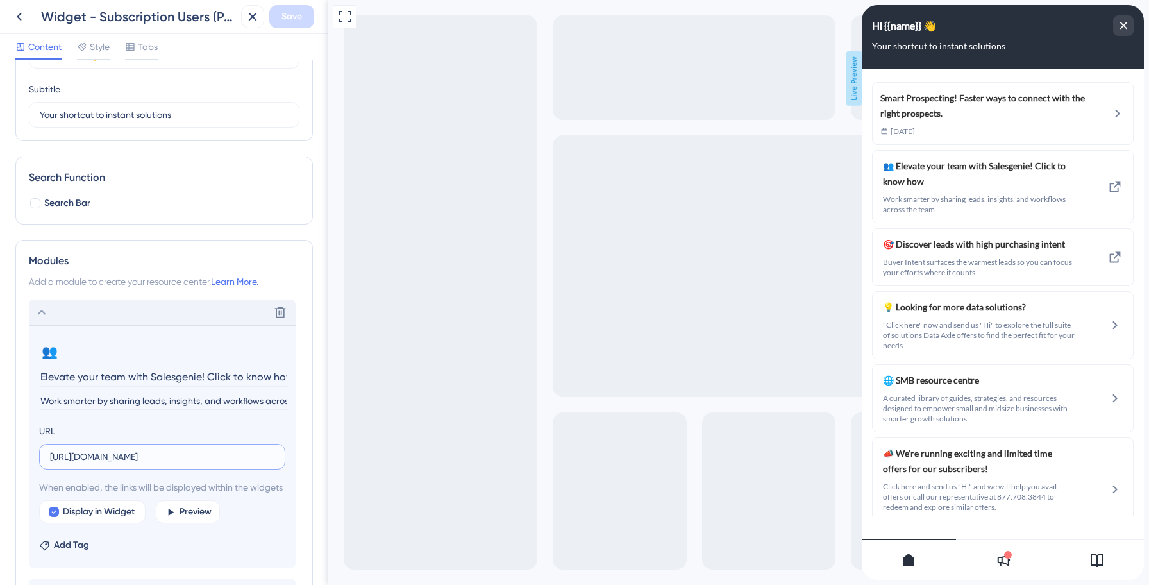
scroll to position [0, 128]
type input "[URL][DOMAIN_NAME]"
click at [291, 19] on span "Save" at bounding box center [291, 16] width 21 height 15
click at [43, 314] on icon at bounding box center [41, 312] width 15 height 15
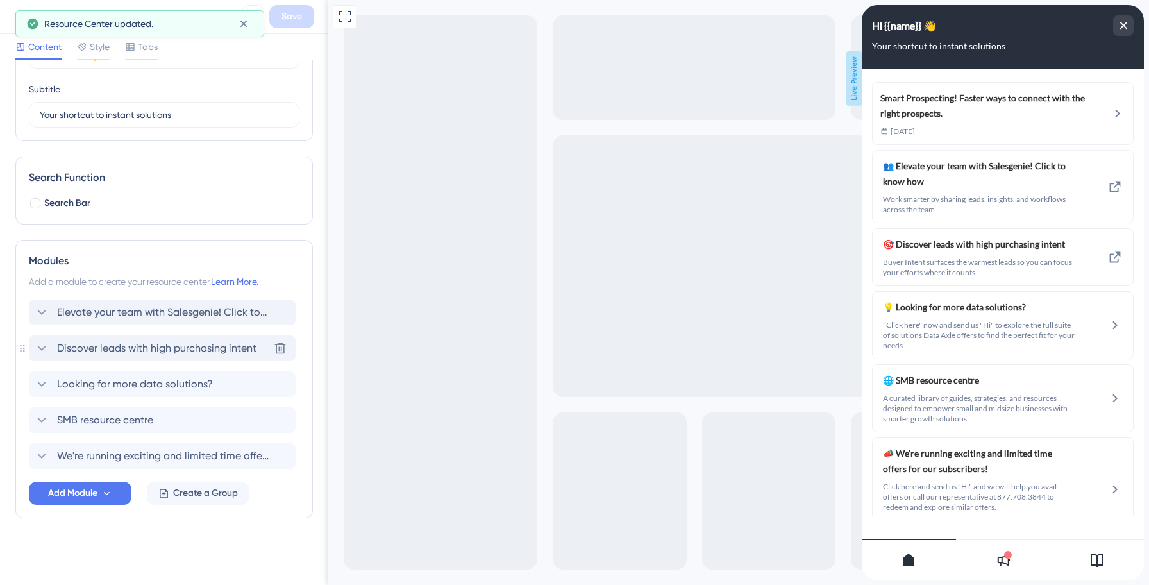
click at [70, 349] on span "Discover leads with high purchasing intent" at bounding box center [156, 347] width 199 height 15
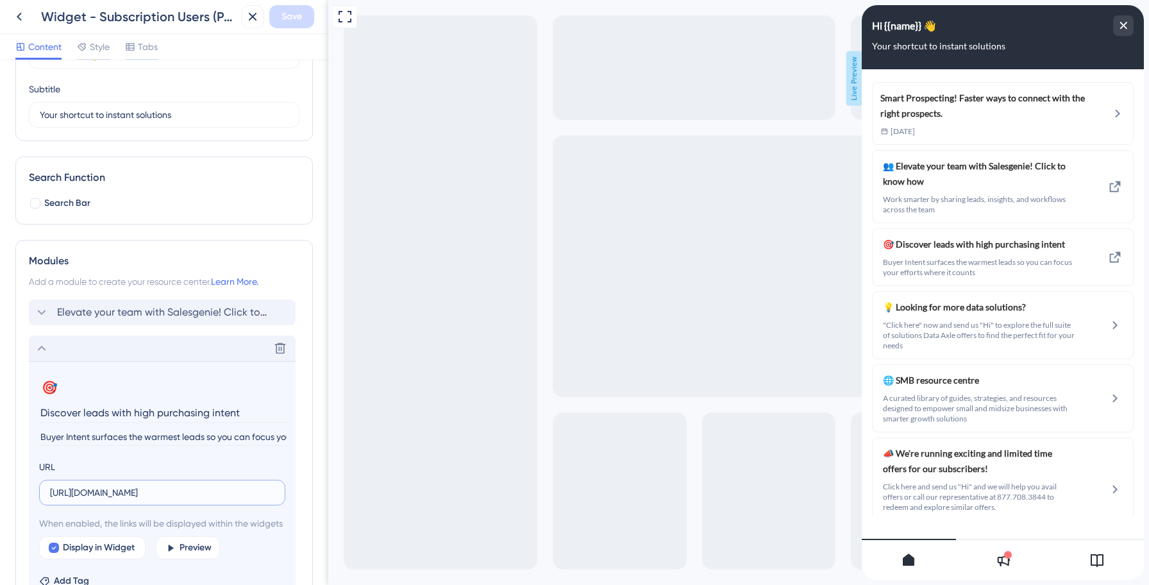
click at [142, 489] on input "[URL][DOMAIN_NAME]" at bounding box center [162, 492] width 224 height 14
paste input "[DOMAIN_NAME][URL]"
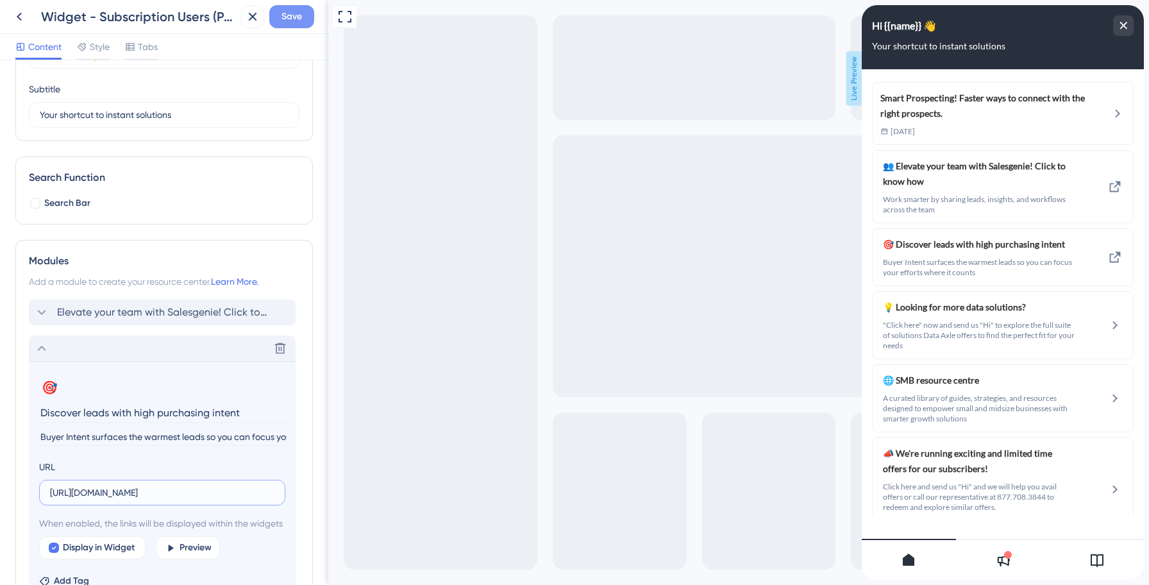
type input "[URL][DOMAIN_NAME]"
click at [286, 16] on span "Save" at bounding box center [291, 16] width 21 height 15
click at [38, 349] on icon at bounding box center [42, 348] width 8 height 5
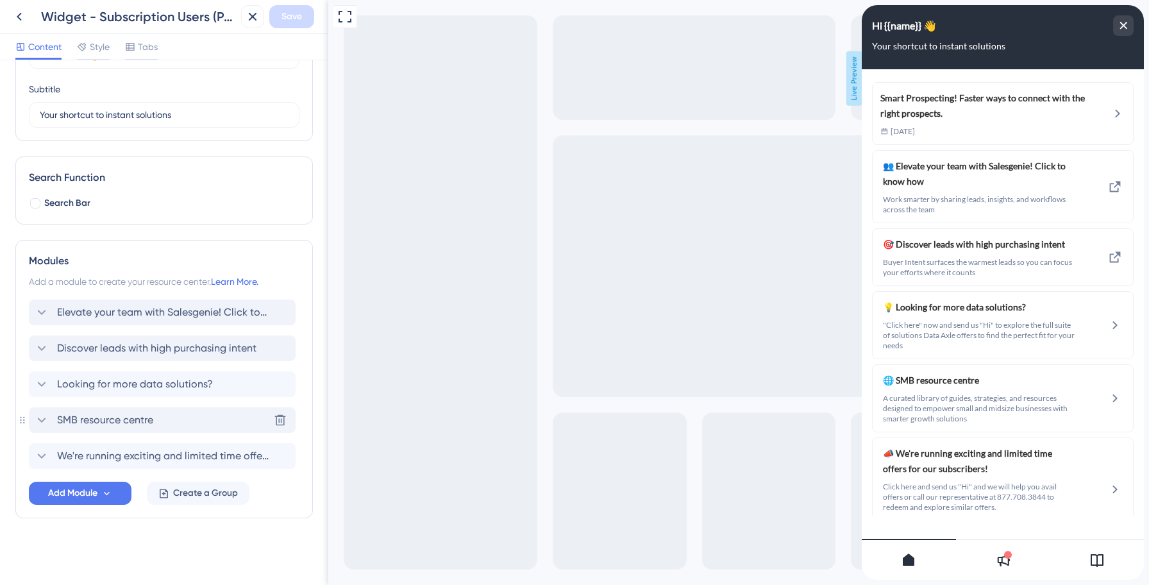
click at [97, 420] on span "SMB resource centre" at bounding box center [105, 419] width 96 height 15
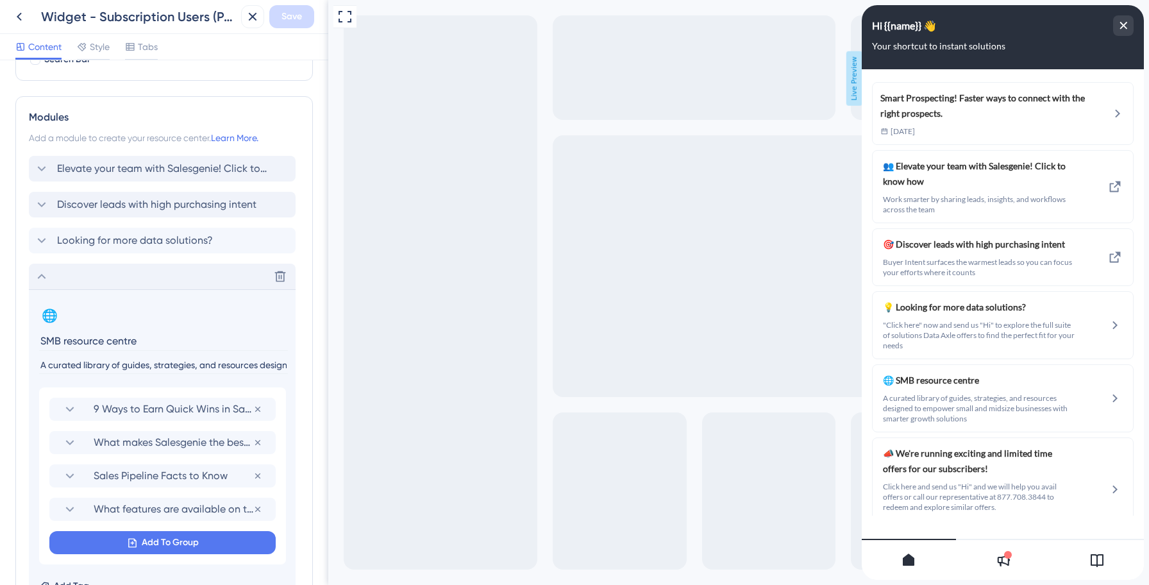
scroll to position [239, 0]
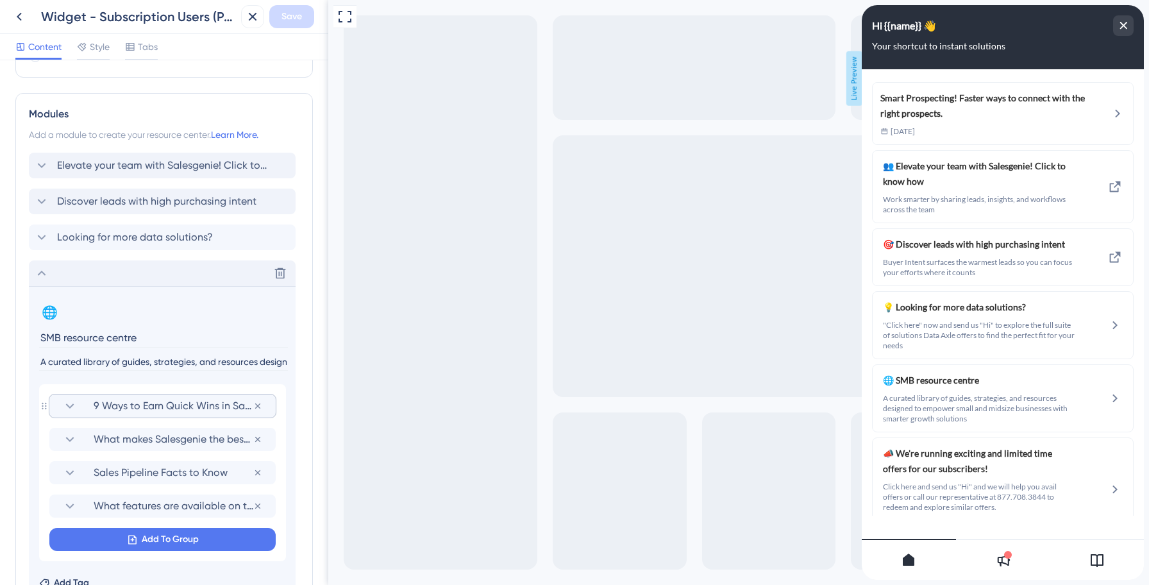
click at [110, 405] on span "9 Ways to Earn Quick Wins in Sales" at bounding box center [174, 405] width 160 height 15
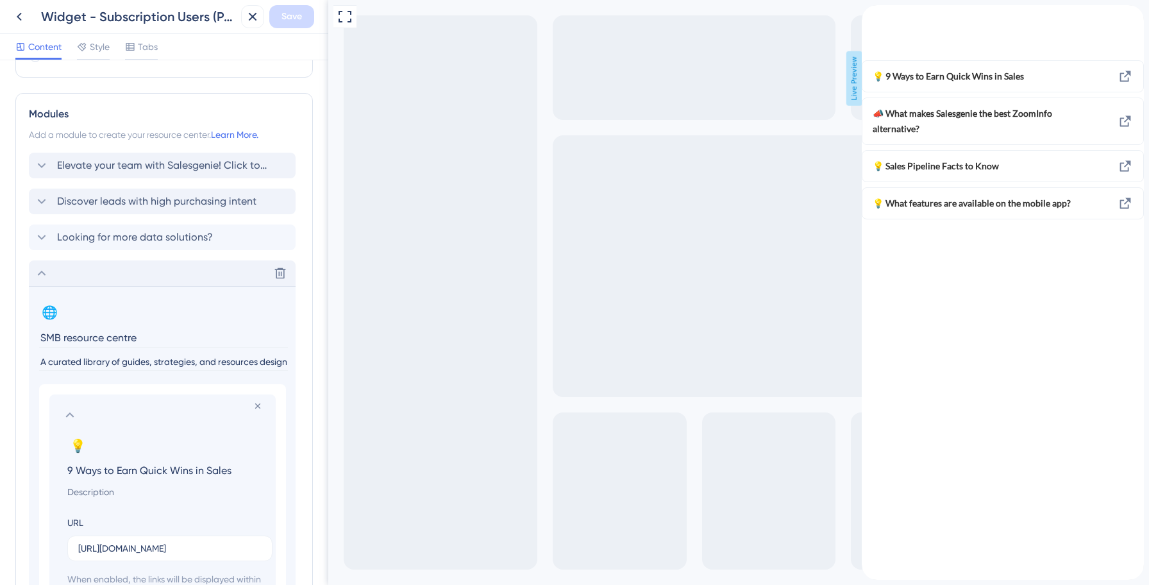
scroll to position [294, 0]
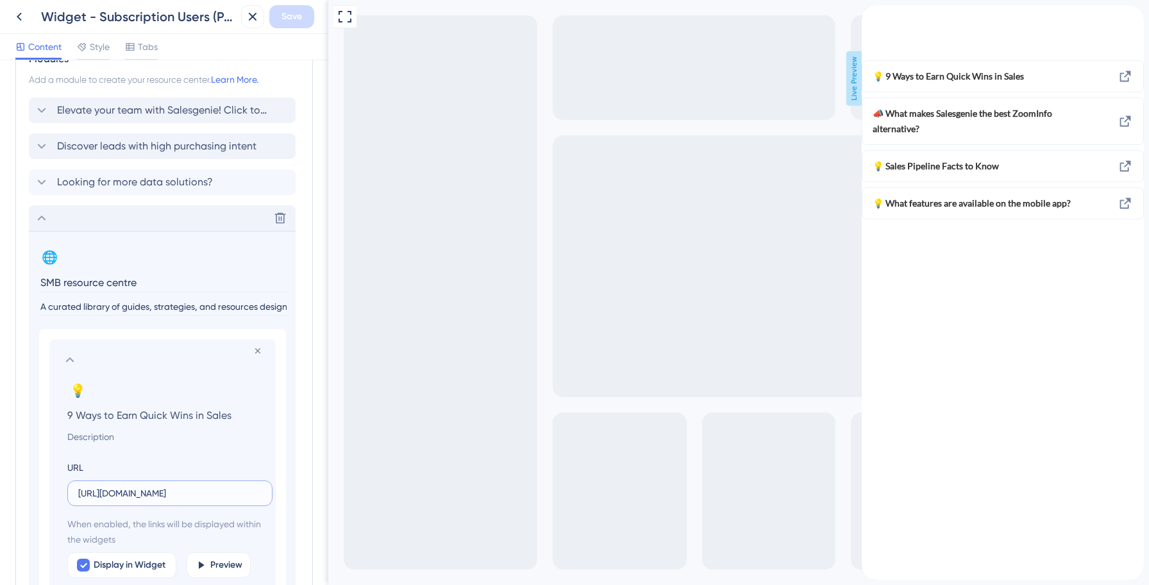
click at [118, 496] on input "[URL][DOMAIN_NAME]" at bounding box center [169, 493] width 183 height 14
paste input "data-axle.help.userguiding"
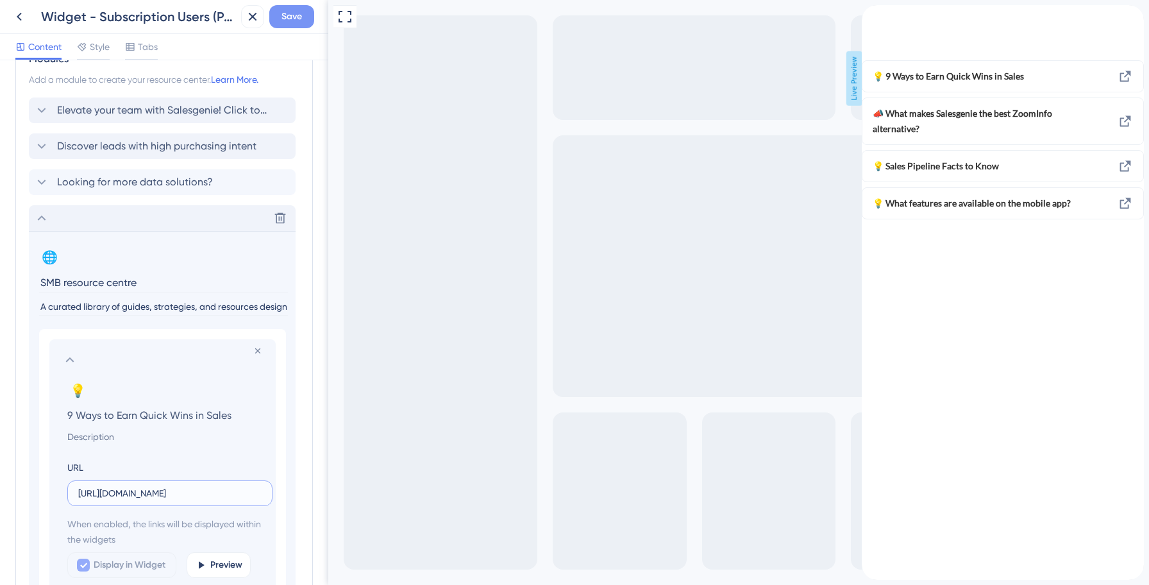
type input "[URL][DOMAIN_NAME]"
click at [280, 11] on button "Save" at bounding box center [291, 16] width 45 height 23
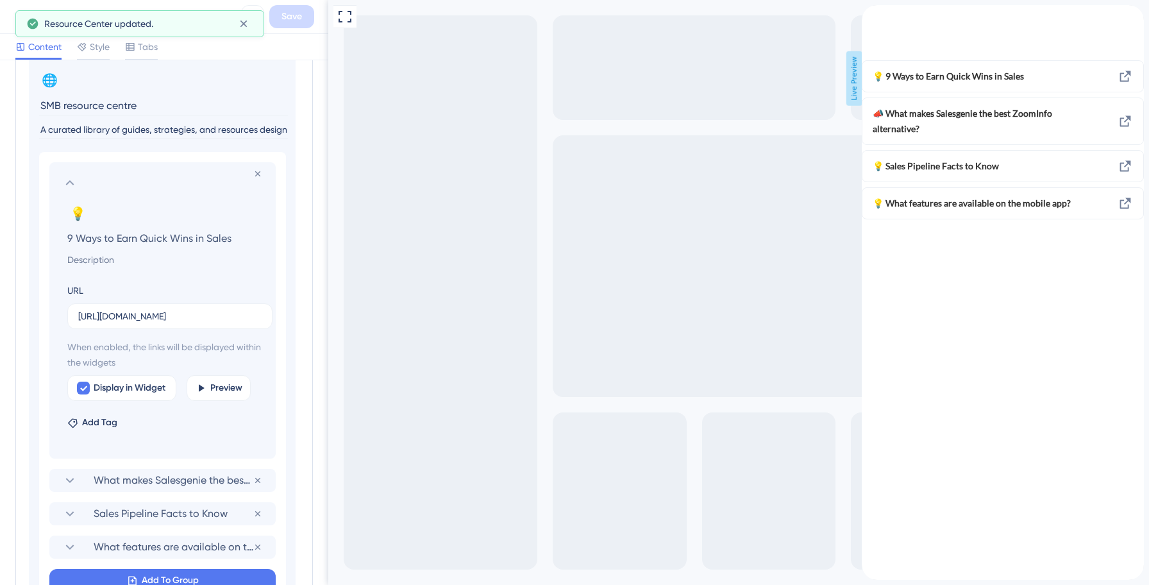
scroll to position [497, 0]
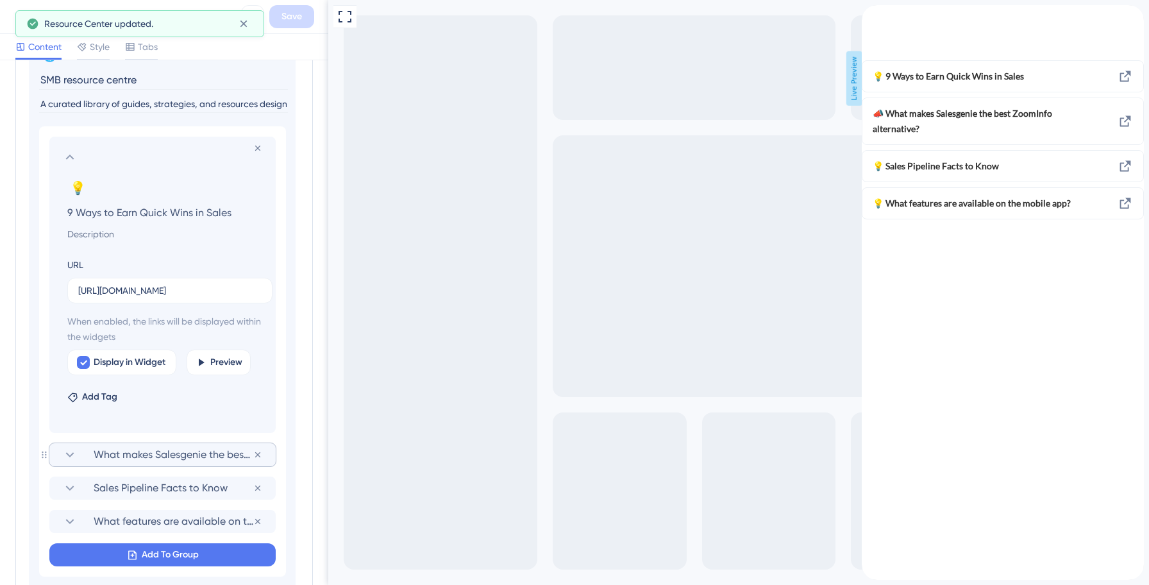
click at [153, 451] on span "What makes Salesgenie the best ZoomInfo alternative?" at bounding box center [174, 454] width 160 height 15
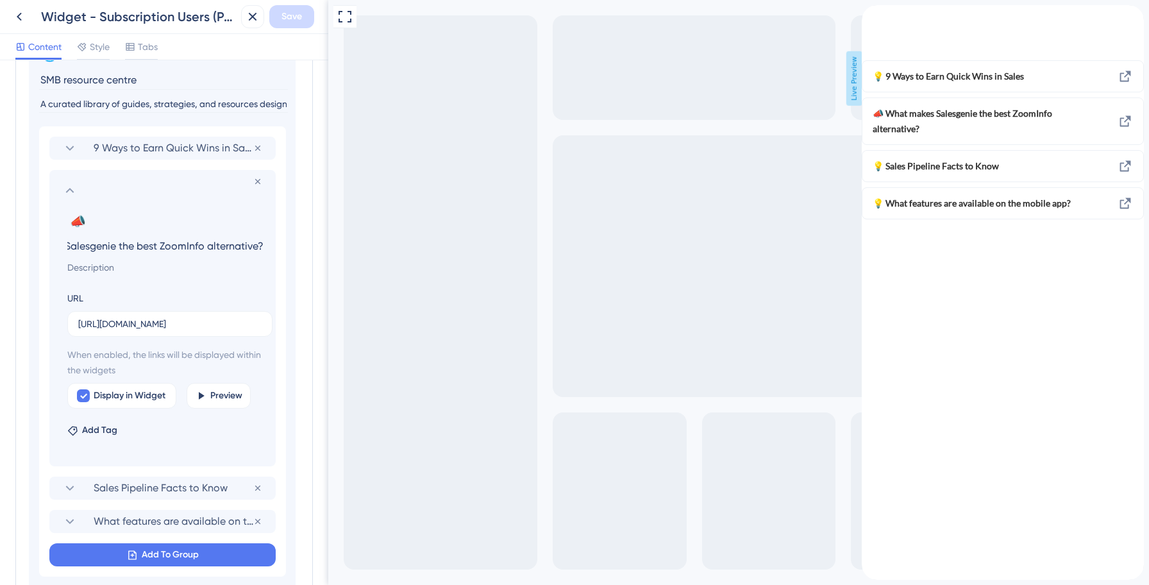
scroll to position [0, 0]
click at [126, 327] on input "[URL][DOMAIN_NAME]" at bounding box center [169, 324] width 183 height 14
paste input "data-axle.help.userguiding"
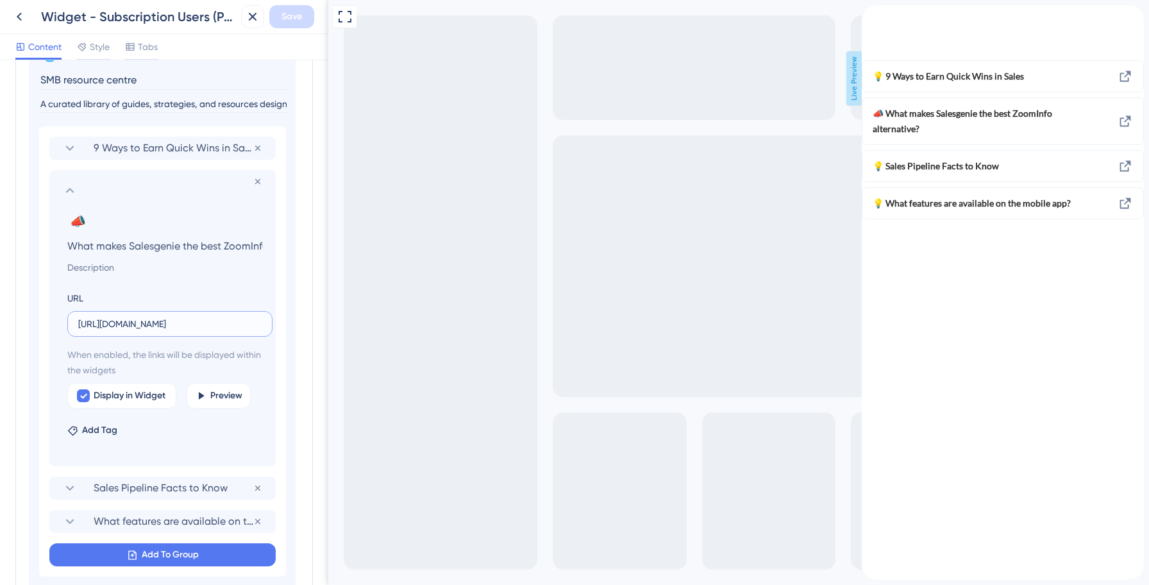
scroll to position [0, 289]
type input "[URL][DOMAIN_NAME]"
click at [281, 16] on span "Save" at bounding box center [291, 16] width 21 height 15
click at [136, 494] on span "Sales Pipeline Facts to Know" at bounding box center [174, 487] width 160 height 15
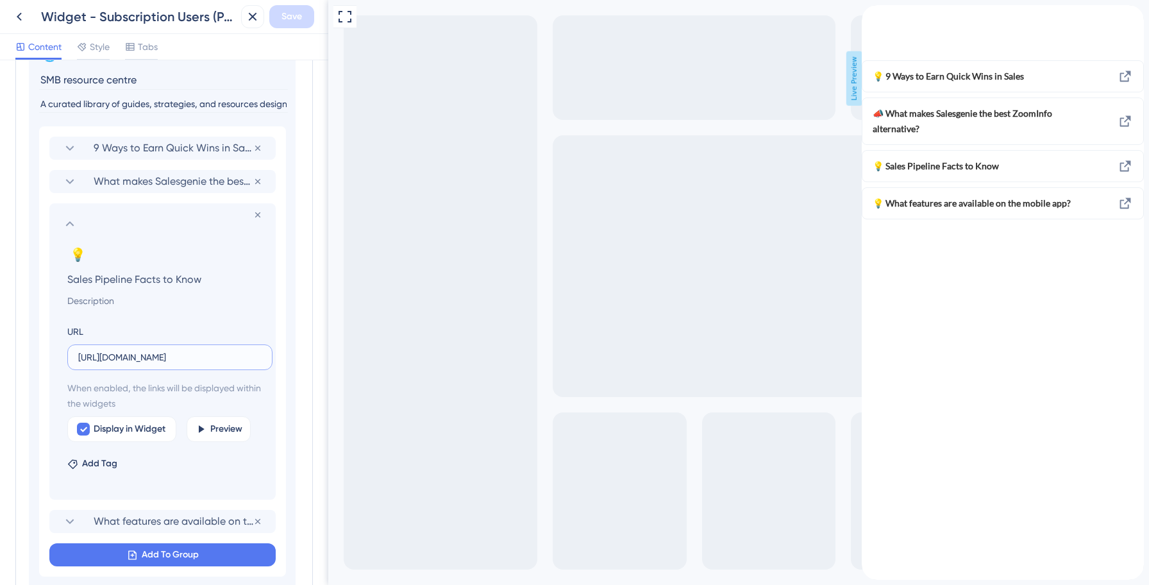
click at [138, 351] on input "[URL][DOMAIN_NAME]" at bounding box center [169, 357] width 183 height 14
paste input "data-axle.help.userguiding"
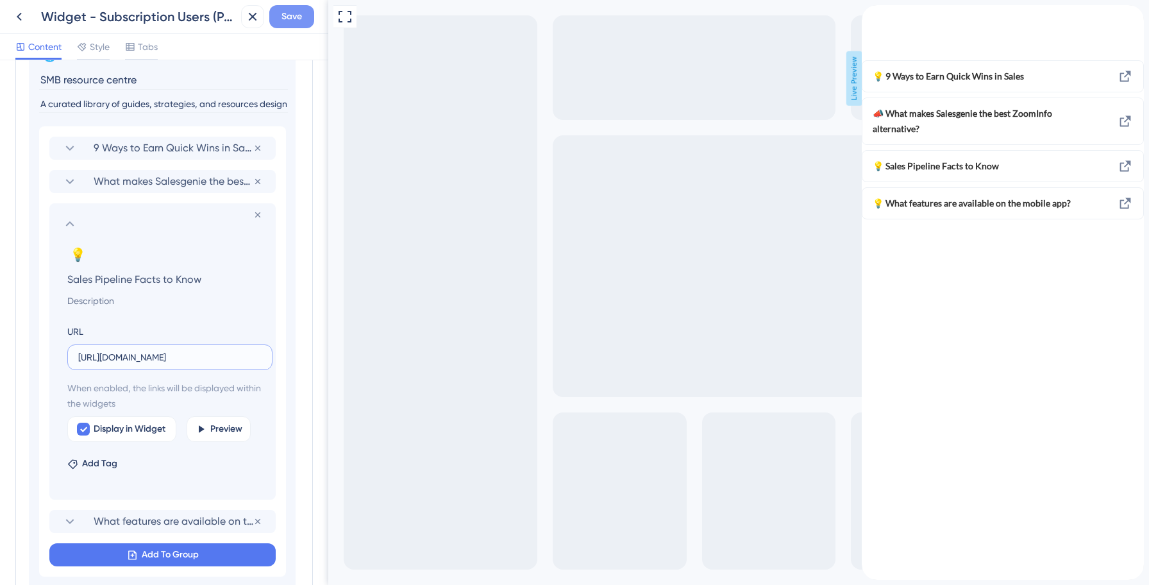
type input "[URL][DOMAIN_NAME]"
click at [288, 19] on span "Save" at bounding box center [291, 16] width 21 height 15
click at [69, 222] on icon at bounding box center [69, 223] width 15 height 15
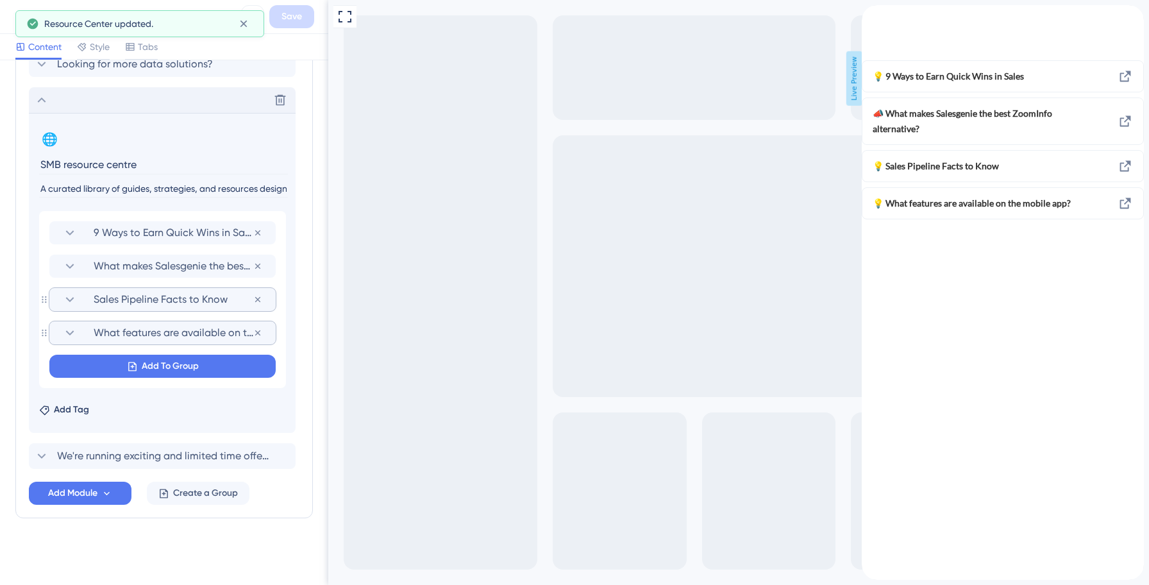
click at [103, 329] on span "What features are available on the mobile app?" at bounding box center [174, 332] width 160 height 15
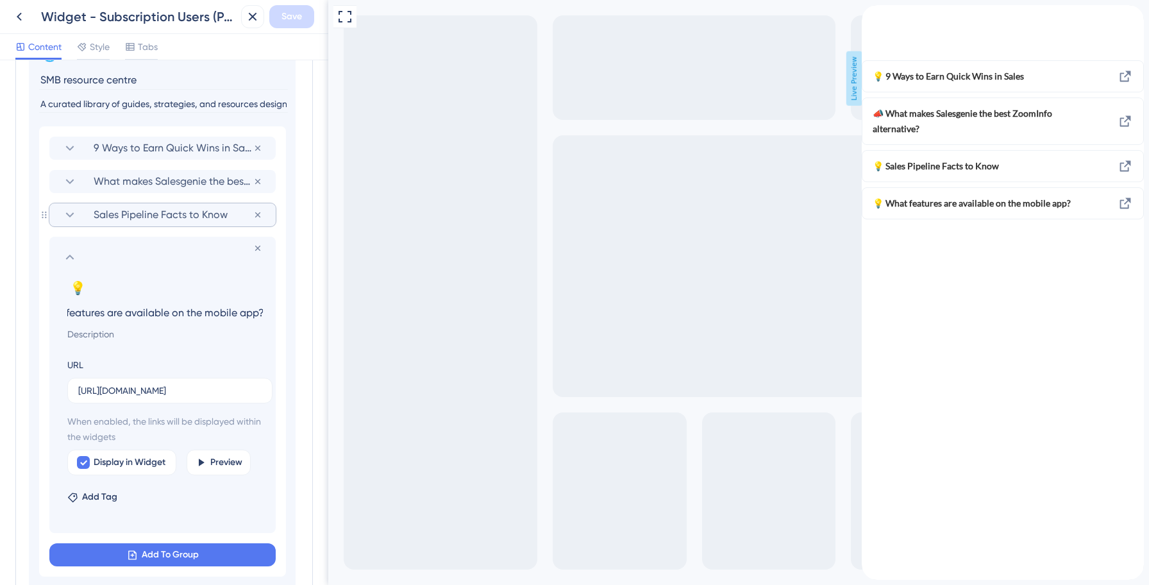
scroll to position [0, 0]
click at [140, 390] on input "[URL][DOMAIN_NAME]" at bounding box center [169, 390] width 183 height 14
paste input "data-axle.help.userguiding"
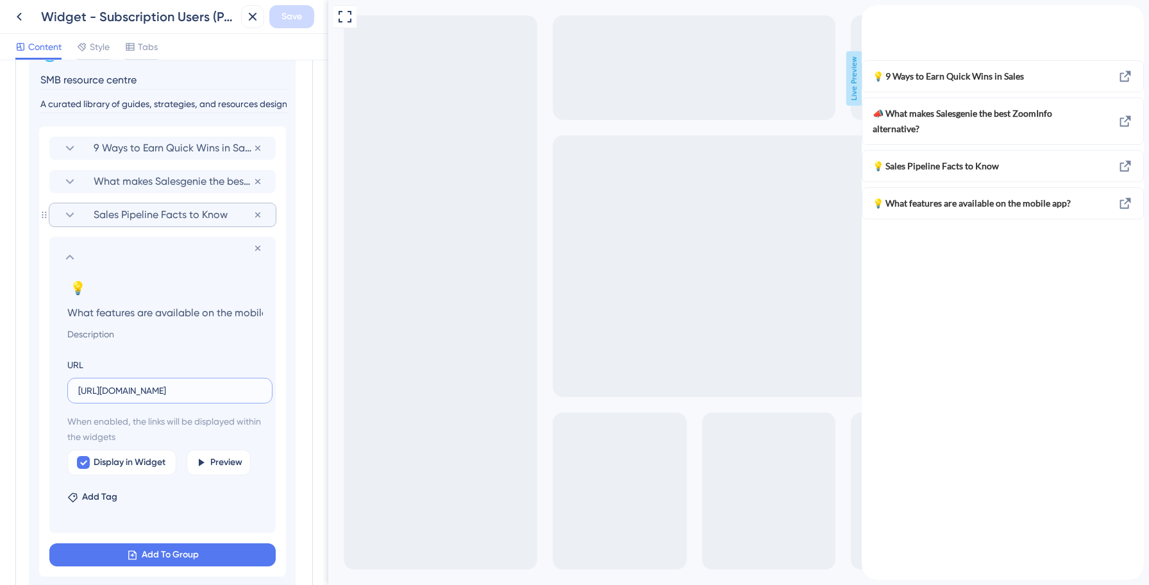
scroll to position [0, 271]
type input "[URL][DOMAIN_NAME]"
click at [294, 15] on span "Save" at bounding box center [291, 16] width 21 height 15
click at [71, 259] on icon at bounding box center [69, 256] width 15 height 15
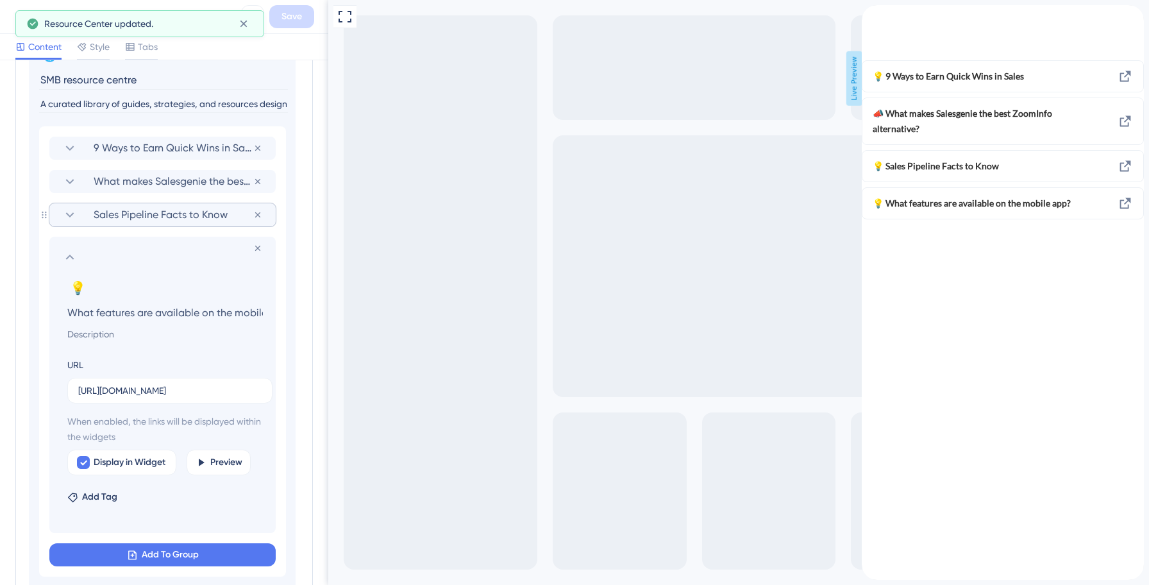
scroll to position [412, 0]
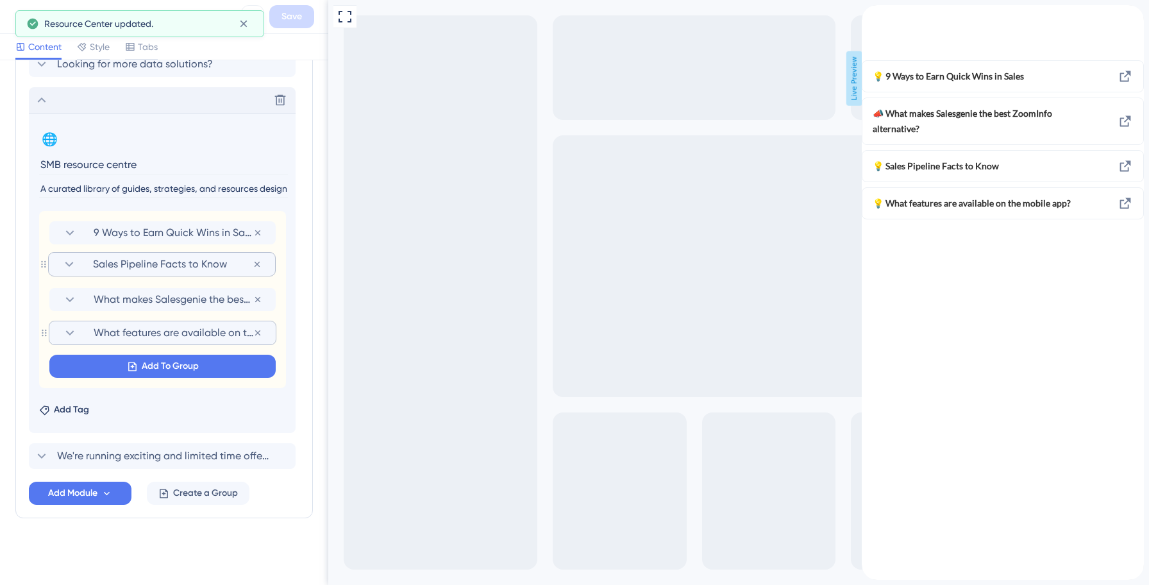
drag, startPoint x: 115, startPoint y: 299, endPoint x: 114, endPoint y: 257, distance: 41.7
click at [114, 257] on div "9 Ways to Earn Quick Wins in Sales Remove from group What makes Salesgenie the …" at bounding box center [162, 299] width 247 height 177
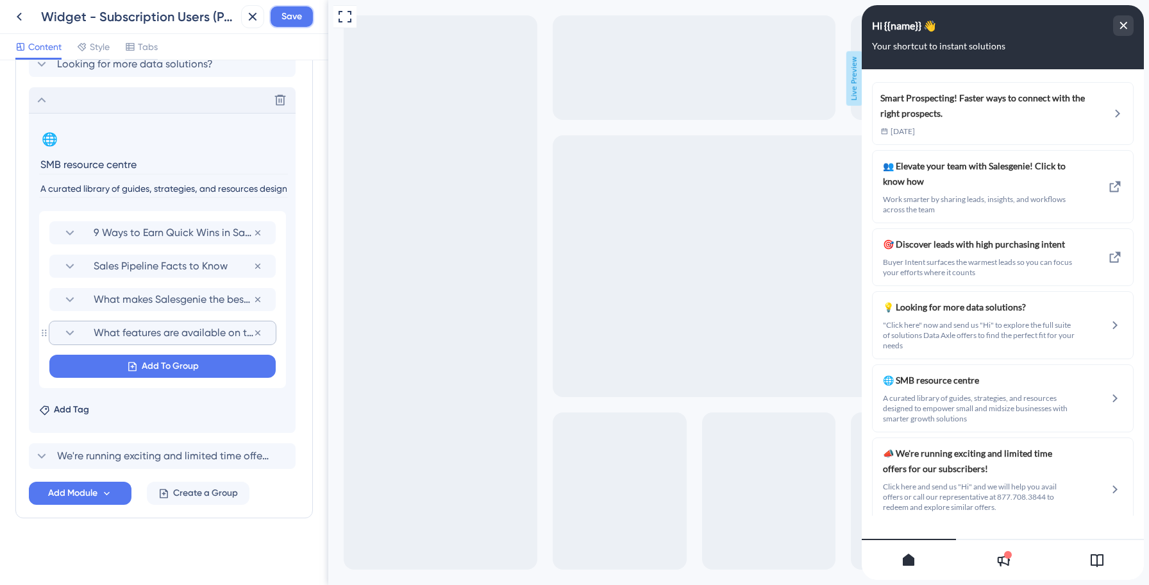
click at [294, 22] on span "Save" at bounding box center [291, 16] width 21 height 15
click at [43, 98] on icon at bounding box center [41, 99] width 15 height 15
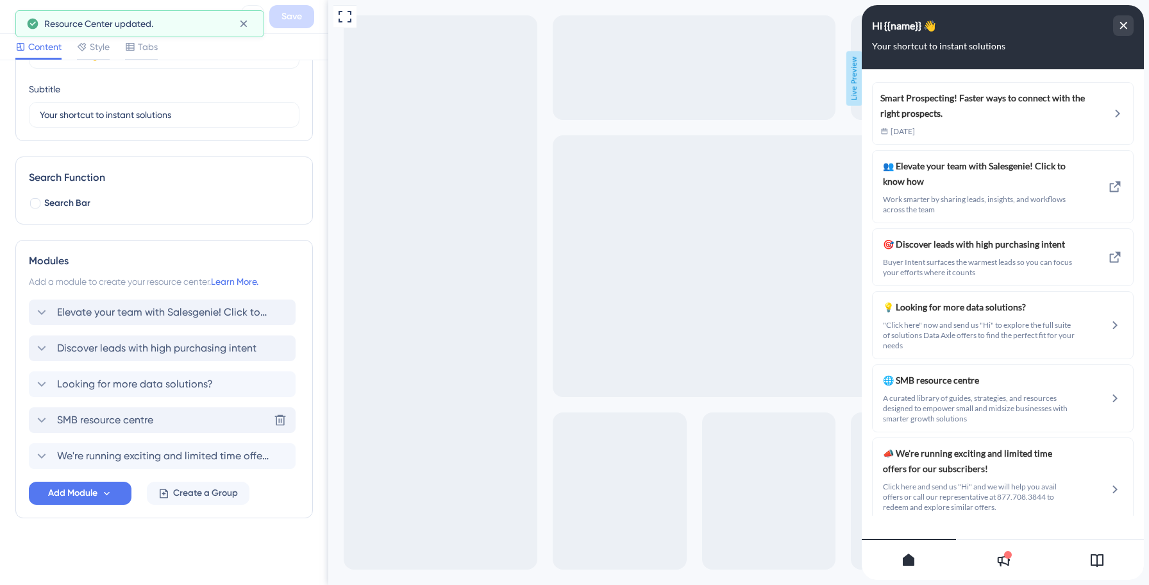
scroll to position [92, 0]
click at [124, 353] on span "Discover leads with high purchasing intent" at bounding box center [156, 347] width 199 height 15
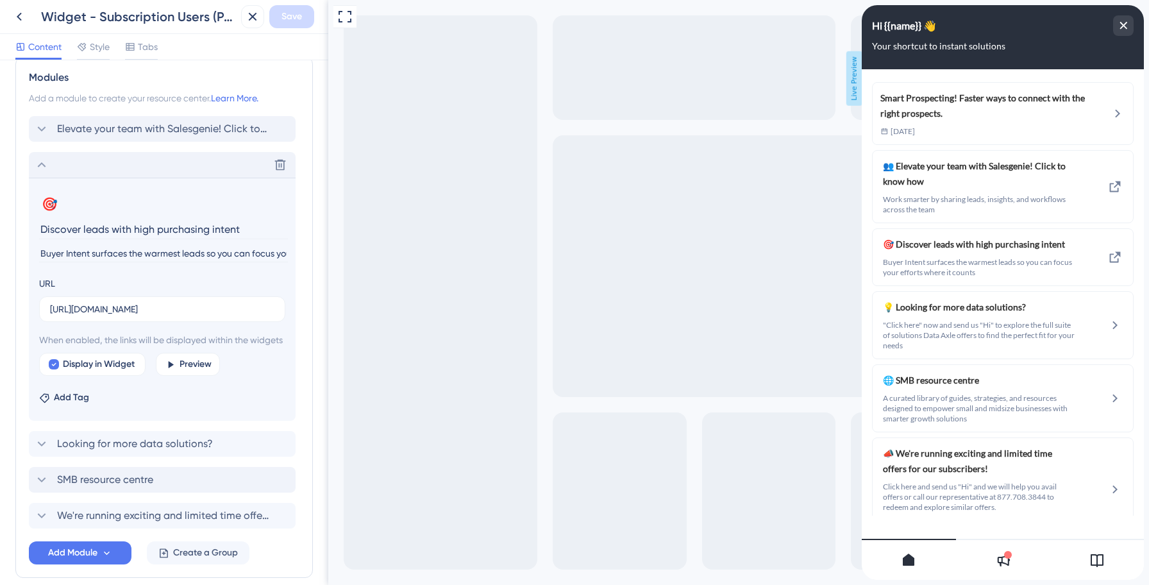
scroll to position [271, 0]
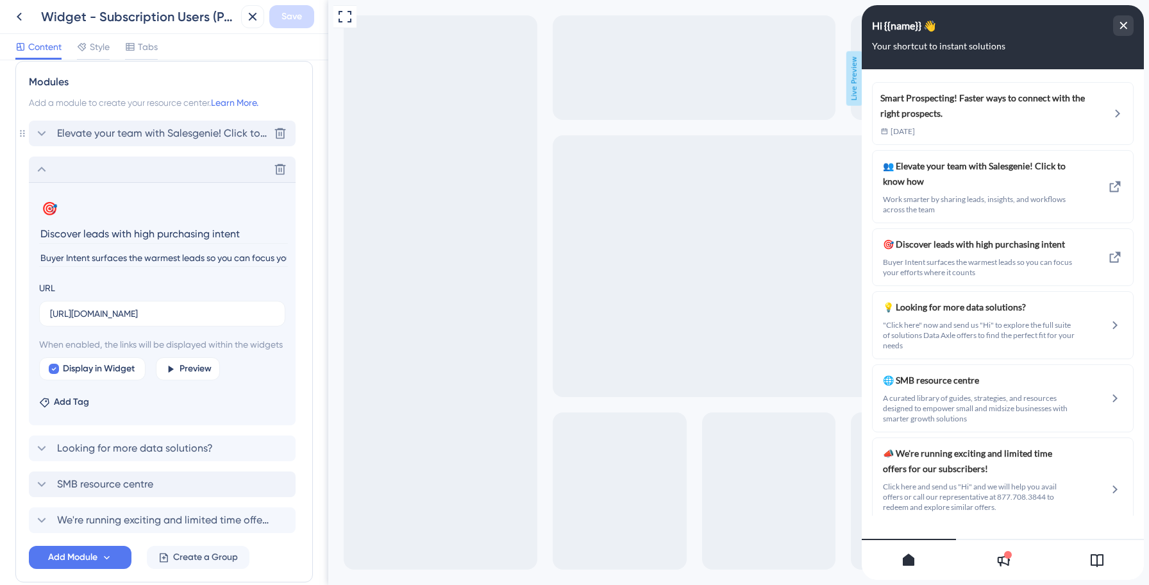
click at [112, 134] on span "Elevate your team with Salesgenie! Click to know how" at bounding box center [163, 133] width 212 height 15
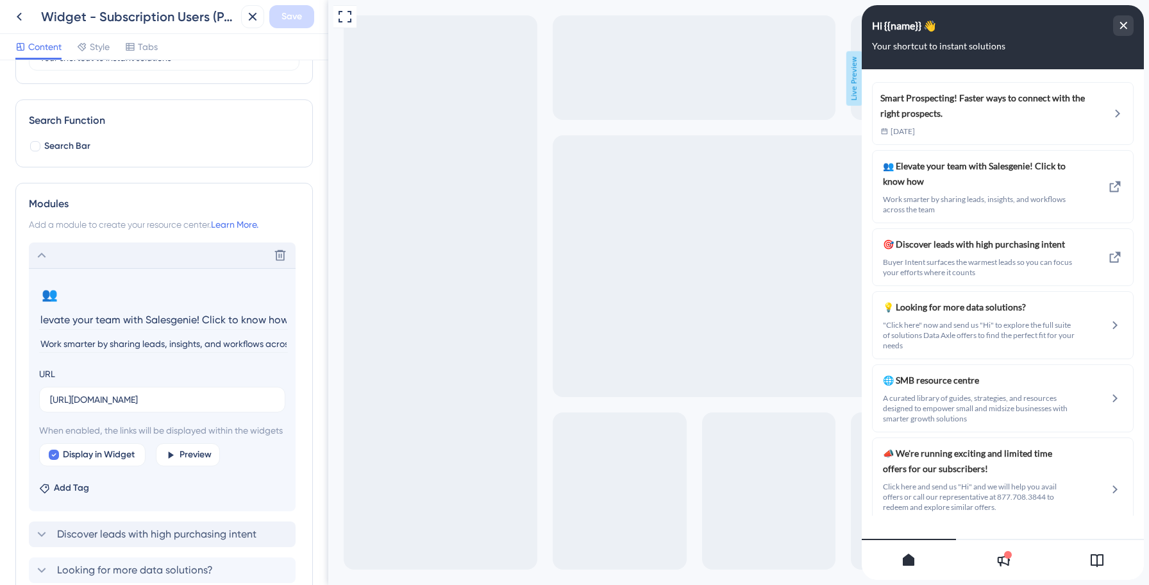
scroll to position [0, 0]
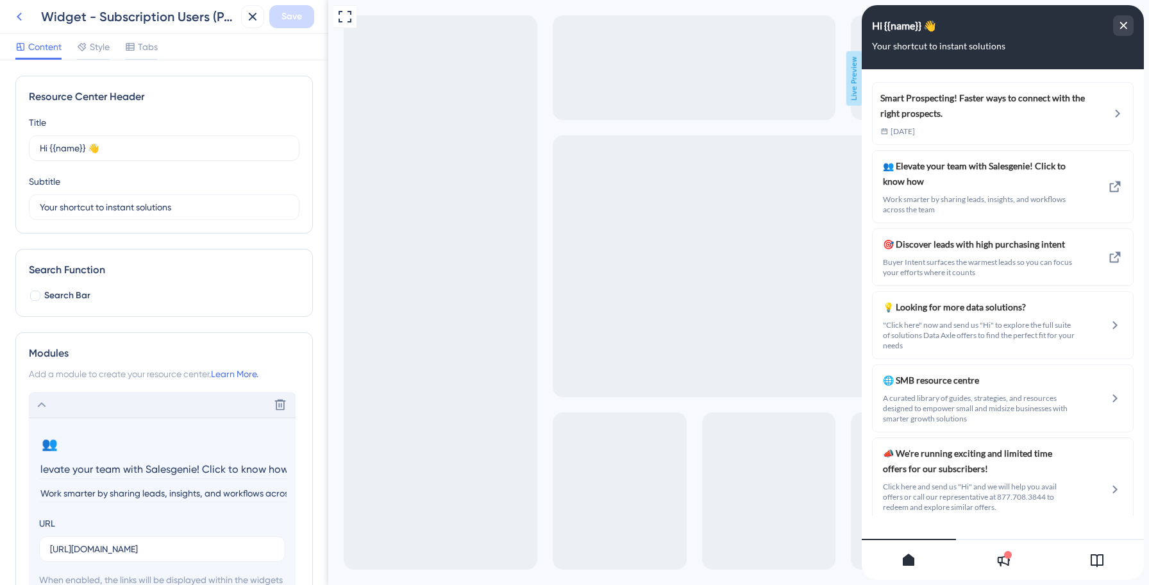
click at [20, 16] on icon at bounding box center [19, 16] width 15 height 15
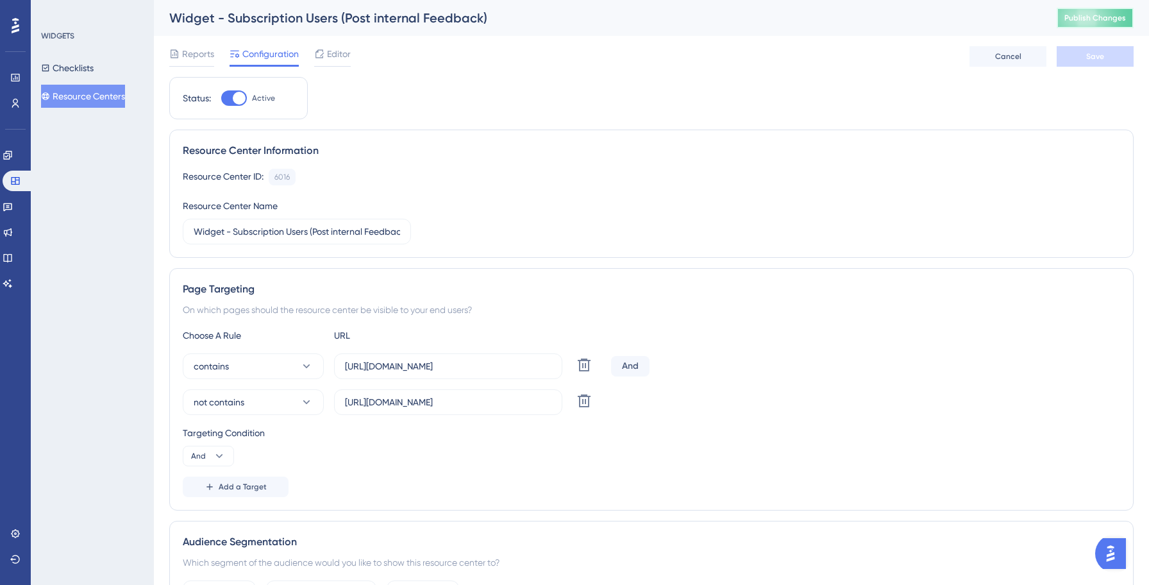
click at [1099, 18] on span "Publish Changes" at bounding box center [1095, 18] width 62 height 10
click at [396, 22] on icon at bounding box center [397, 24] width 7 height 7
click at [99, 83] on div "Checklists Resource Centers" at bounding box center [93, 81] width 104 height 51
click at [98, 94] on button "Resource Centers" at bounding box center [83, 96] width 84 height 23
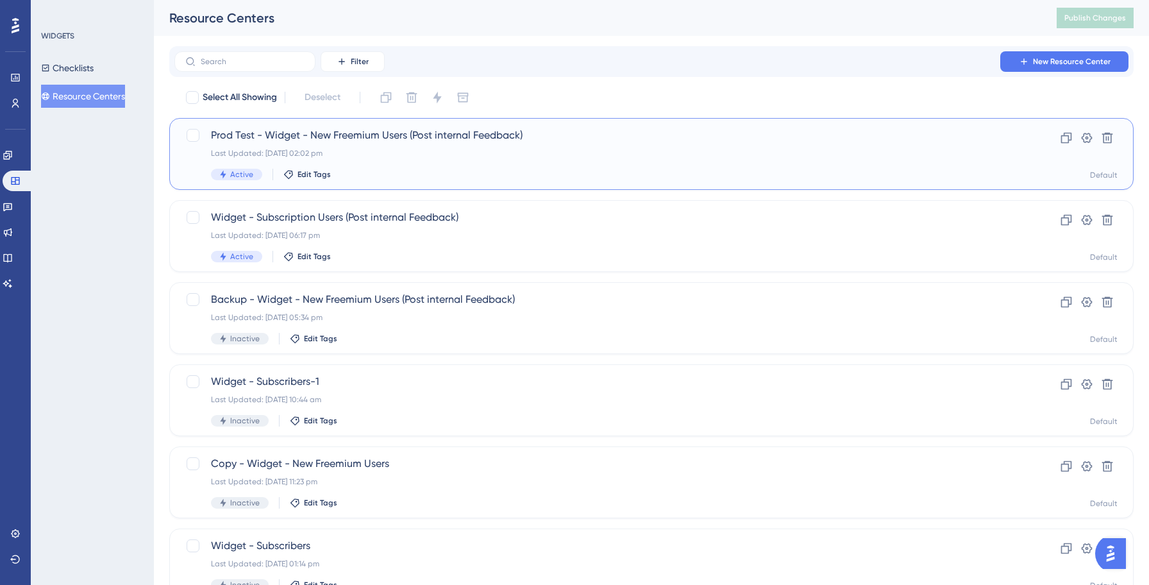
click at [364, 156] on div "Last Updated: [DATE] 02:02 pm" at bounding box center [600, 153] width 778 height 10
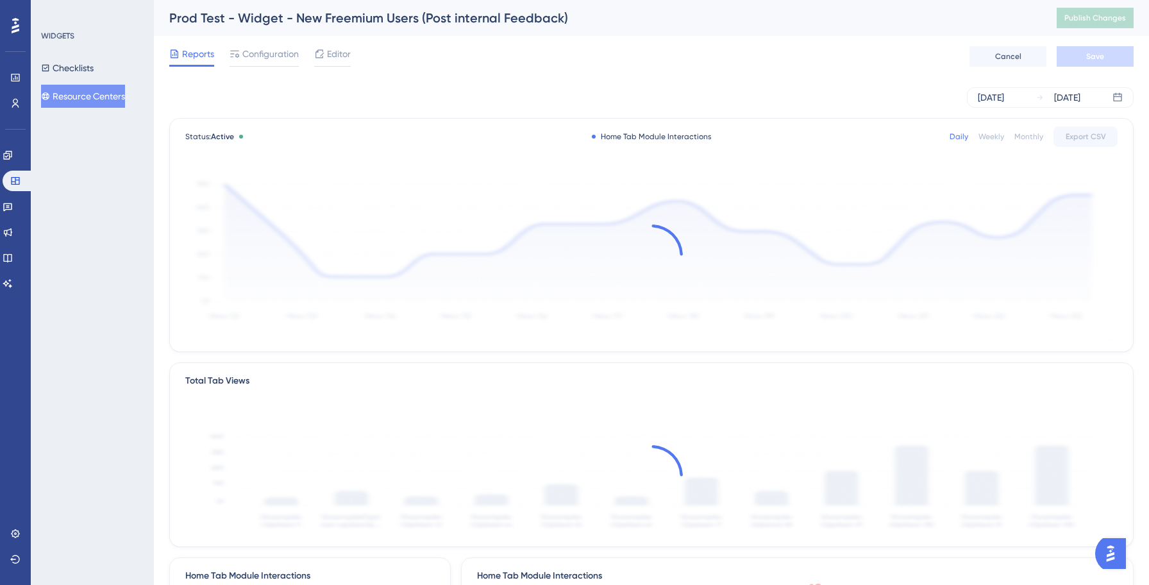
click at [352, 51] on div "Reports Configuration Editor Cancel Save" at bounding box center [651, 56] width 964 height 41
click at [329, 56] on span "Editor" at bounding box center [339, 53] width 24 height 15
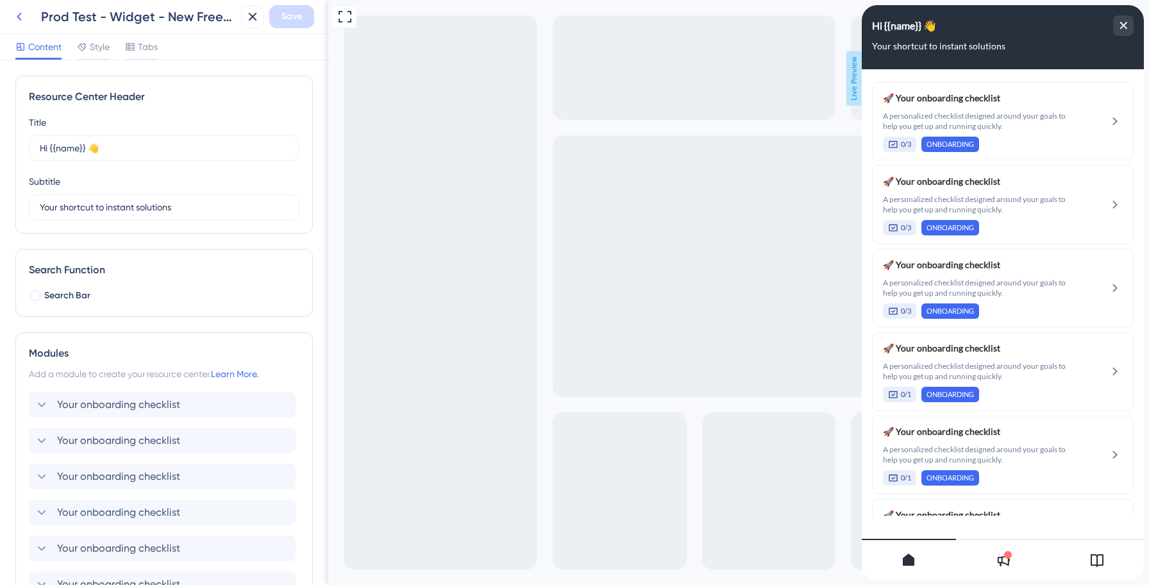
click at [21, 16] on icon at bounding box center [19, 16] width 15 height 15
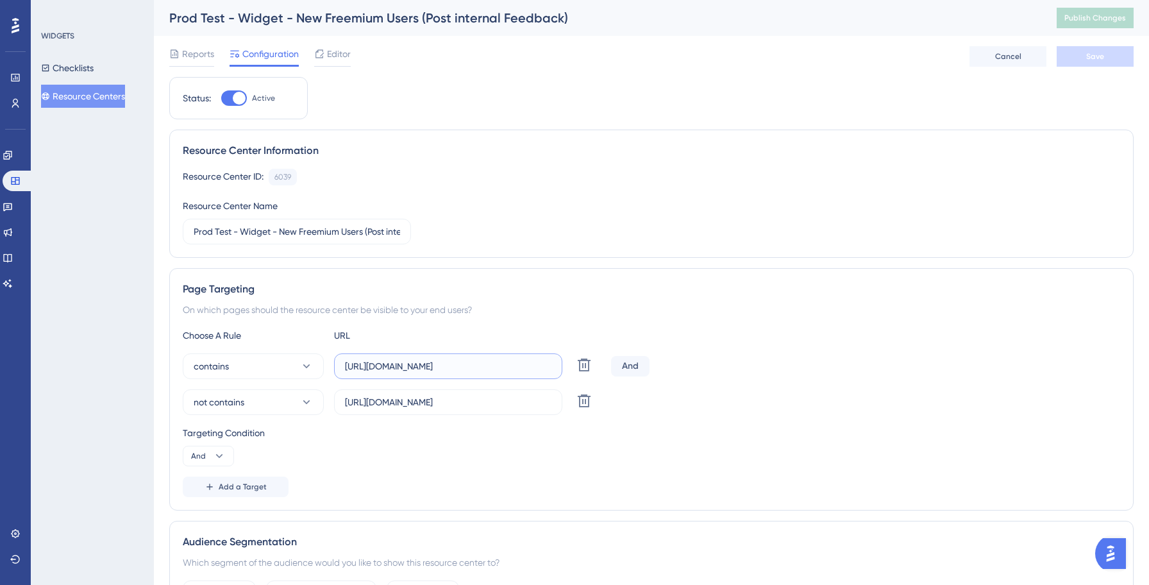
click at [367, 371] on input "[URL][DOMAIN_NAME]" at bounding box center [448, 366] width 206 height 14
click at [777, 350] on div "Choose A Rule URL contains [URL][DOMAIN_NAME] Delete And not contains [URL][DOM…" at bounding box center [651, 412] width 937 height 169
click at [108, 96] on button "Resource Centers" at bounding box center [83, 96] width 84 height 23
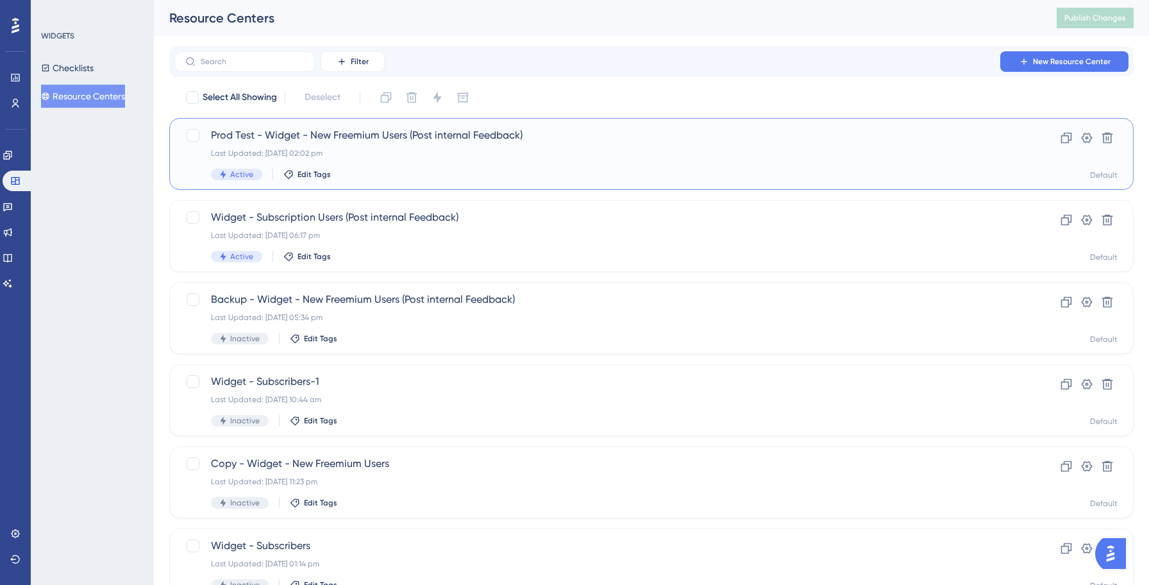
click at [293, 150] on div "Last Updated: [DATE] 02:02 pm" at bounding box center [600, 153] width 778 height 10
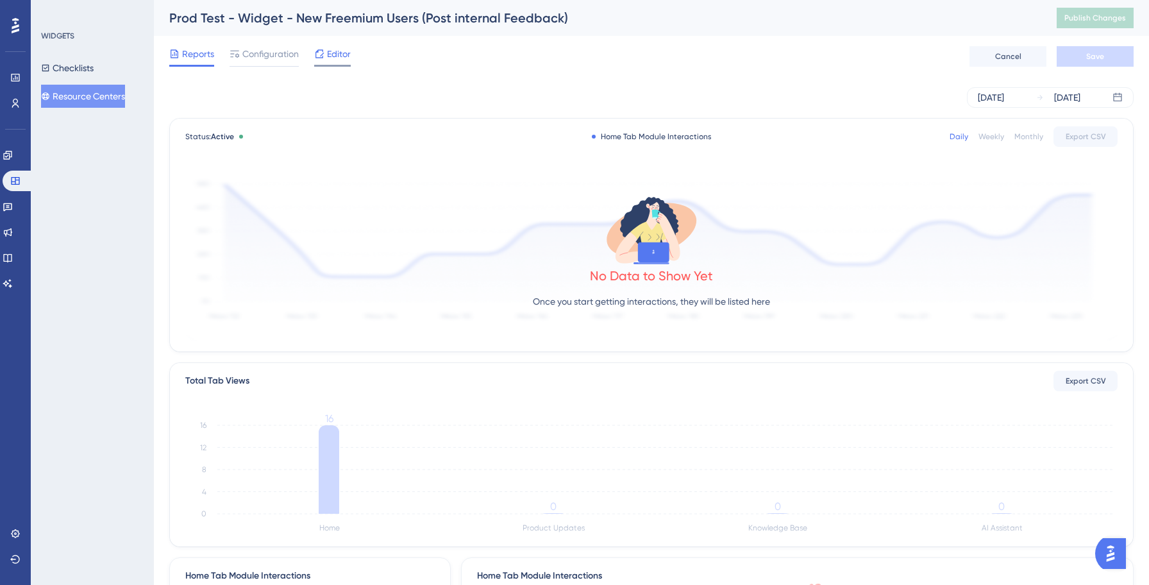
click at [330, 53] on span "Editor" at bounding box center [339, 53] width 24 height 15
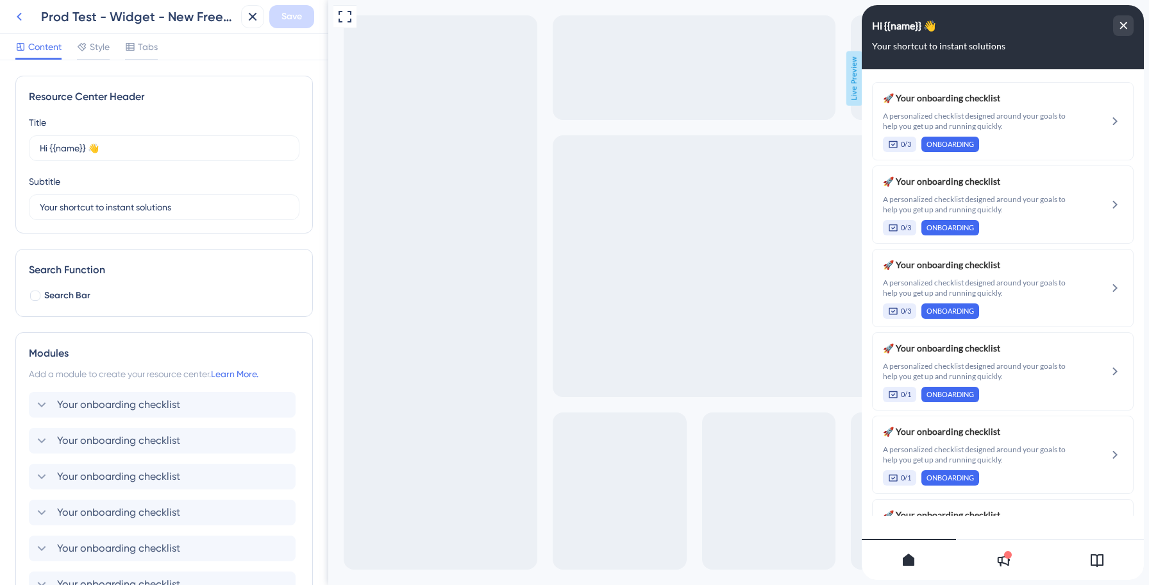
click at [22, 16] on icon at bounding box center [19, 16] width 15 height 15
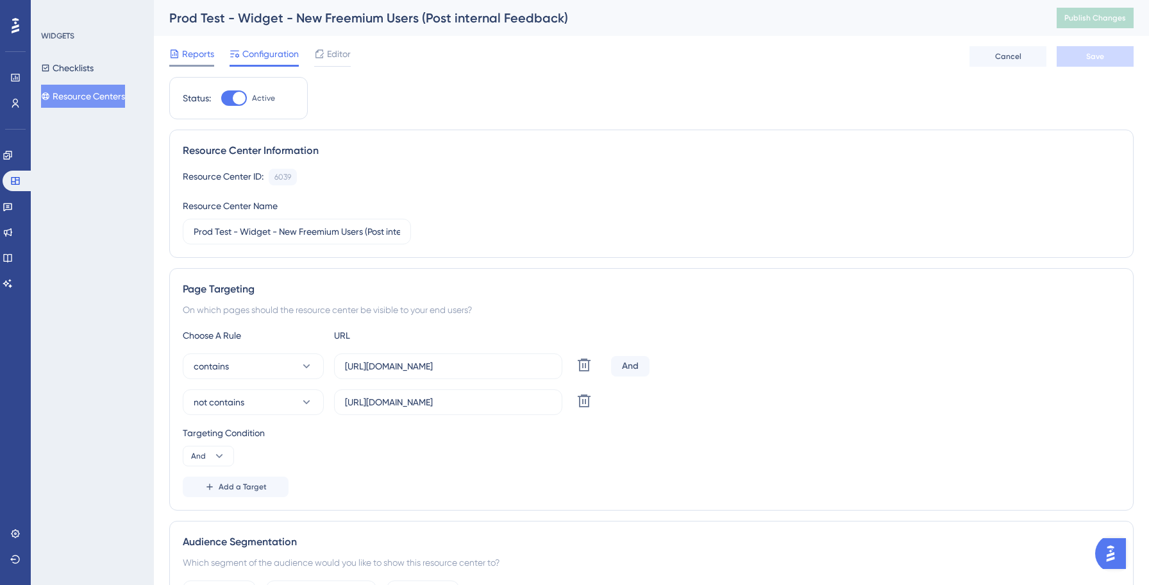
click at [205, 52] on span "Reports" at bounding box center [198, 53] width 32 height 15
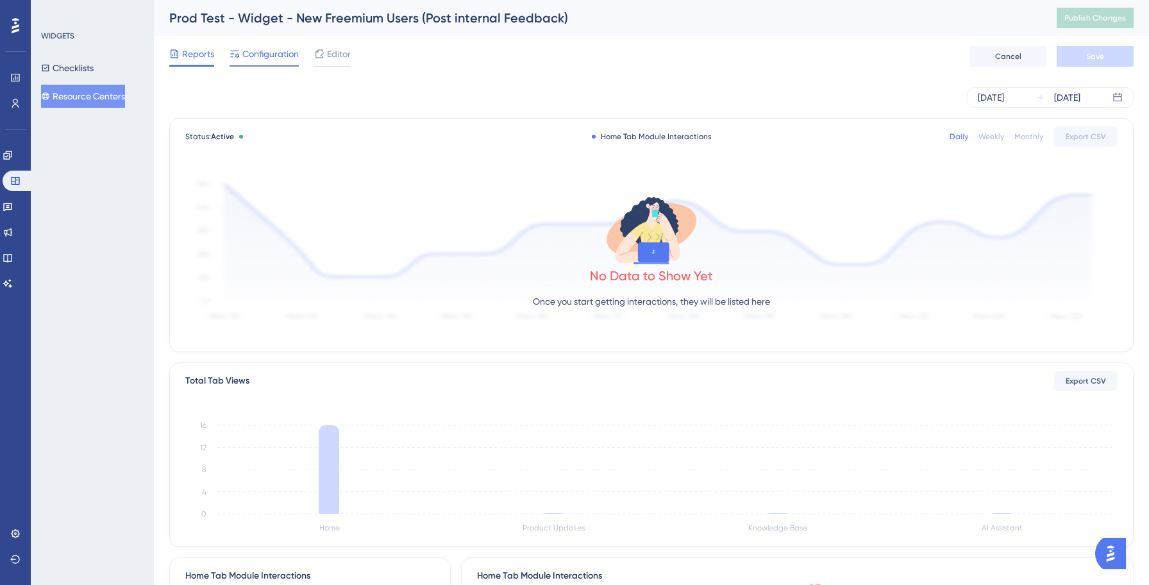
click at [257, 54] on span "Configuration" at bounding box center [270, 53] width 56 height 15
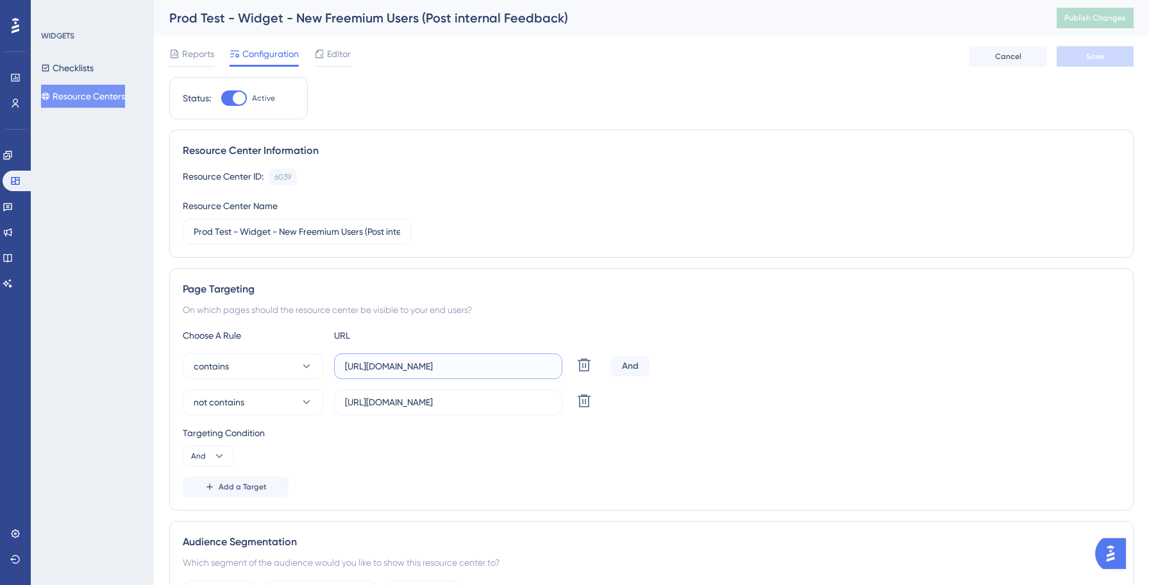
click at [392, 362] on input "[URL][DOMAIN_NAME]" at bounding box center [448, 366] width 206 height 14
click at [735, 353] on div "contains [URL][DOMAIN_NAME] Delete And" at bounding box center [651, 366] width 937 height 26
click at [105, 97] on button "Resource Centers" at bounding box center [83, 96] width 84 height 23
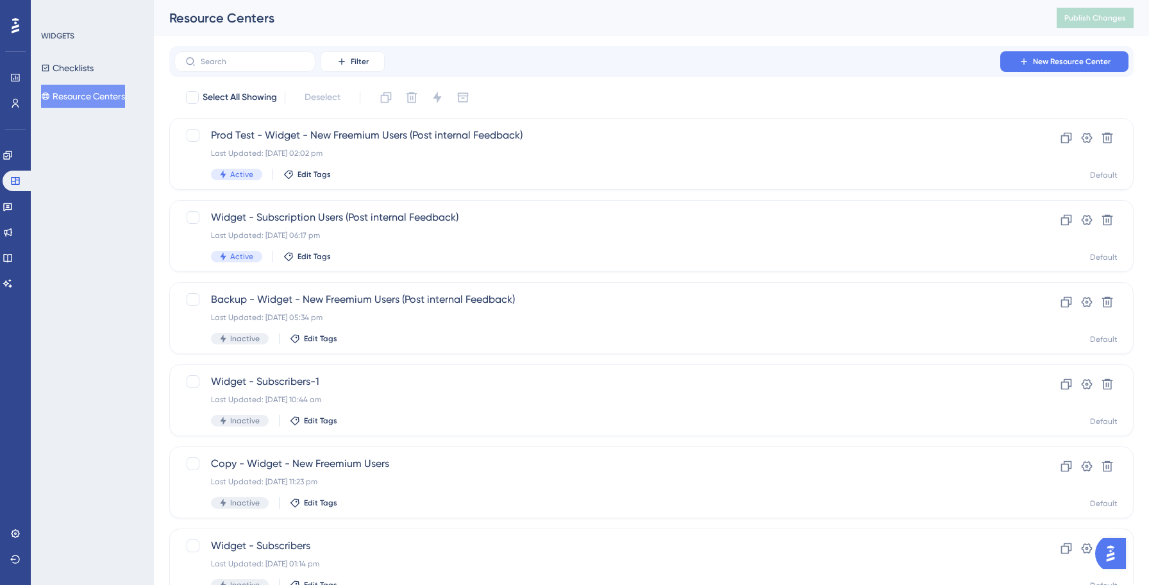
click at [105, 97] on button "Resource Centers" at bounding box center [83, 96] width 84 height 23
click at [354, 153] on div "Last Updated: [DATE] 02:02 pm" at bounding box center [600, 153] width 778 height 10
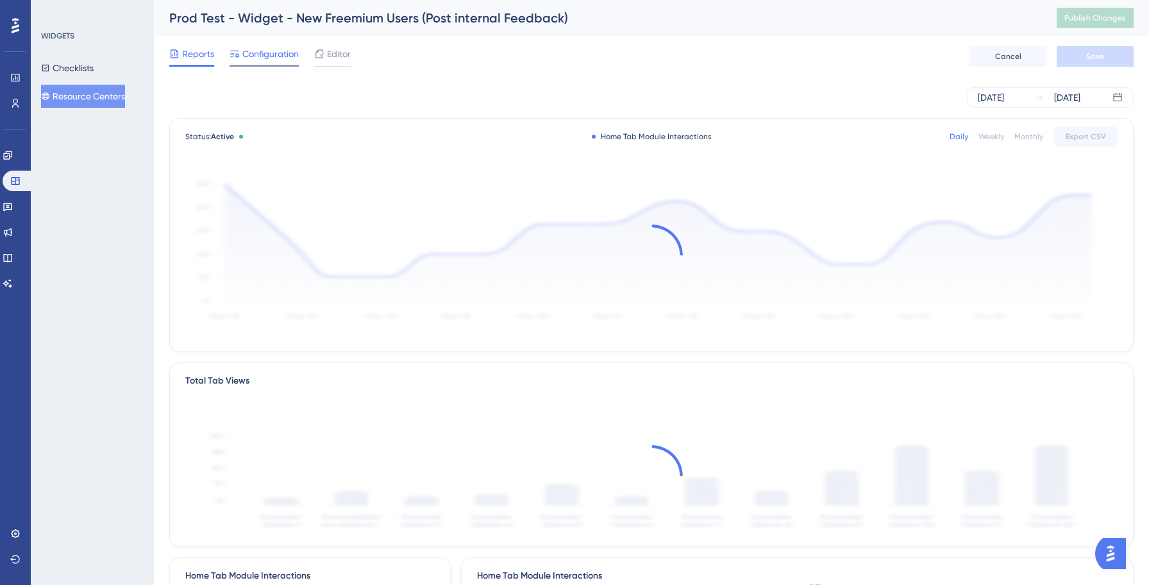
click at [241, 52] on div "Configuration" at bounding box center [264, 53] width 69 height 15
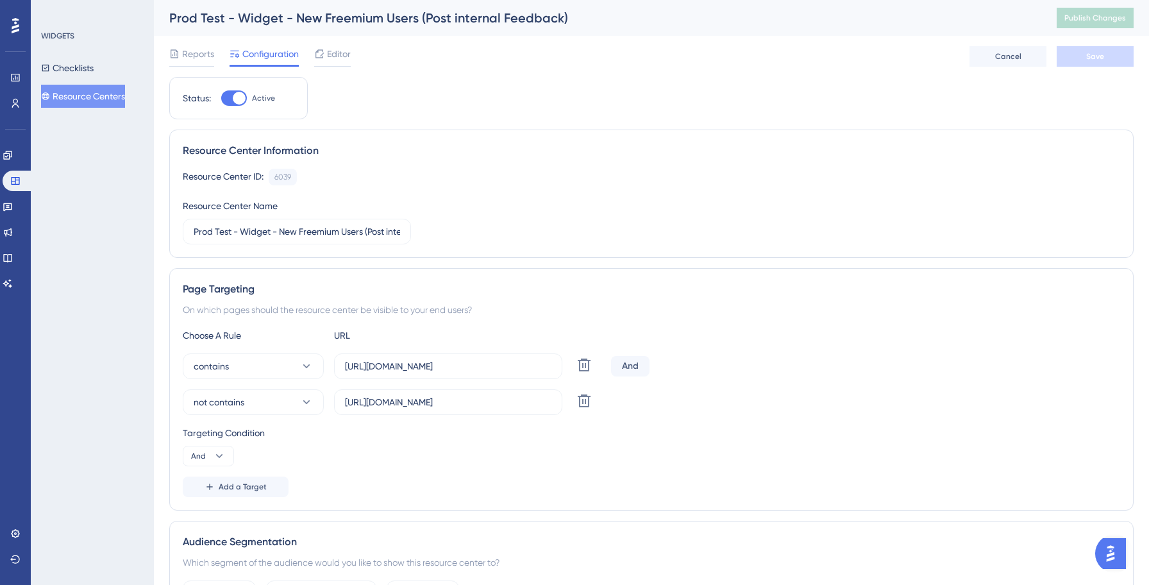
click at [243, 90] on div at bounding box center [234, 97] width 26 height 15
click at [221, 98] on input "Active" at bounding box center [221, 98] width 1 height 1
checkbox input "false"
click at [1095, 51] on span "Save" at bounding box center [1095, 56] width 18 height 10
click at [109, 101] on button "Resource Centers" at bounding box center [83, 96] width 84 height 23
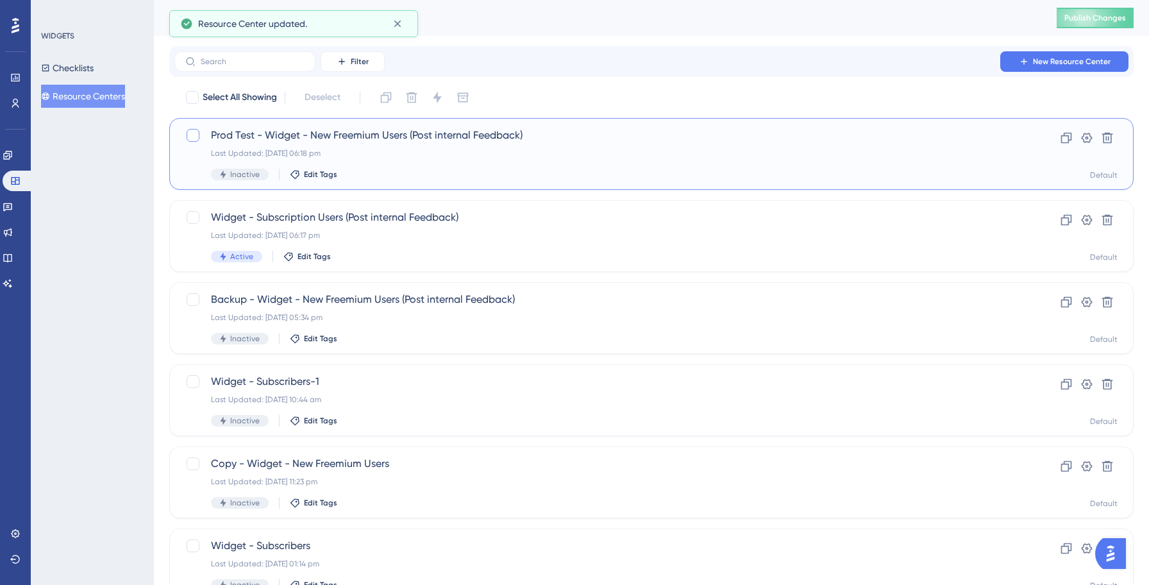
click at [195, 137] on div at bounding box center [193, 135] width 13 height 13
checkbox input "true"
click at [412, 97] on icon at bounding box center [412, 97] width 11 height 11
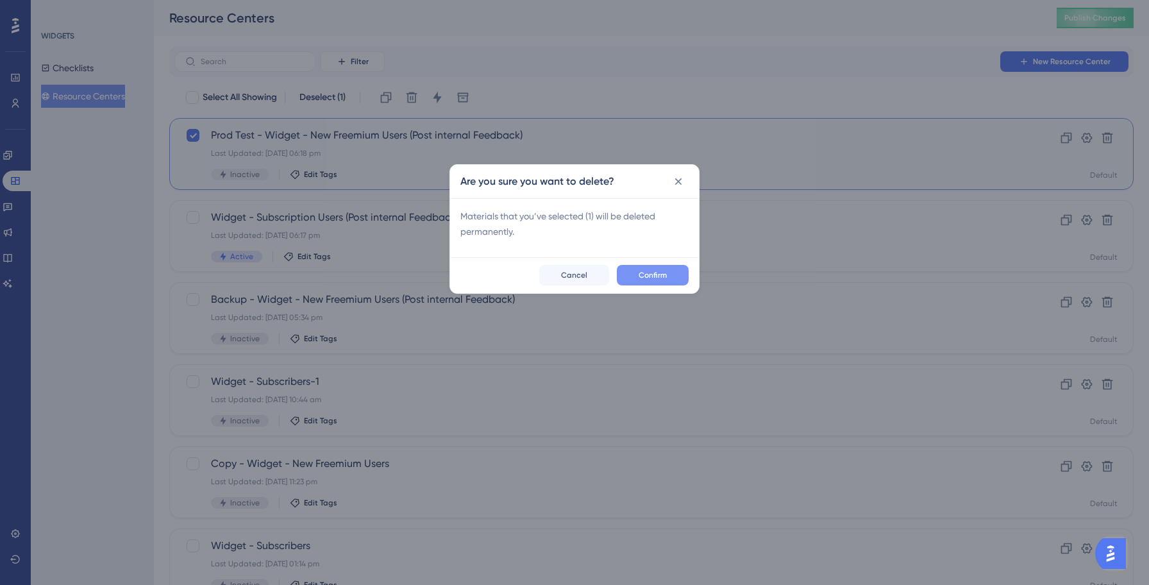
click at [647, 275] on span "Confirm" at bounding box center [653, 275] width 28 height 10
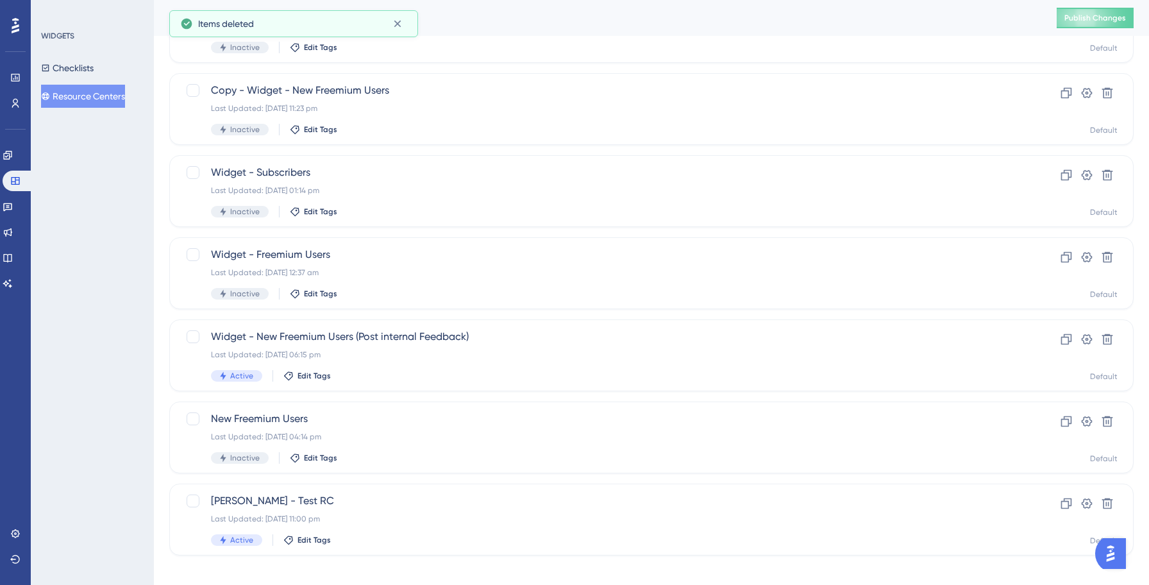
scroll to position [296, 0]
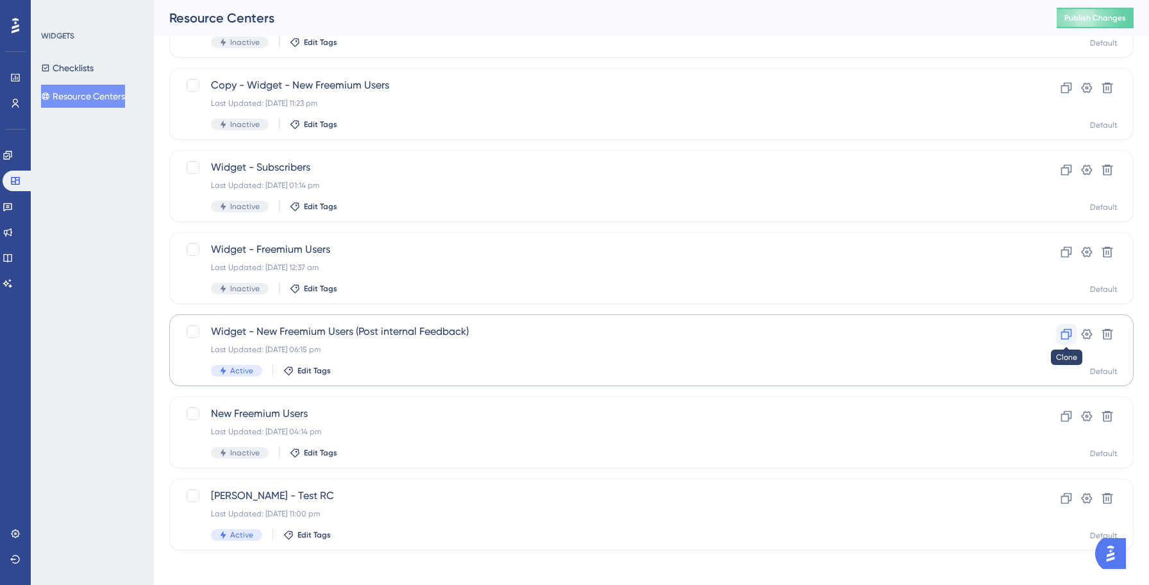
click at [1068, 335] on icon at bounding box center [1066, 334] width 11 height 11
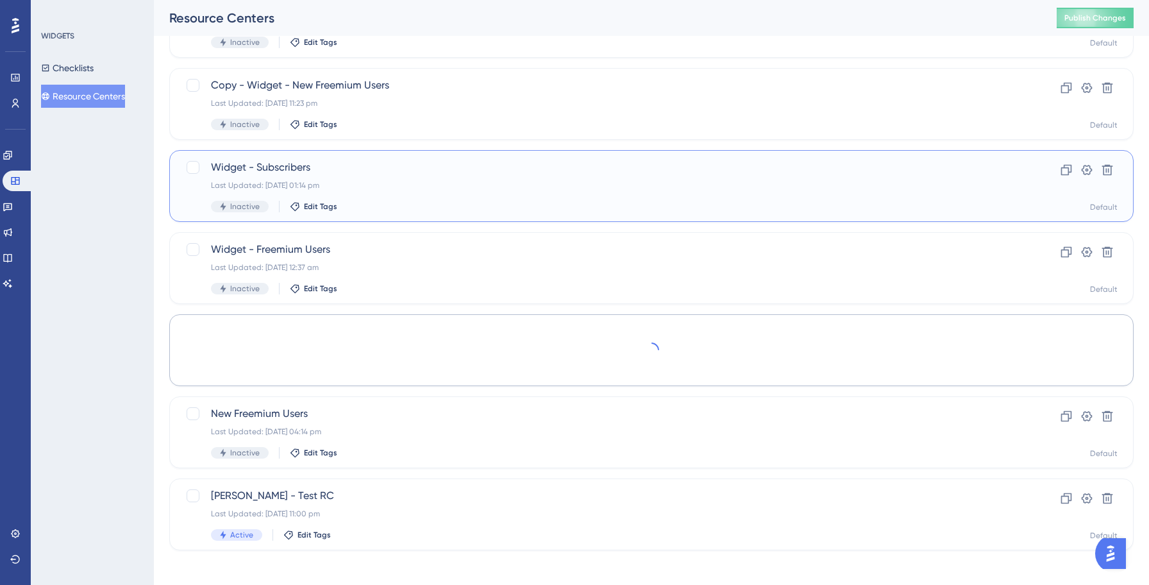
click at [601, 186] on div "Last Updated: [DATE] 01:14 pm" at bounding box center [600, 185] width 778 height 10
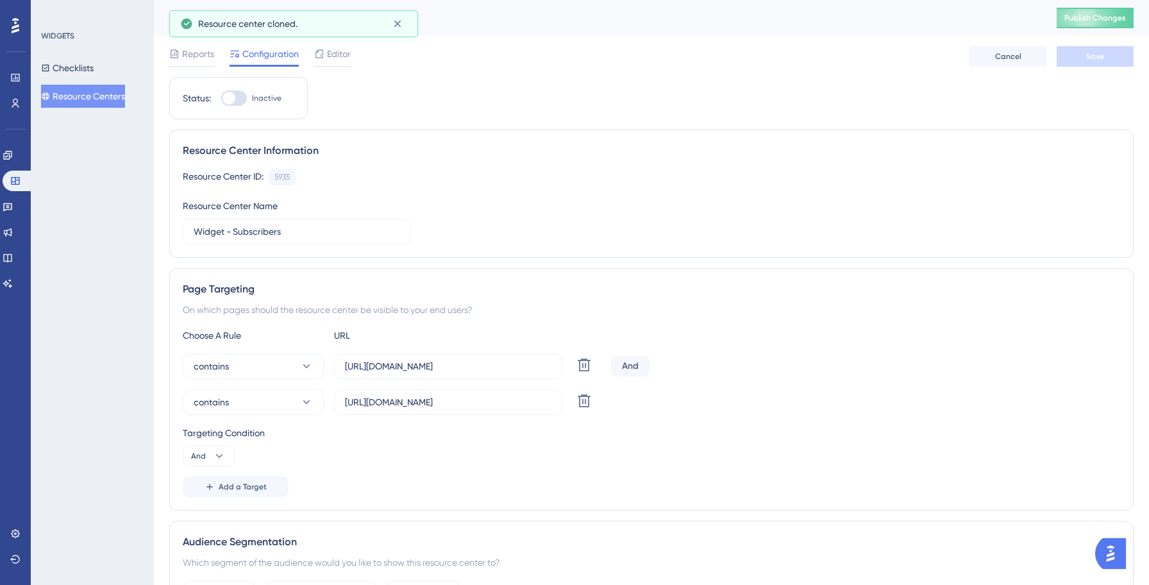
click at [88, 95] on button "Resource Centers" at bounding box center [83, 96] width 84 height 23
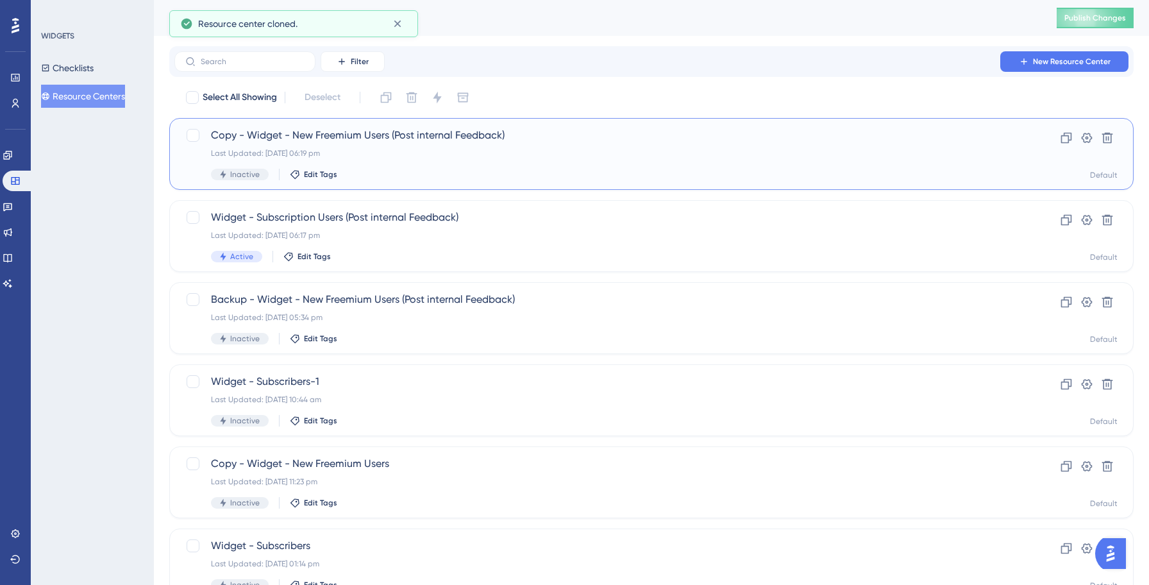
click at [384, 166] on div "Copy - Widget - New Freemium Users (Post internal Feedback) Last Updated: [DATE…" at bounding box center [600, 154] width 778 height 53
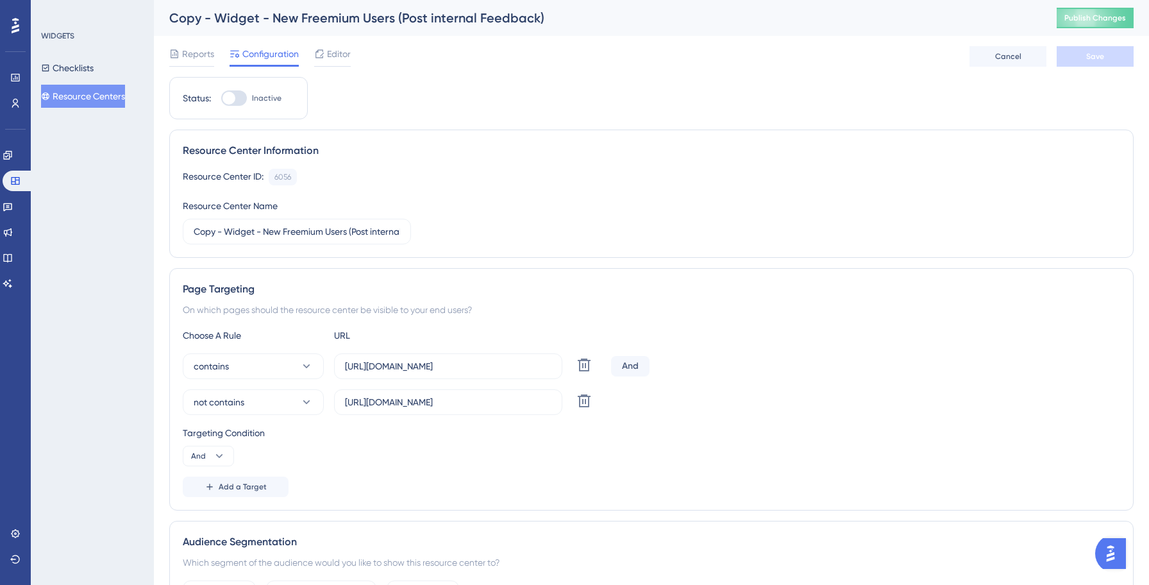
click at [199, 21] on div "Copy - Widget - New Freemium Users (Post internal Feedback)" at bounding box center [596, 18] width 855 height 18
click at [215, 230] on input "Copy - Widget - New Freemium Users (Post internal Feedback)" at bounding box center [297, 231] width 206 height 14
type input "Prod Test - Widget - New Freemium Users (Post internal Feedback)"
click at [612, 255] on div "Resource Center Information Resource Center ID: 6056 Copy Resource Center Name …" at bounding box center [651, 194] width 964 height 128
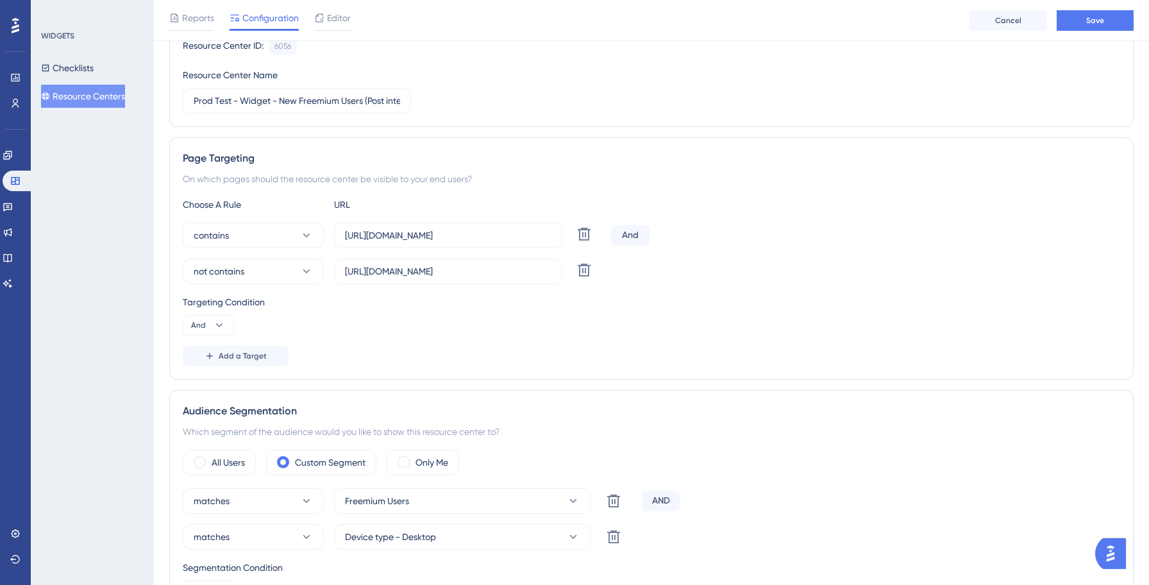
scroll to position [144, 0]
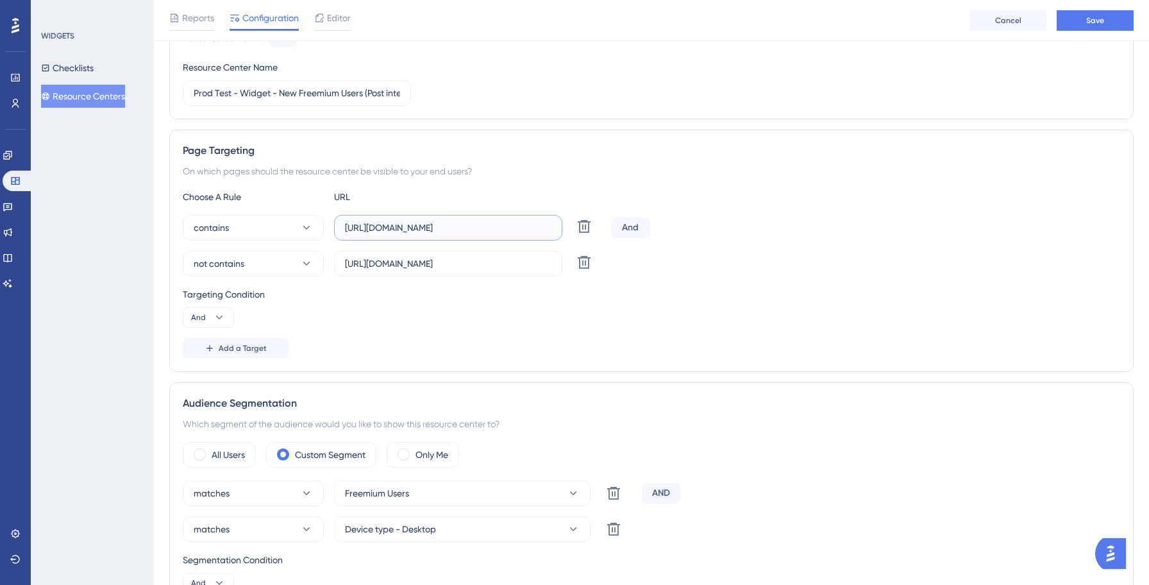
click at [437, 230] on input "[URL][DOMAIN_NAME]" at bounding box center [448, 228] width 206 height 14
paste input "invok"
type input "[URL][DOMAIN_NAME]"
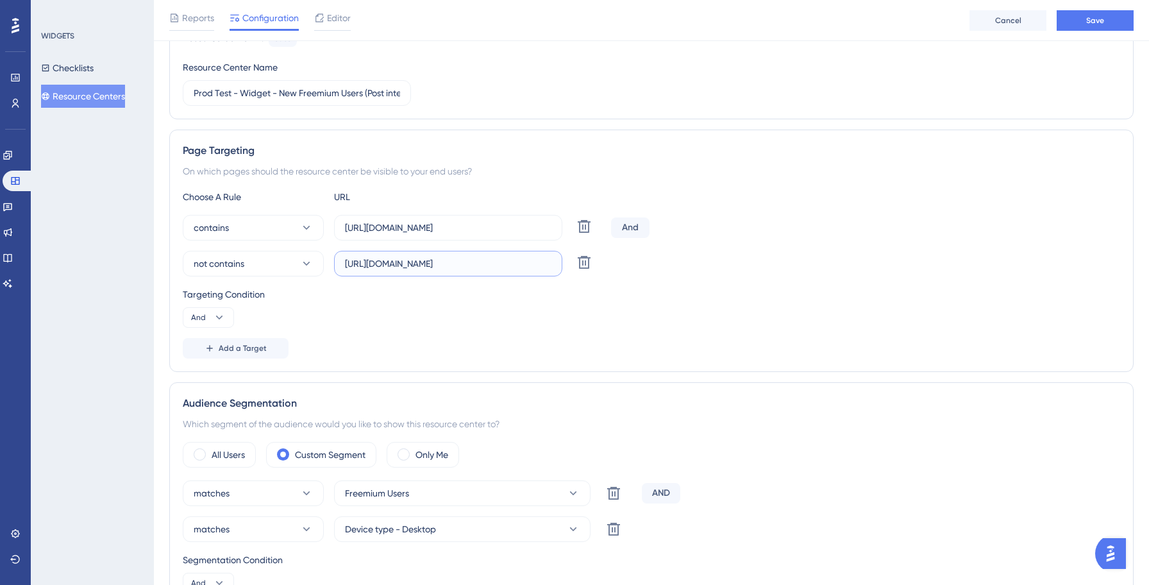
click at [423, 263] on input "[URL][DOMAIN_NAME]" at bounding box center [448, 263] width 206 height 14
type input "[URL][DOMAIN_NAME]"
click at [926, 179] on div "Page Targeting On which pages should the resource center be visible to your end…" at bounding box center [651, 251] width 964 height 242
click at [1090, 24] on span "Save" at bounding box center [1095, 20] width 18 height 10
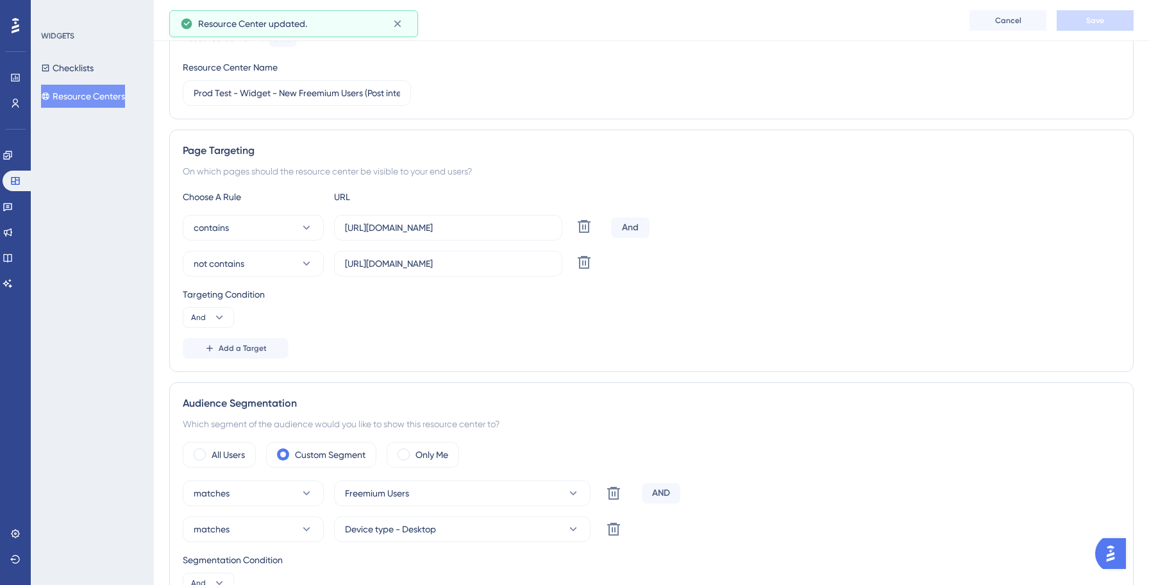
scroll to position [0, 0]
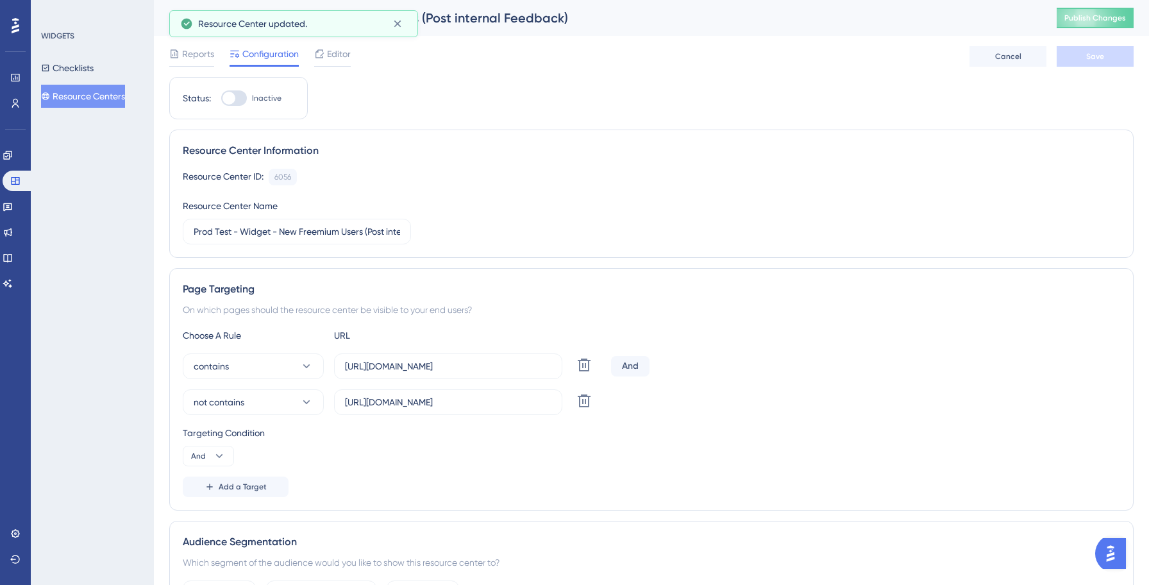
click at [235, 97] on div at bounding box center [234, 97] width 26 height 15
click at [221, 98] on input "Inactive" at bounding box center [221, 98] width 1 height 1
checkbox input "true"
click at [1080, 61] on button "Save" at bounding box center [1095, 56] width 77 height 21
click at [1101, 20] on span "Publish Changes" at bounding box center [1095, 18] width 62 height 10
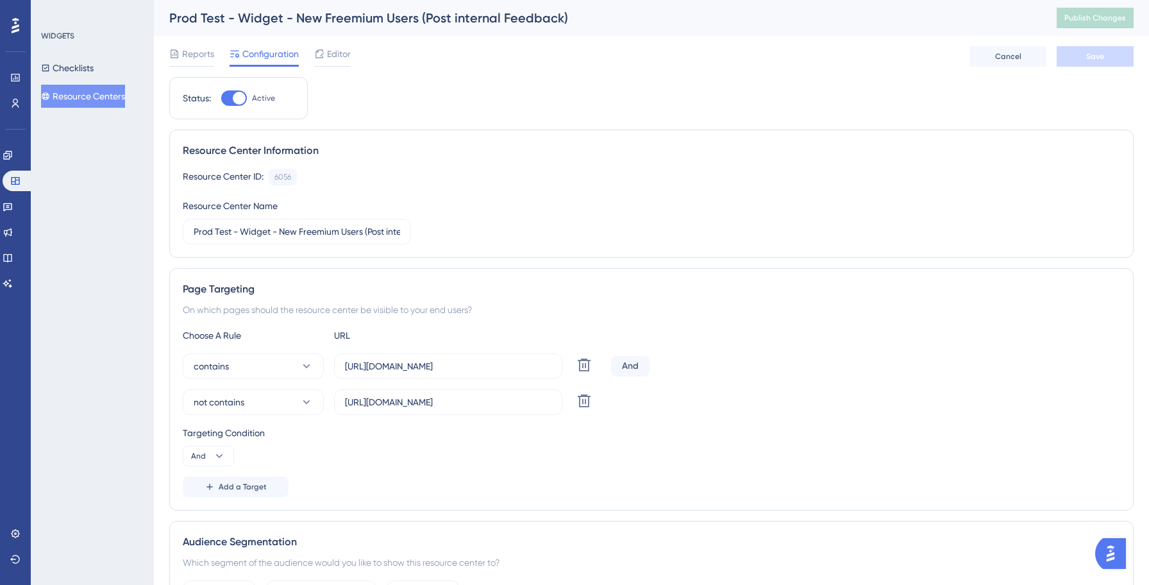
click at [115, 103] on button "Resource Centers" at bounding box center [83, 96] width 84 height 23
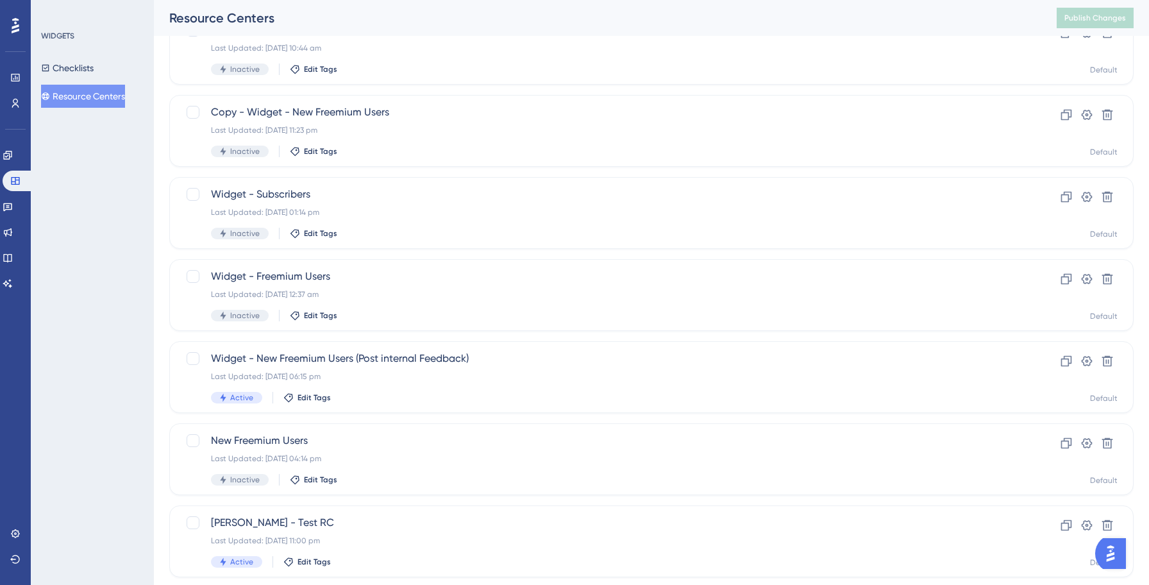
scroll to position [360, 0]
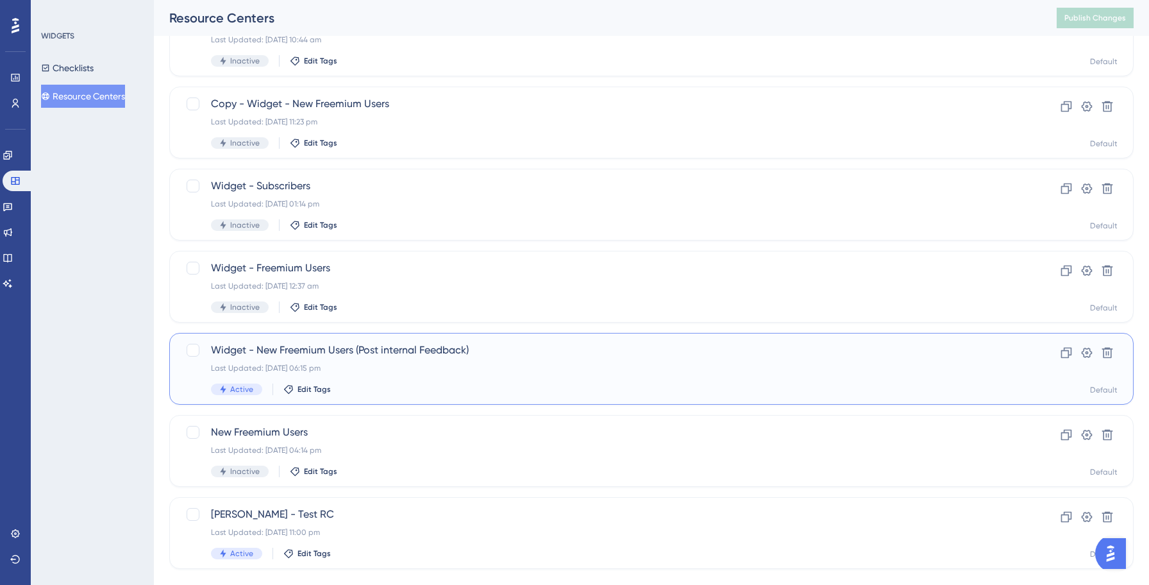
click at [530, 360] on div "Widget - New Freemium Users (Post internal Feedback) Last Updated: [DATE] 06:15…" at bounding box center [600, 368] width 778 height 53
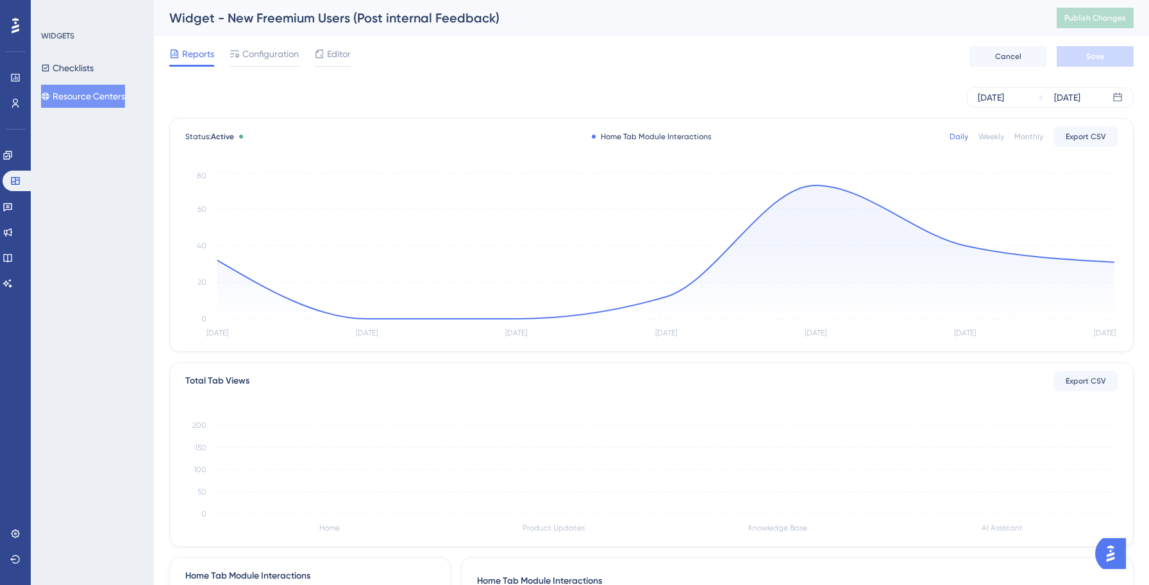
click at [97, 103] on button "Resource Centers" at bounding box center [83, 96] width 84 height 23
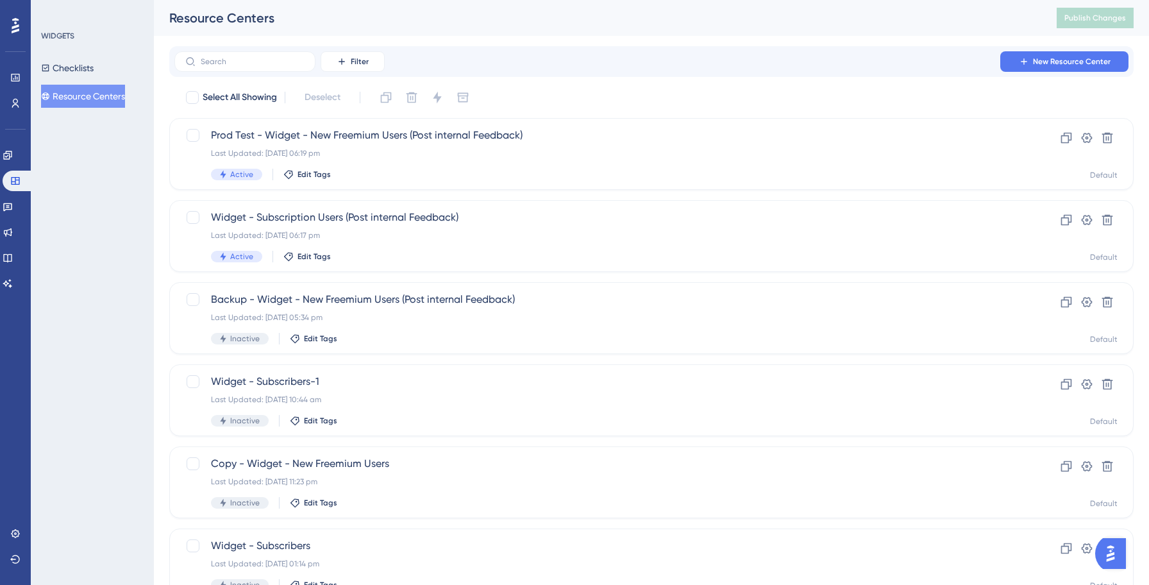
click at [714, 68] on div "Filter New Resource Center" at bounding box center [651, 61] width 954 height 21
click at [722, 43] on div "Performance Users Engagement Widgets Feedback Product Updates Knowledge Base AI…" at bounding box center [651, 474] width 995 height 949
click at [12, 254] on icon at bounding box center [7, 258] width 8 height 8
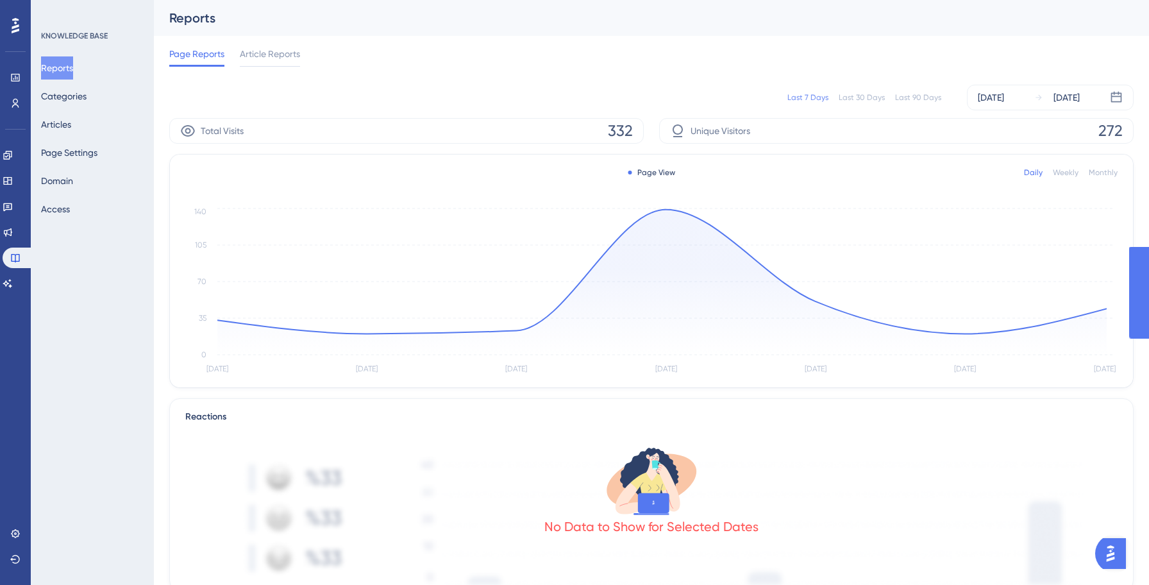
click at [65, 193] on div "Reports Categories Articles Page Settings Domain Access" at bounding box center [93, 138] width 104 height 164
click at [66, 184] on button "Domain" at bounding box center [57, 180] width 32 height 23
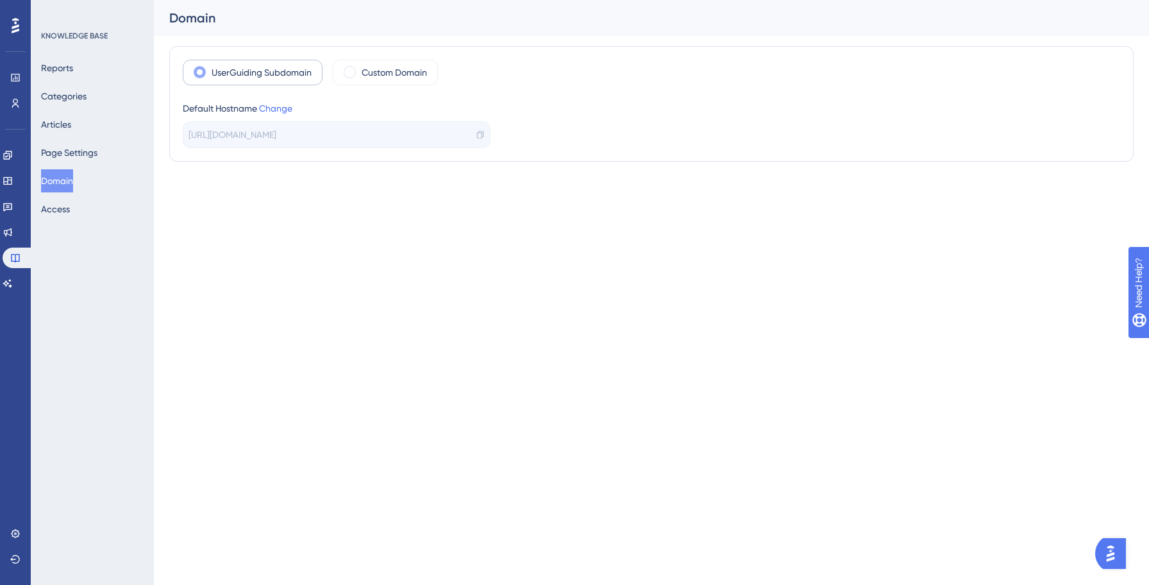
click at [242, 72] on label "UserGuiding Subdomain" at bounding box center [262, 72] width 100 height 15
click at [214, 0] on html "Performance Users Engagement Widgets Feedback Product Updates Knowledge Base AI…" at bounding box center [574, 0] width 1149 height 0
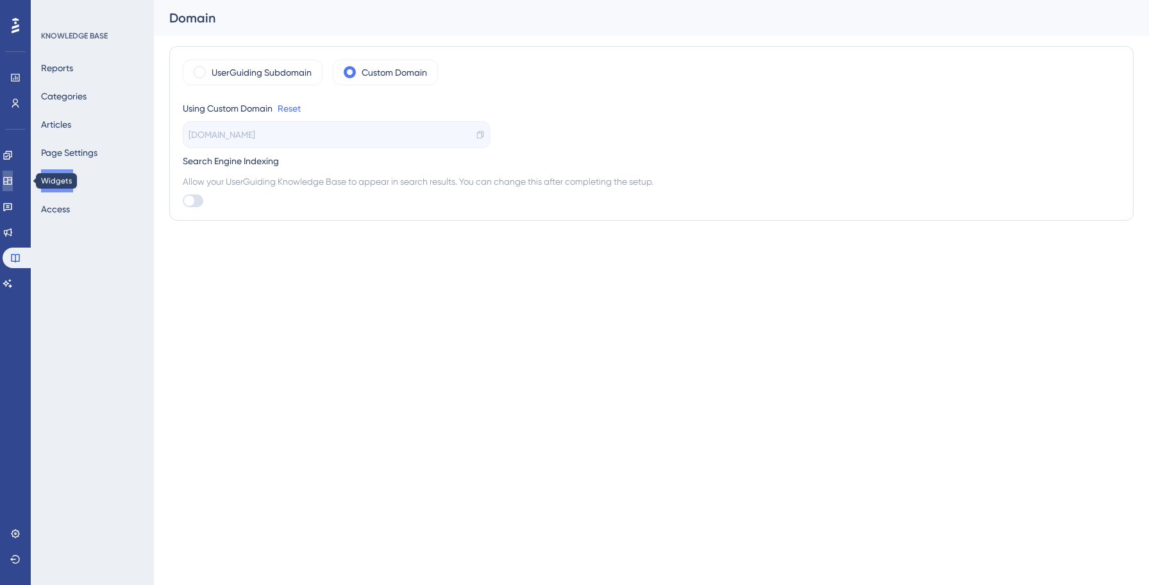
click at [12, 184] on icon at bounding box center [7, 181] width 8 height 8
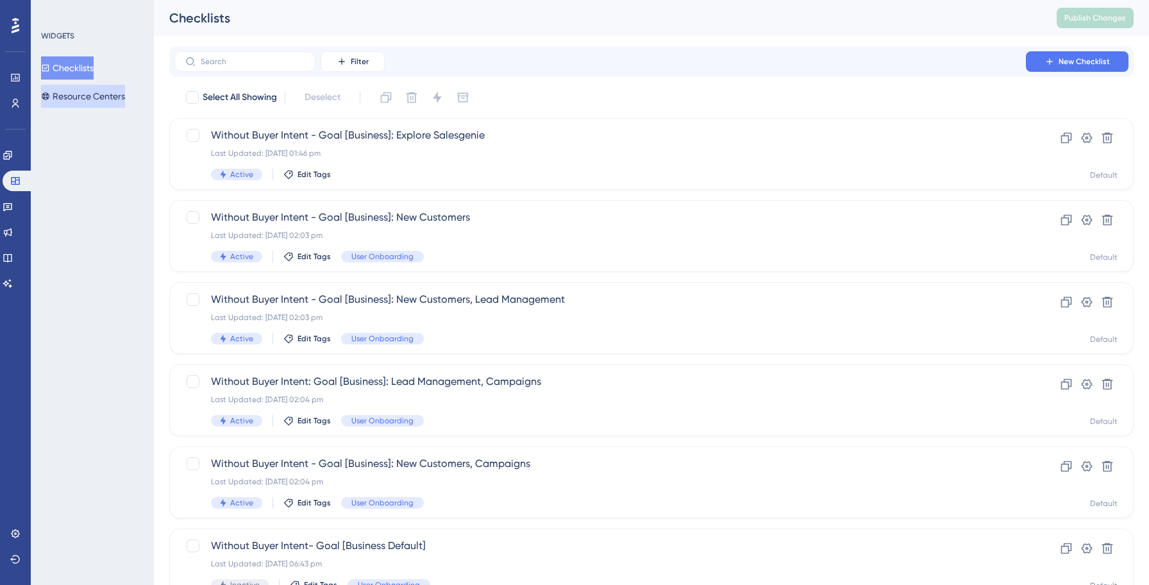
click at [88, 96] on button "Resource Centers" at bounding box center [83, 96] width 84 height 23
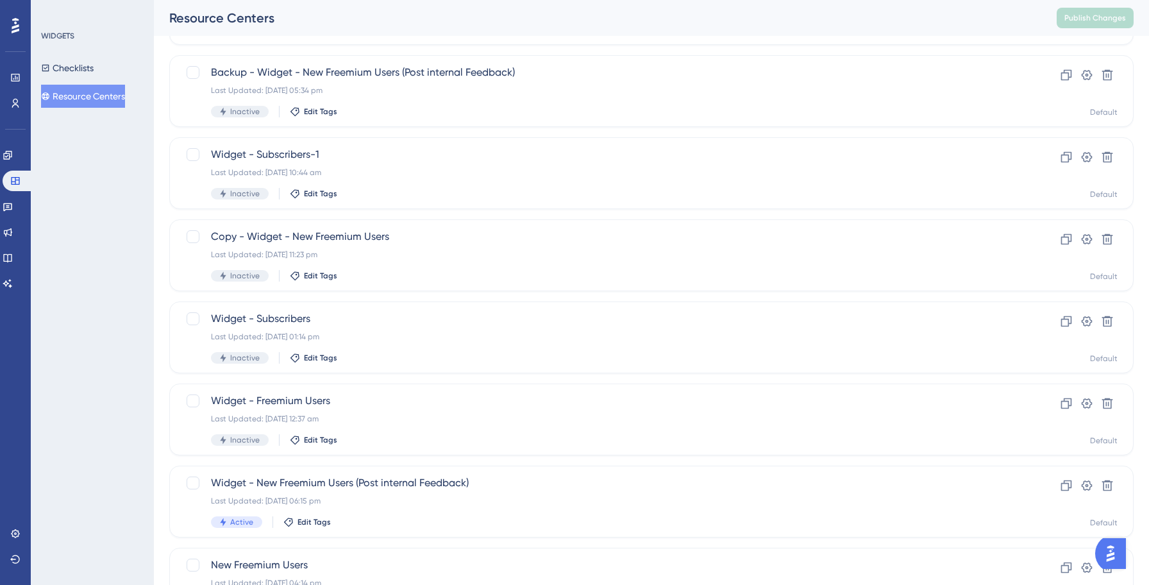
scroll to position [235, 0]
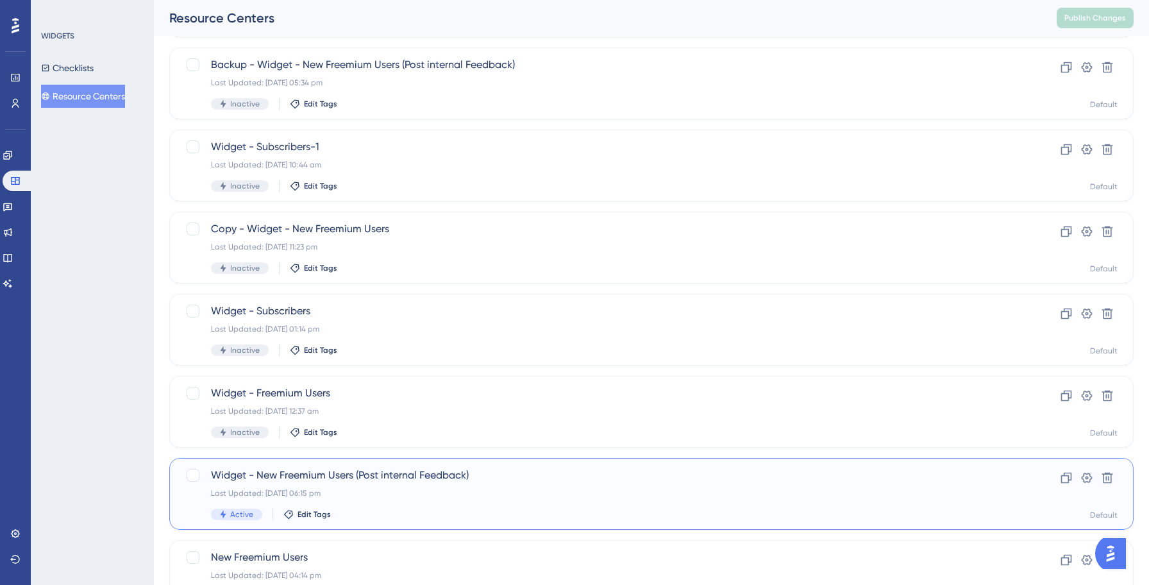
click at [390, 494] on div "Last Updated: [DATE] 06:15 pm" at bounding box center [600, 493] width 778 height 10
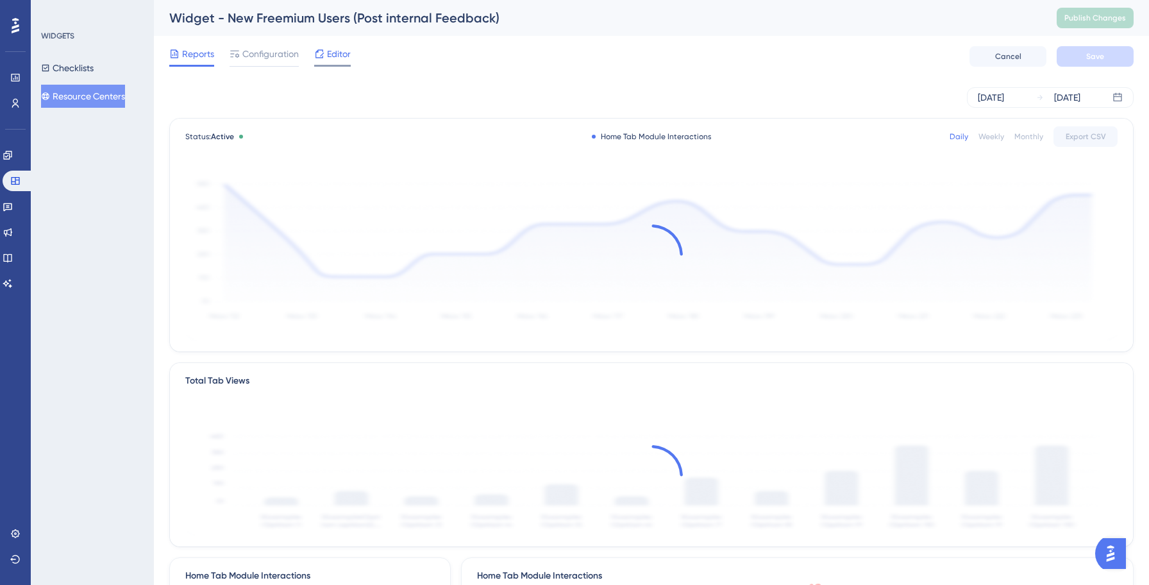
click at [334, 65] on div at bounding box center [332, 66] width 37 height 2
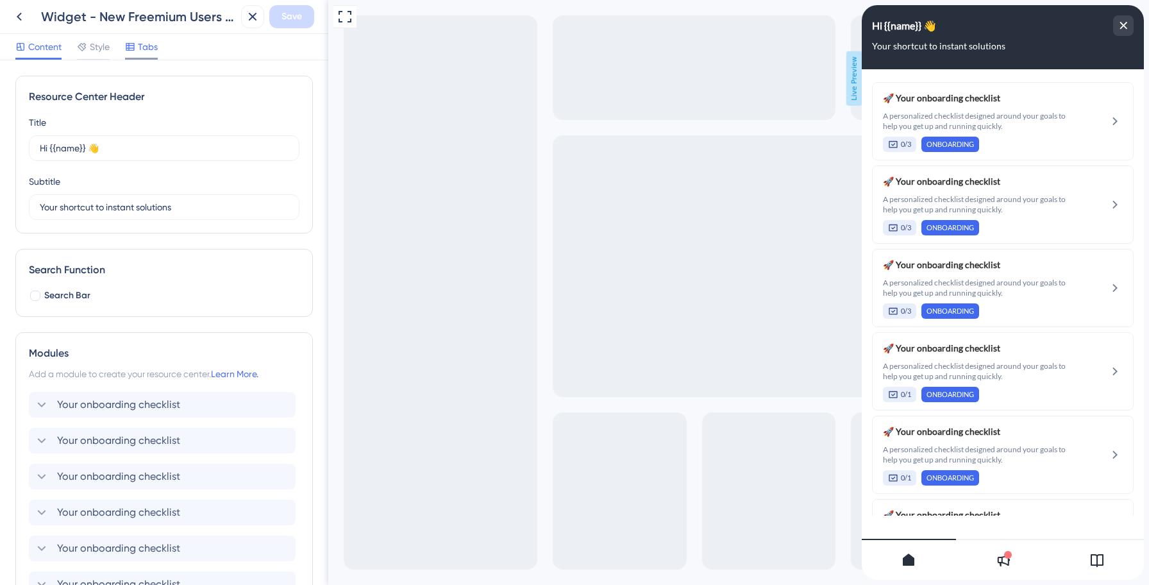
click at [148, 54] on div "Tabs" at bounding box center [141, 49] width 33 height 21
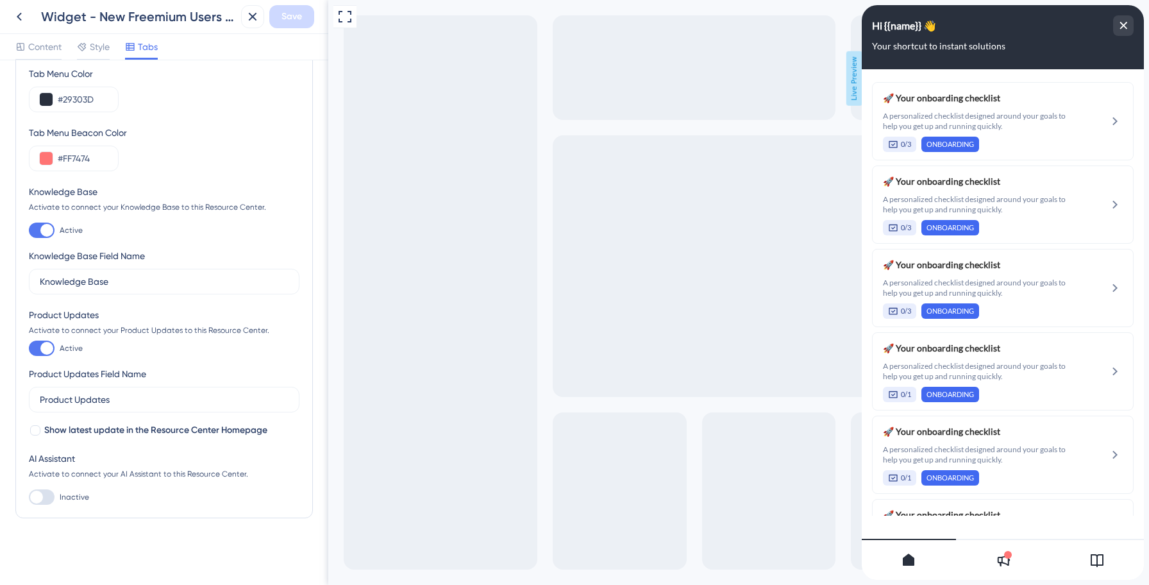
click at [46, 234] on div at bounding box center [46, 230] width 13 height 13
click at [29, 231] on input "Active" at bounding box center [28, 230] width 1 height 1
checkbox input "false"
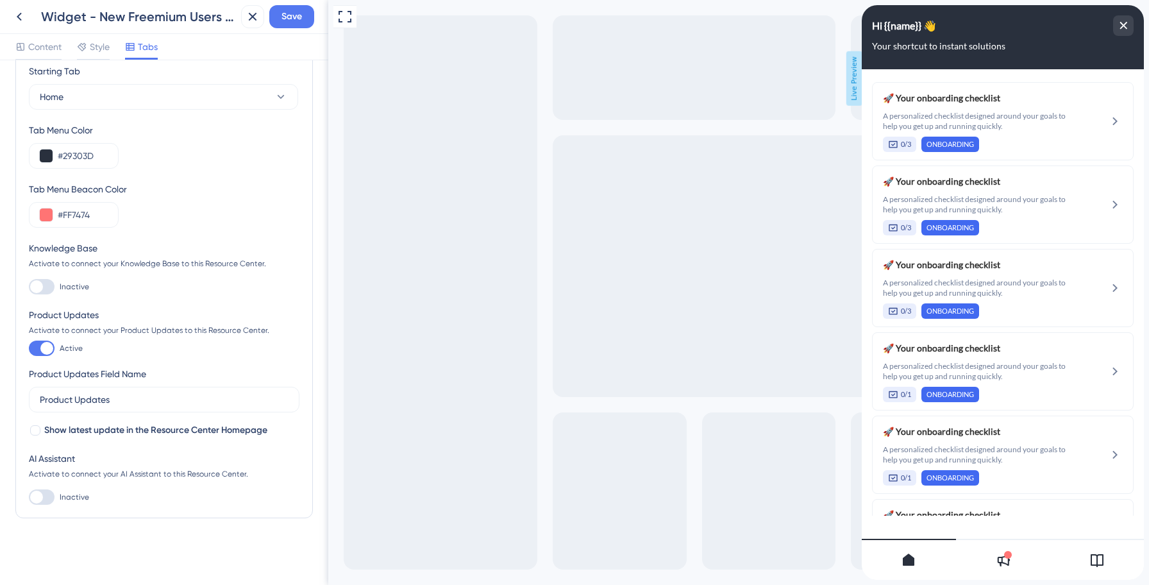
scroll to position [26, 0]
click at [301, 12] on span "Save" at bounding box center [291, 16] width 21 height 15
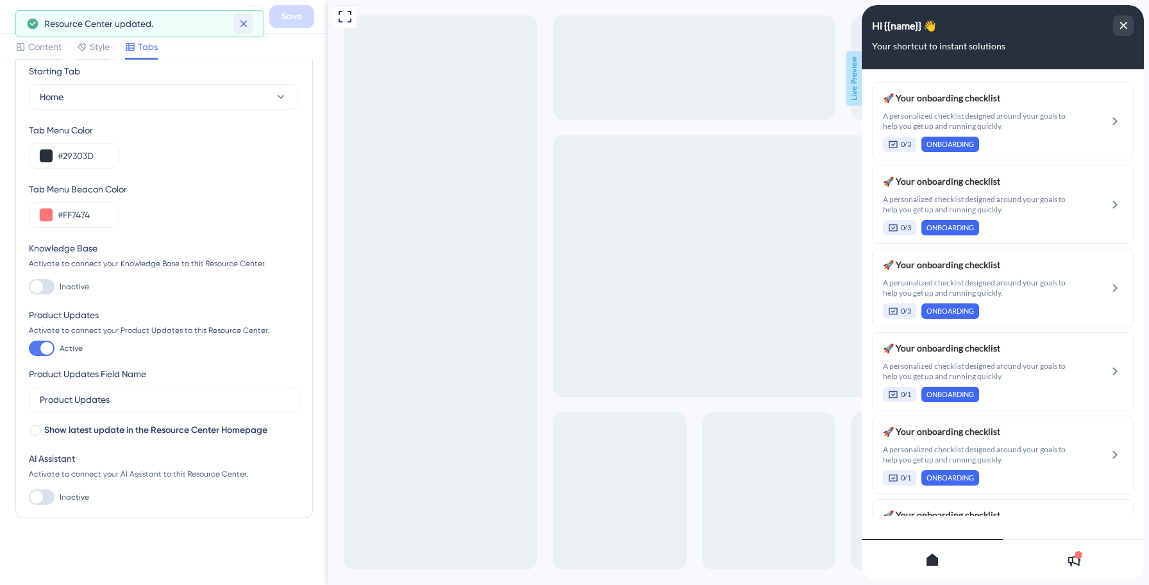
click at [244, 21] on icon at bounding box center [243, 23] width 13 height 13
click at [16, 13] on icon at bounding box center [19, 16] width 15 height 15
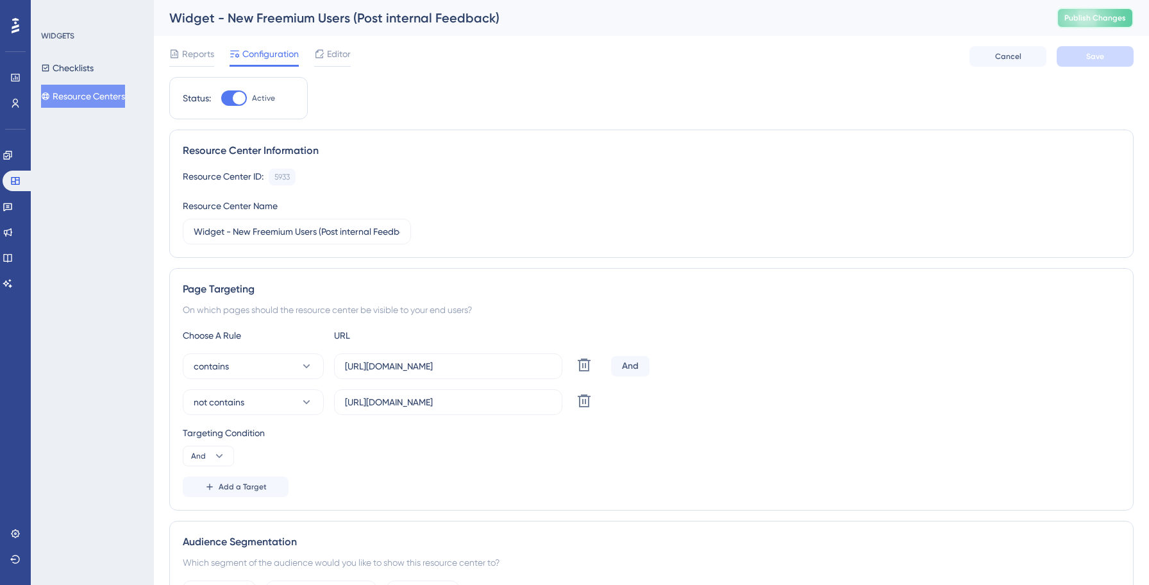
click at [1082, 15] on span "Publish Changes" at bounding box center [1095, 18] width 62 height 10
click at [337, 59] on span "Editor" at bounding box center [339, 53] width 24 height 15
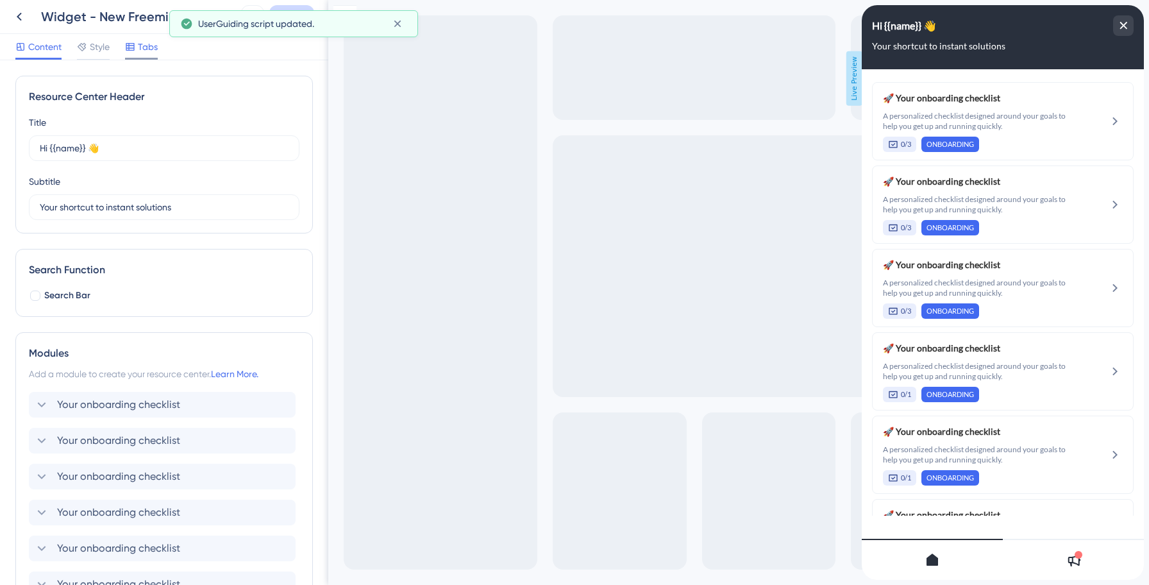
click at [144, 53] on span "Tabs" at bounding box center [148, 46] width 20 height 15
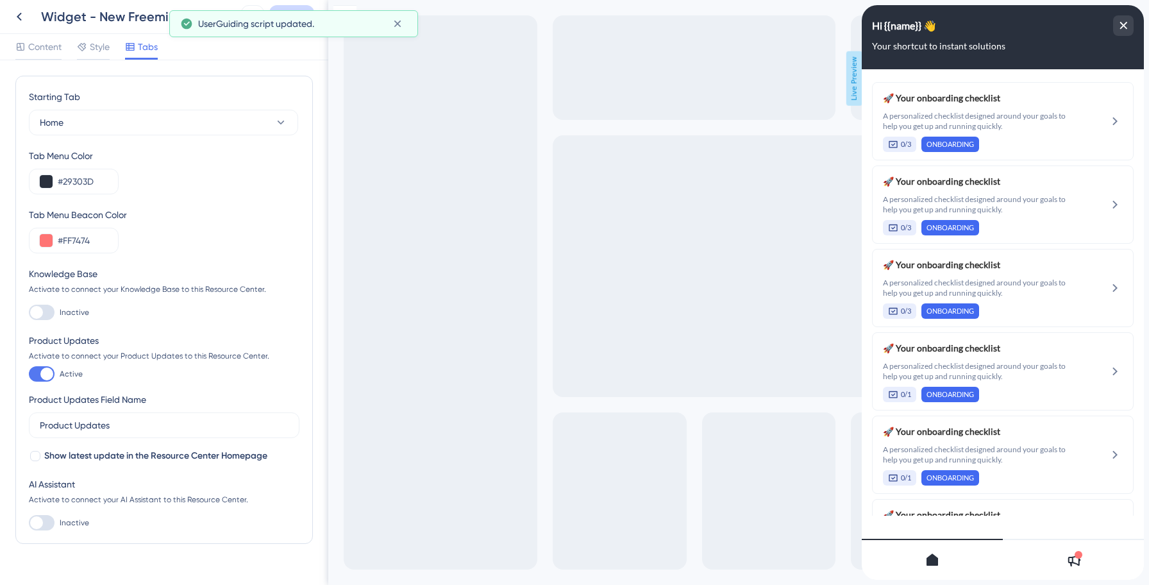
click at [41, 318] on div at bounding box center [42, 312] width 26 height 15
click at [29, 313] on input "Inactive" at bounding box center [28, 312] width 1 height 1
checkbox input "true"
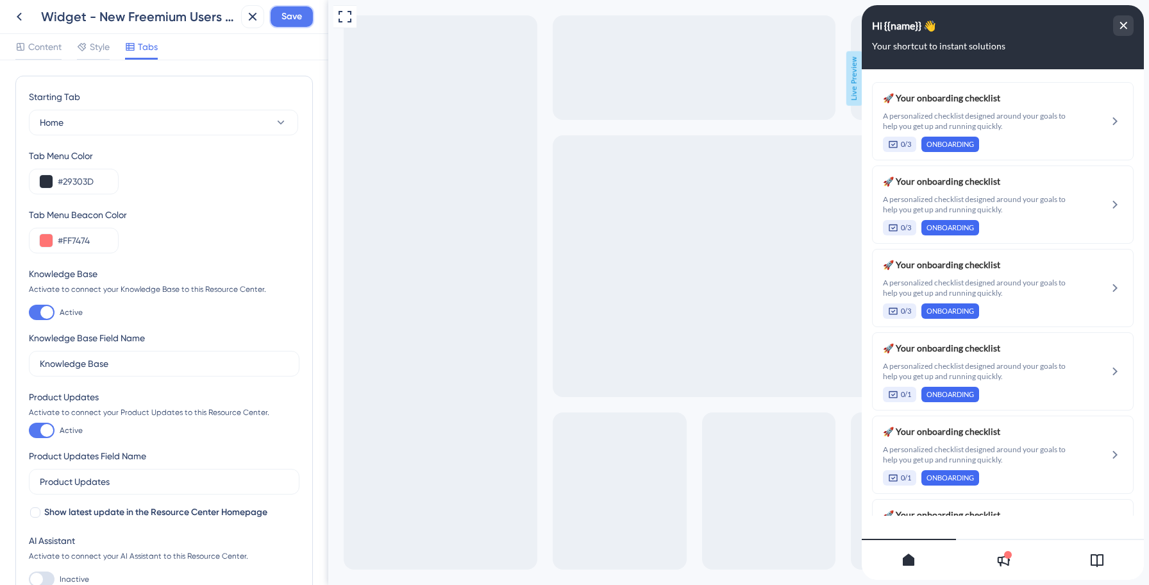
click at [284, 19] on span "Save" at bounding box center [291, 16] width 21 height 15
click at [19, 19] on div "Resource Center updated." at bounding box center [139, 23] width 249 height 27
click at [246, 24] on icon at bounding box center [243, 23] width 13 height 13
click at [15, 19] on icon at bounding box center [19, 16] width 15 height 15
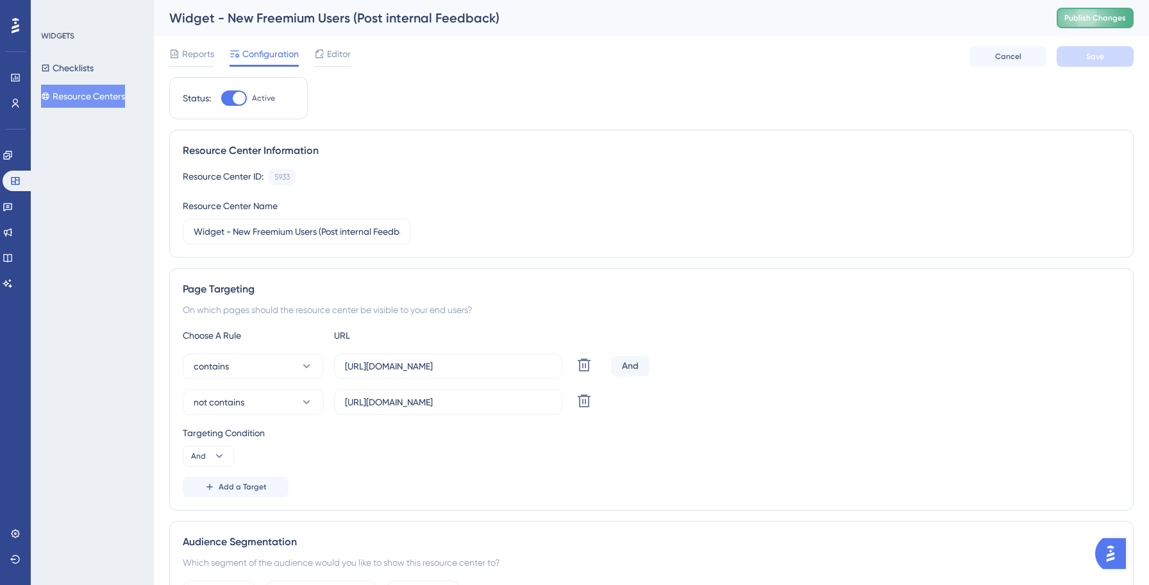
click at [1064, 15] on button "Publish Changes" at bounding box center [1095, 18] width 77 height 21
